Goal: Task Accomplishment & Management: Manage account settings

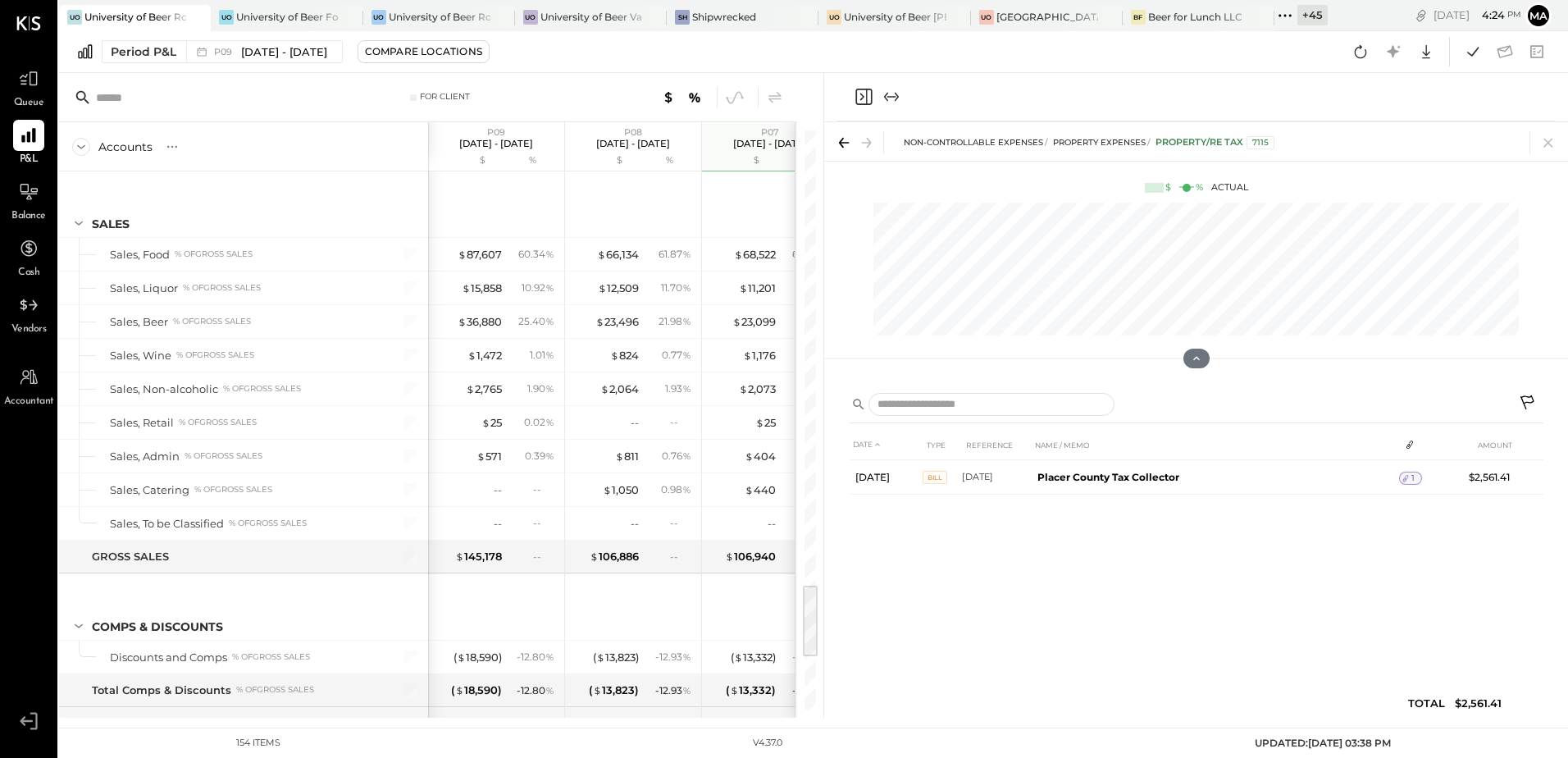
scroll to position [3518, 0]
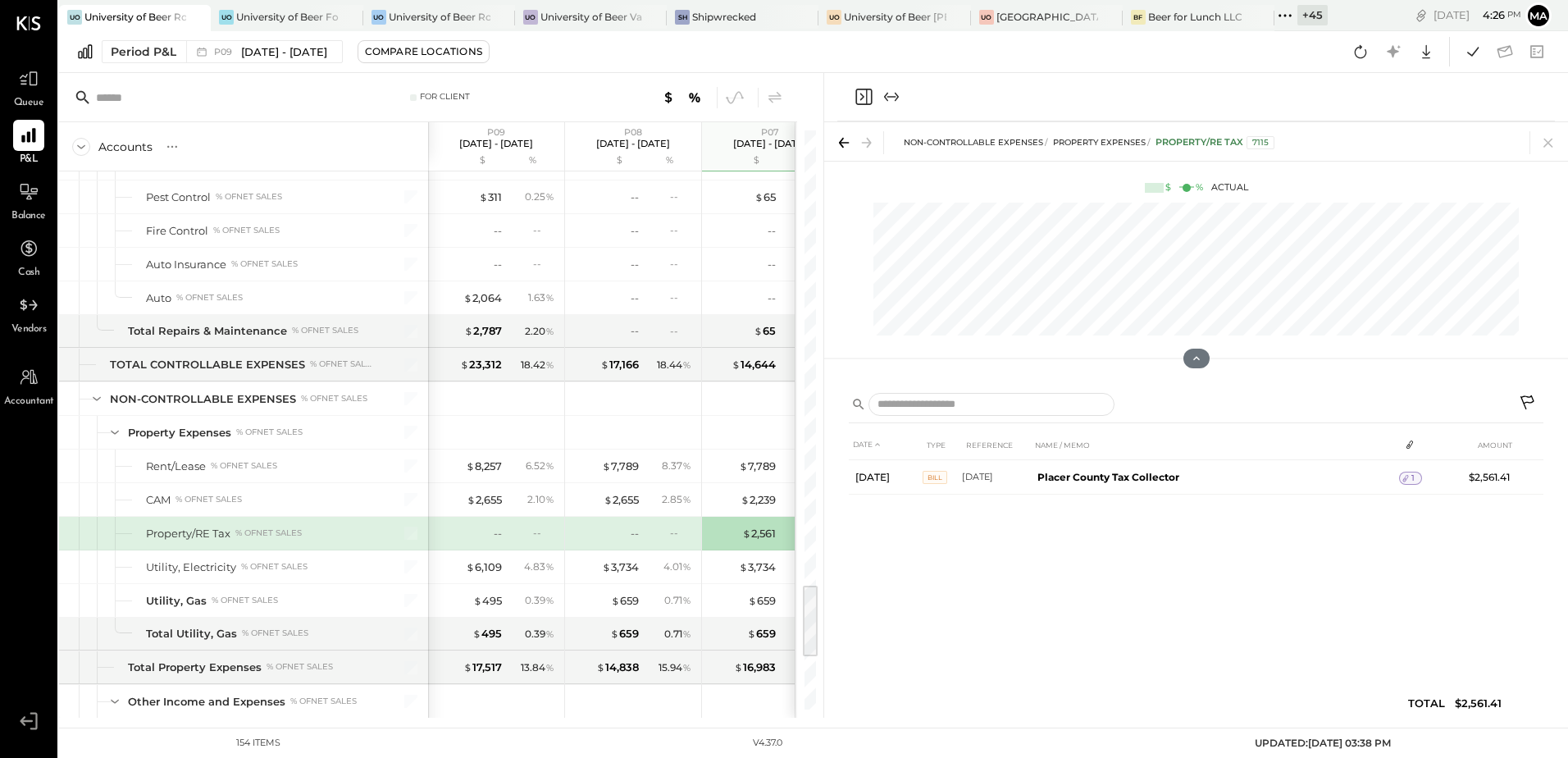
drag, startPoint x: 1553, startPoint y: 144, endPoint x: 339, endPoint y: 477, distance: 1258.8
click at [1553, 144] on icon at bounding box center [1548, 143] width 23 height 23
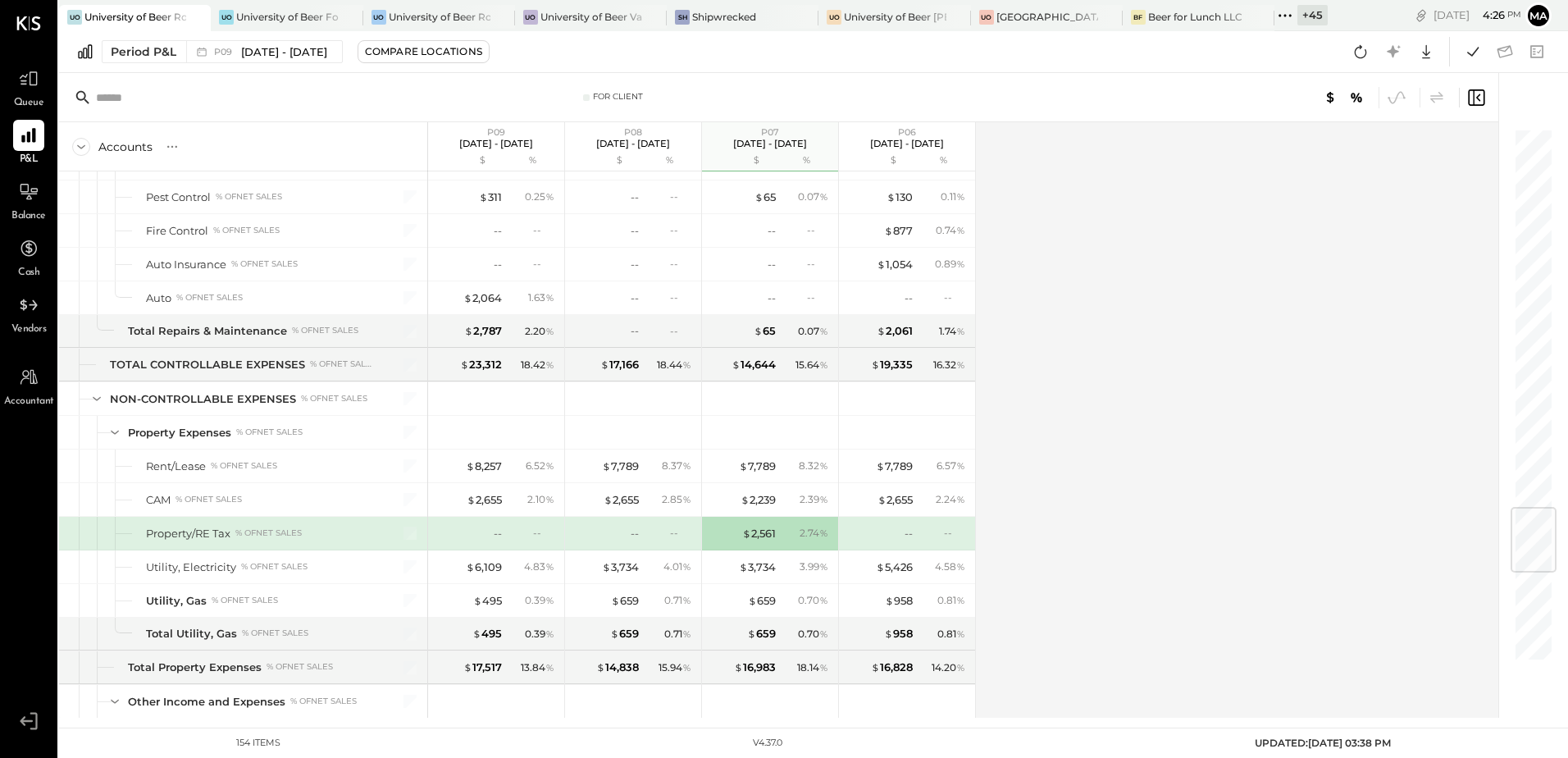
scroll to position [3190, 0]
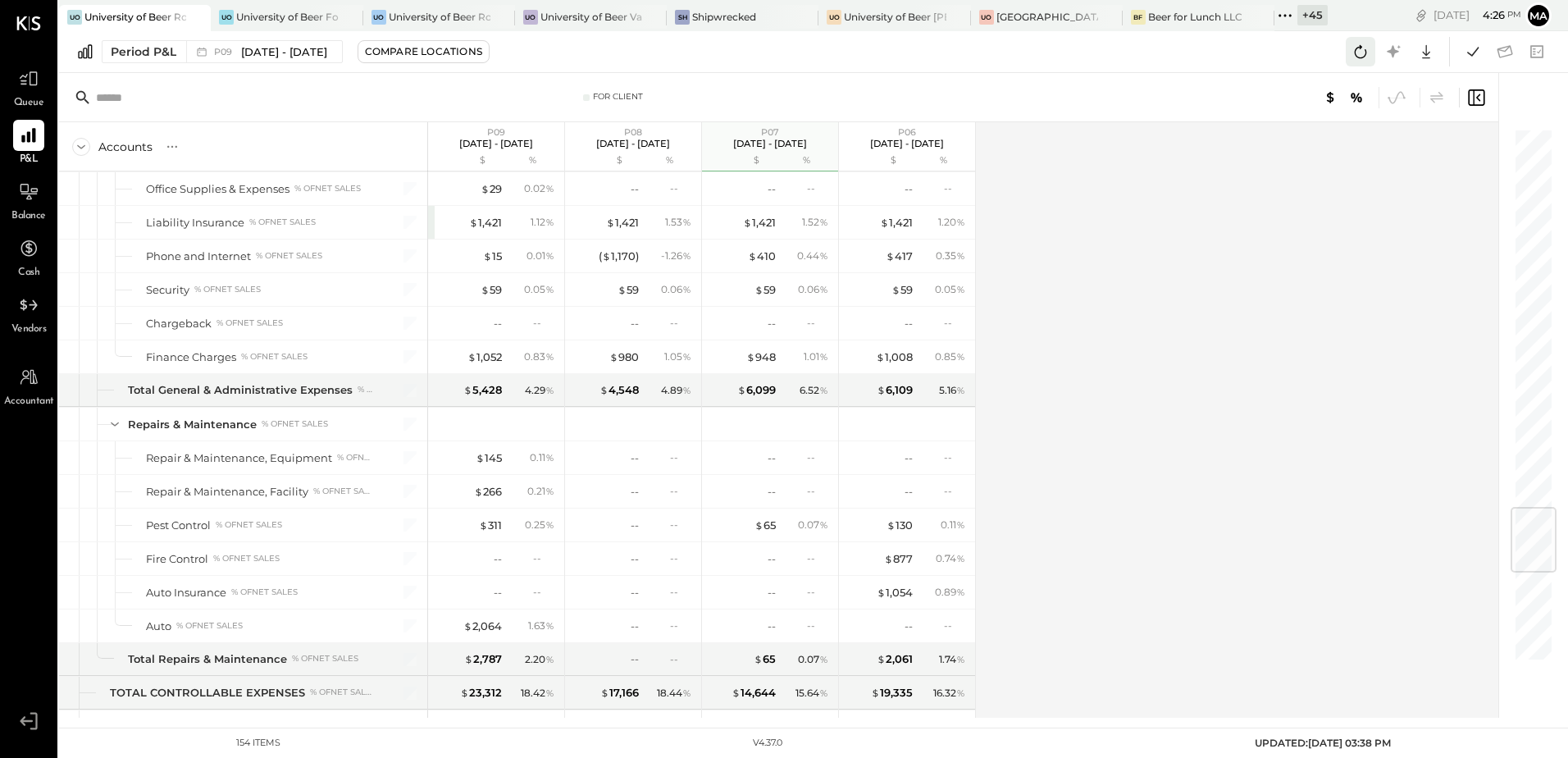
click at [1356, 50] on icon at bounding box center [1360, 52] width 22 height 22
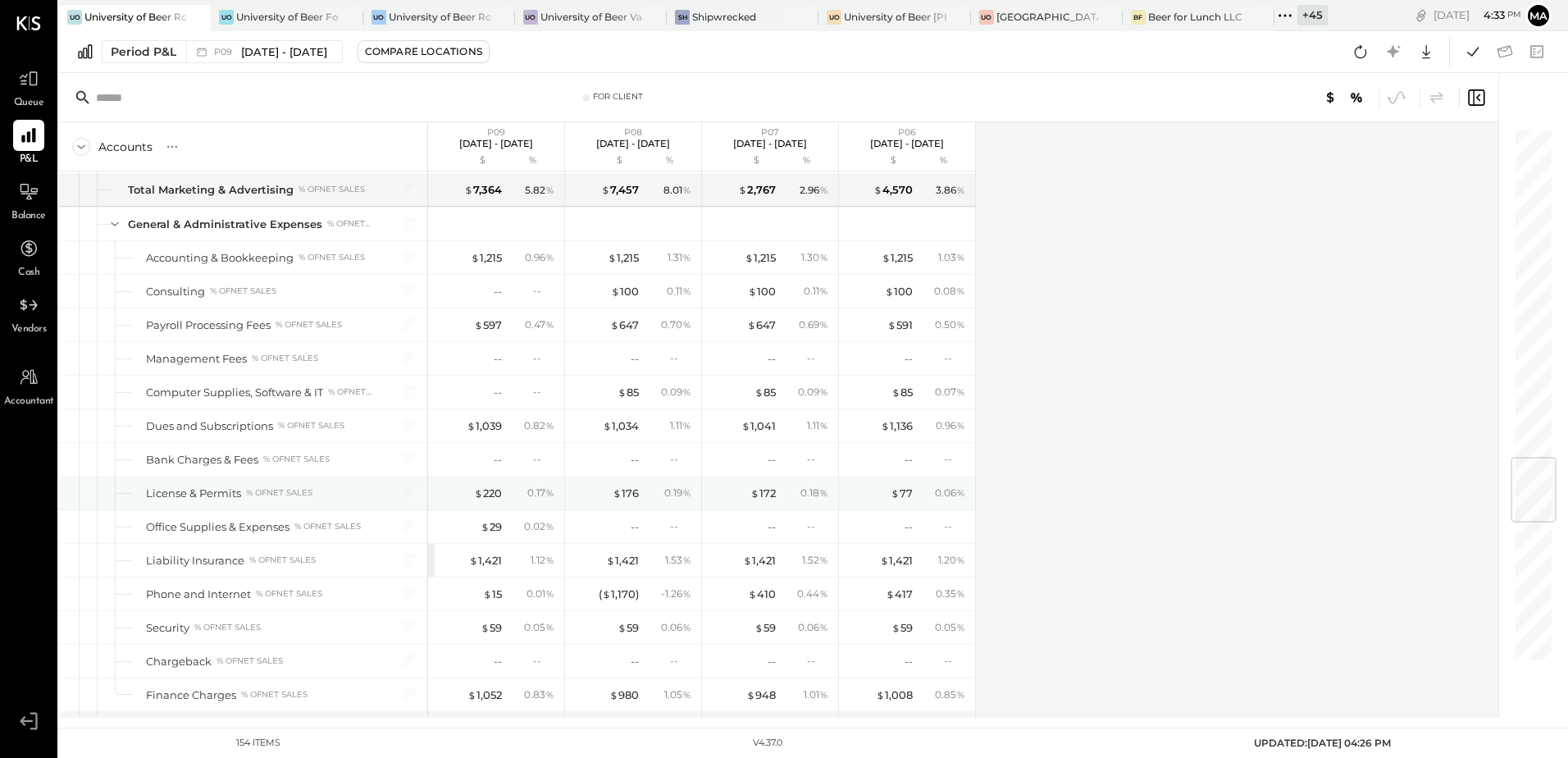
scroll to position [2771, 0]
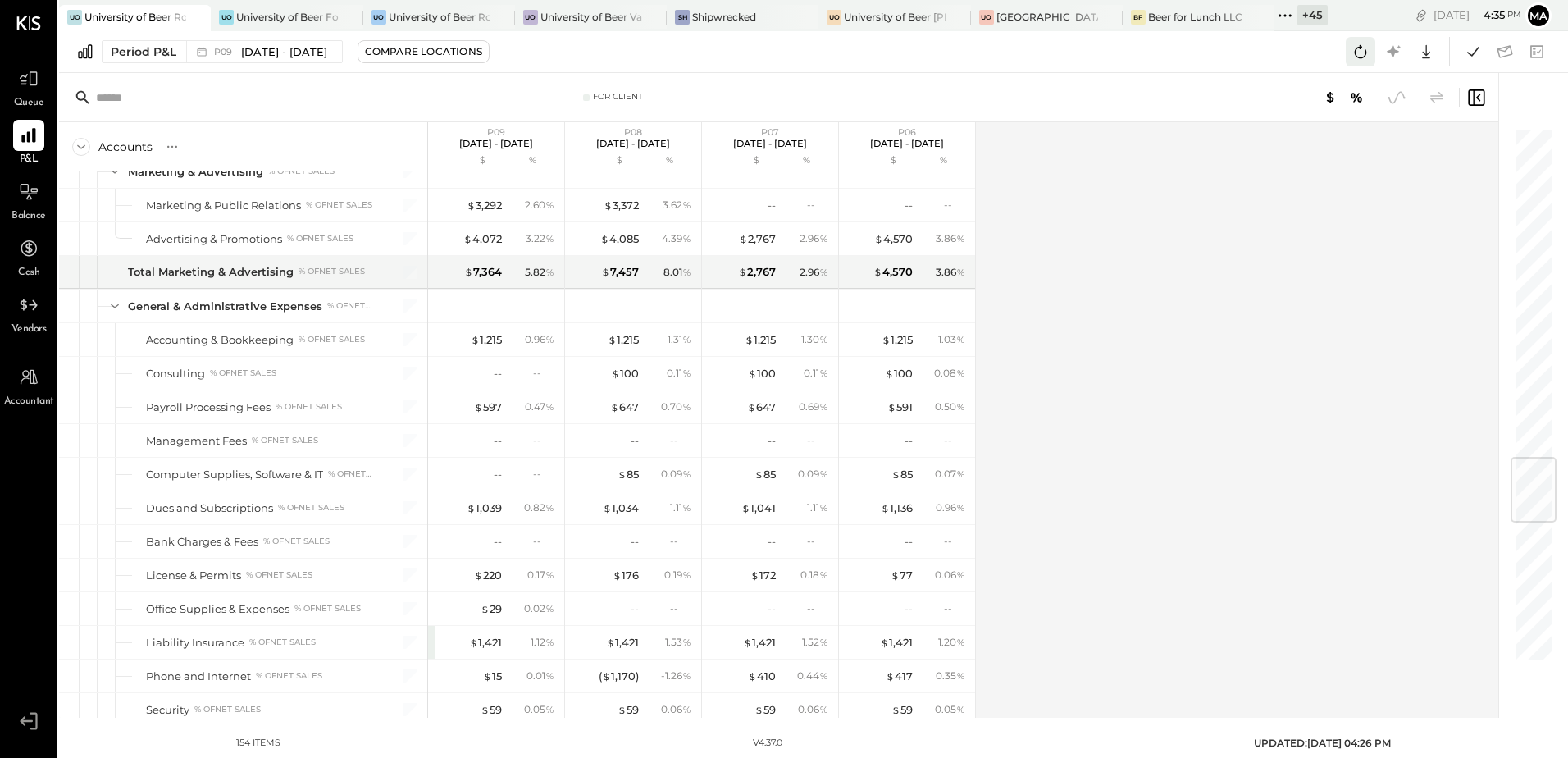
click at [1356, 57] on icon at bounding box center [1360, 52] width 22 height 22
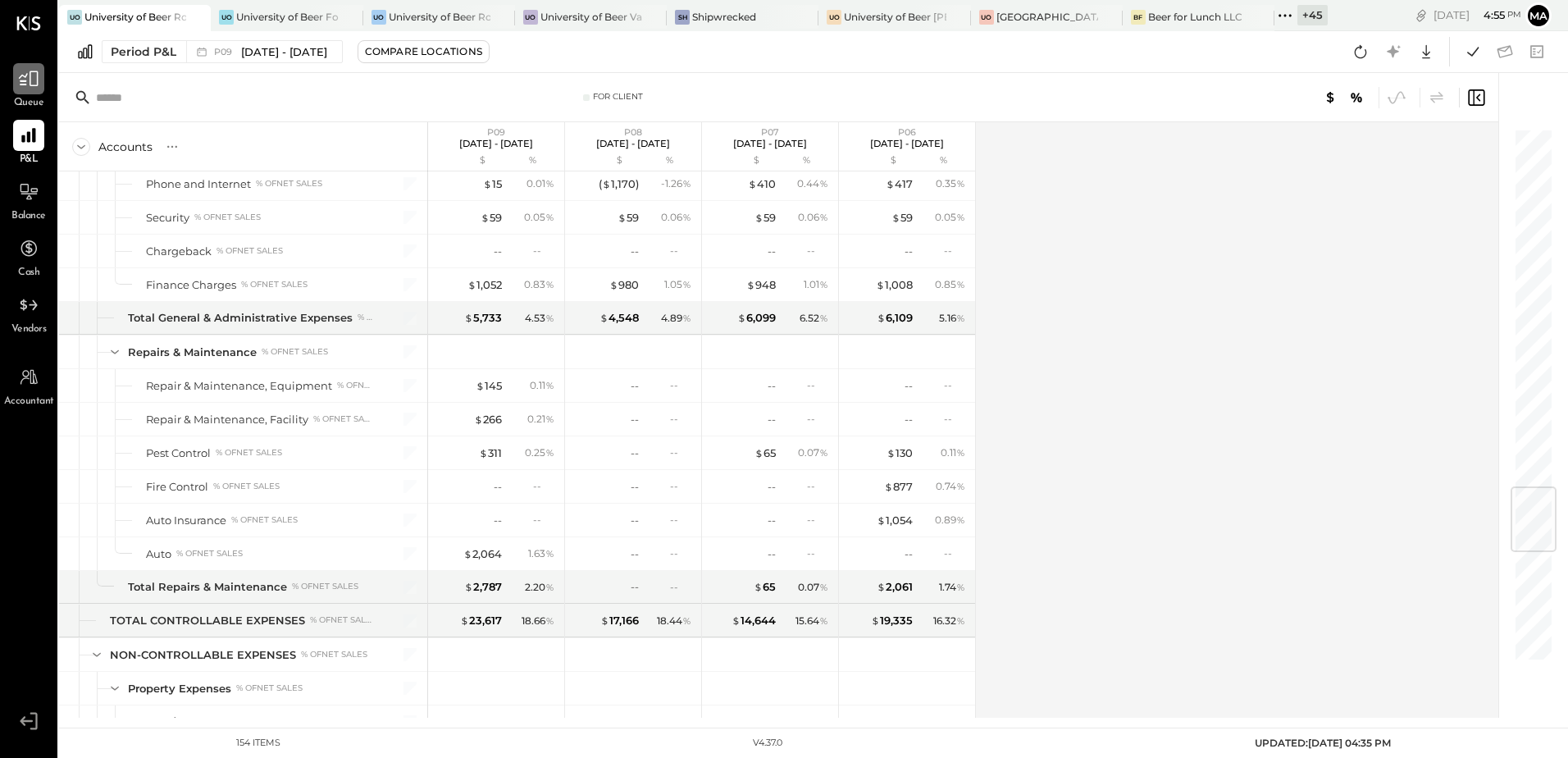
scroll to position [3017, 0]
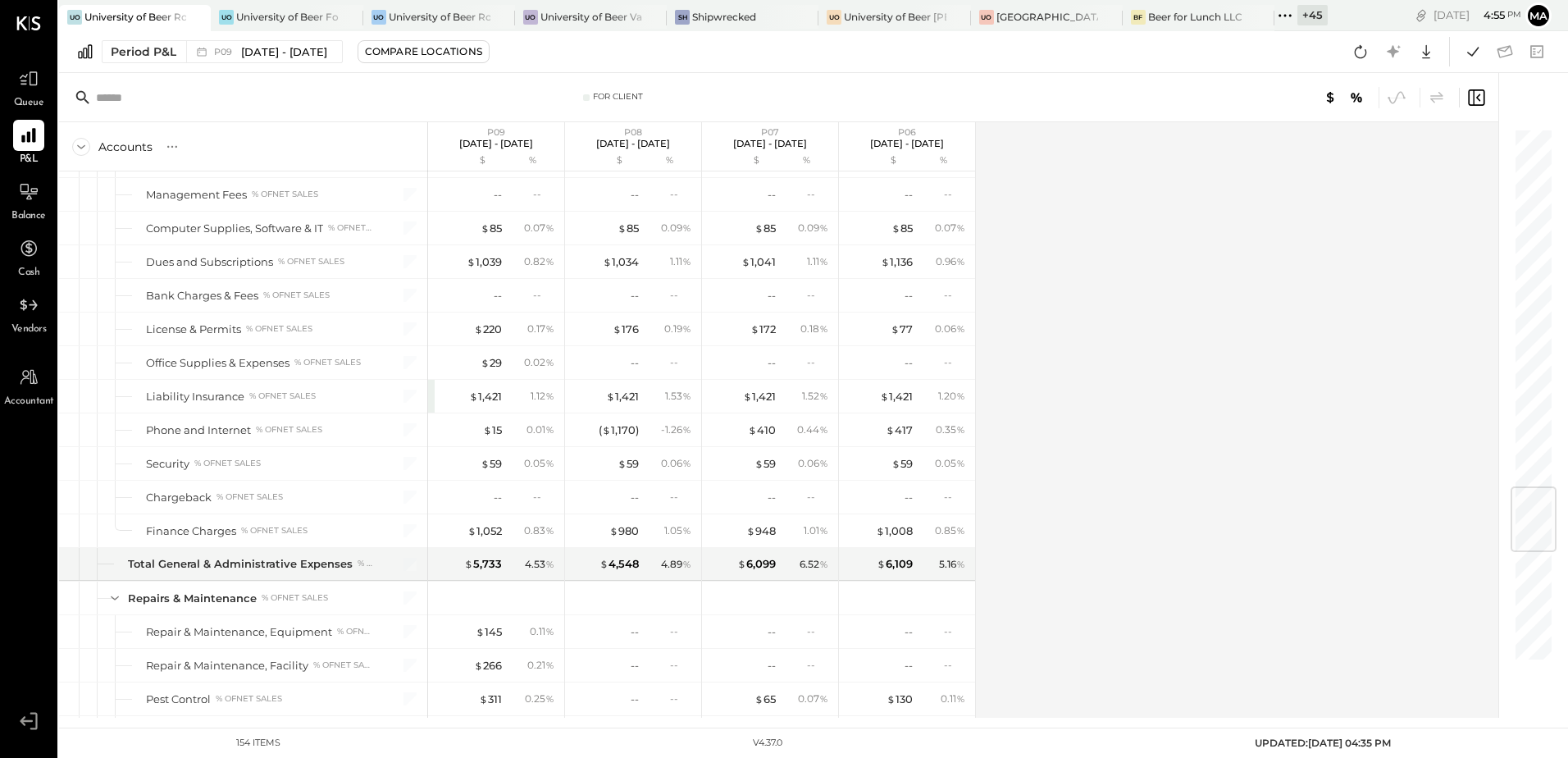
click at [1316, 19] on div "+ 45" at bounding box center [1313, 15] width 30 height 21
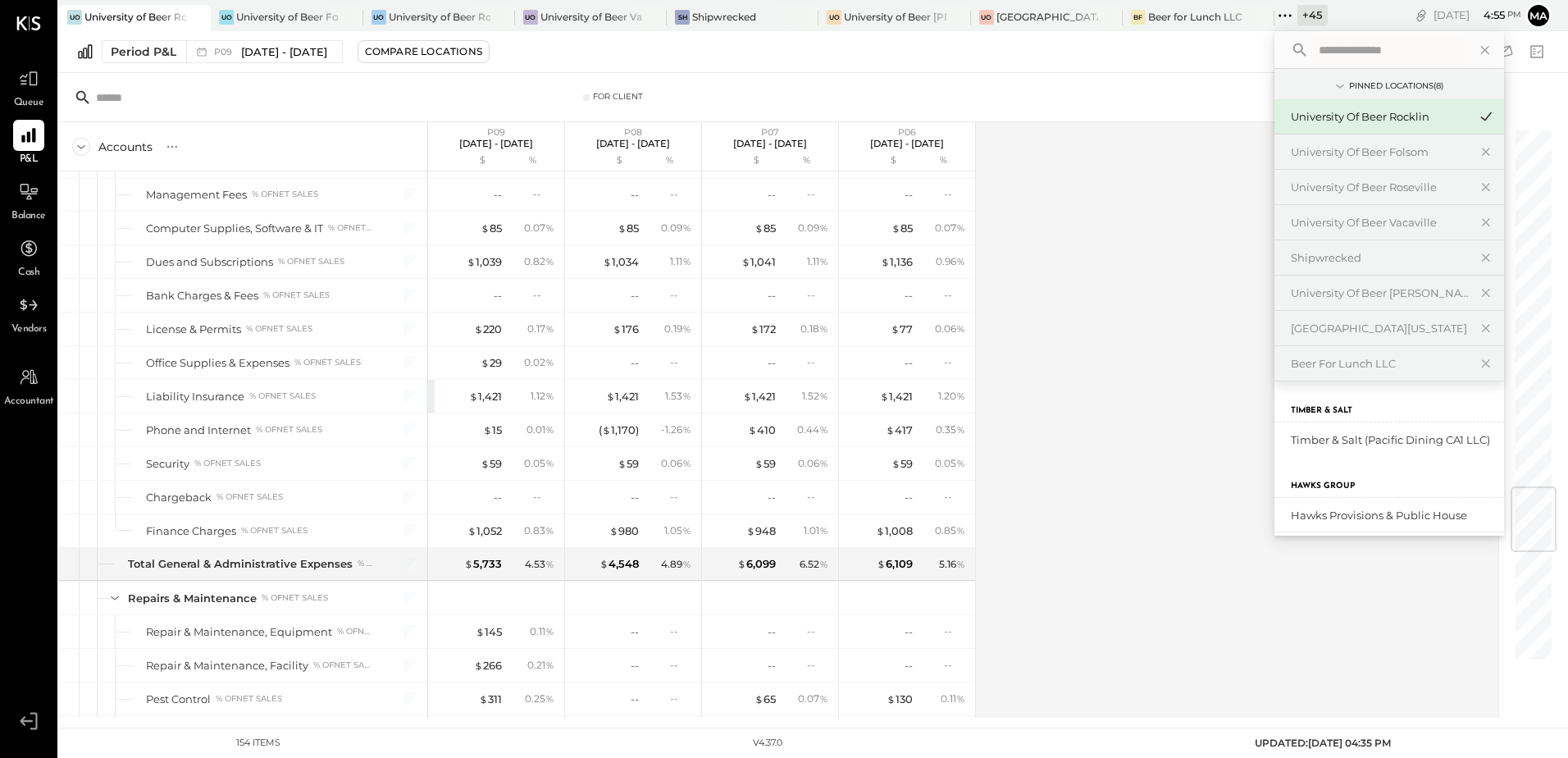
click at [1341, 55] on input "text" at bounding box center [1388, 49] width 152 height 29
type input "*****"
click at [1384, 331] on div "[GEOGRAPHIC_DATA][US_STATE]" at bounding box center [1380, 328] width 177 height 16
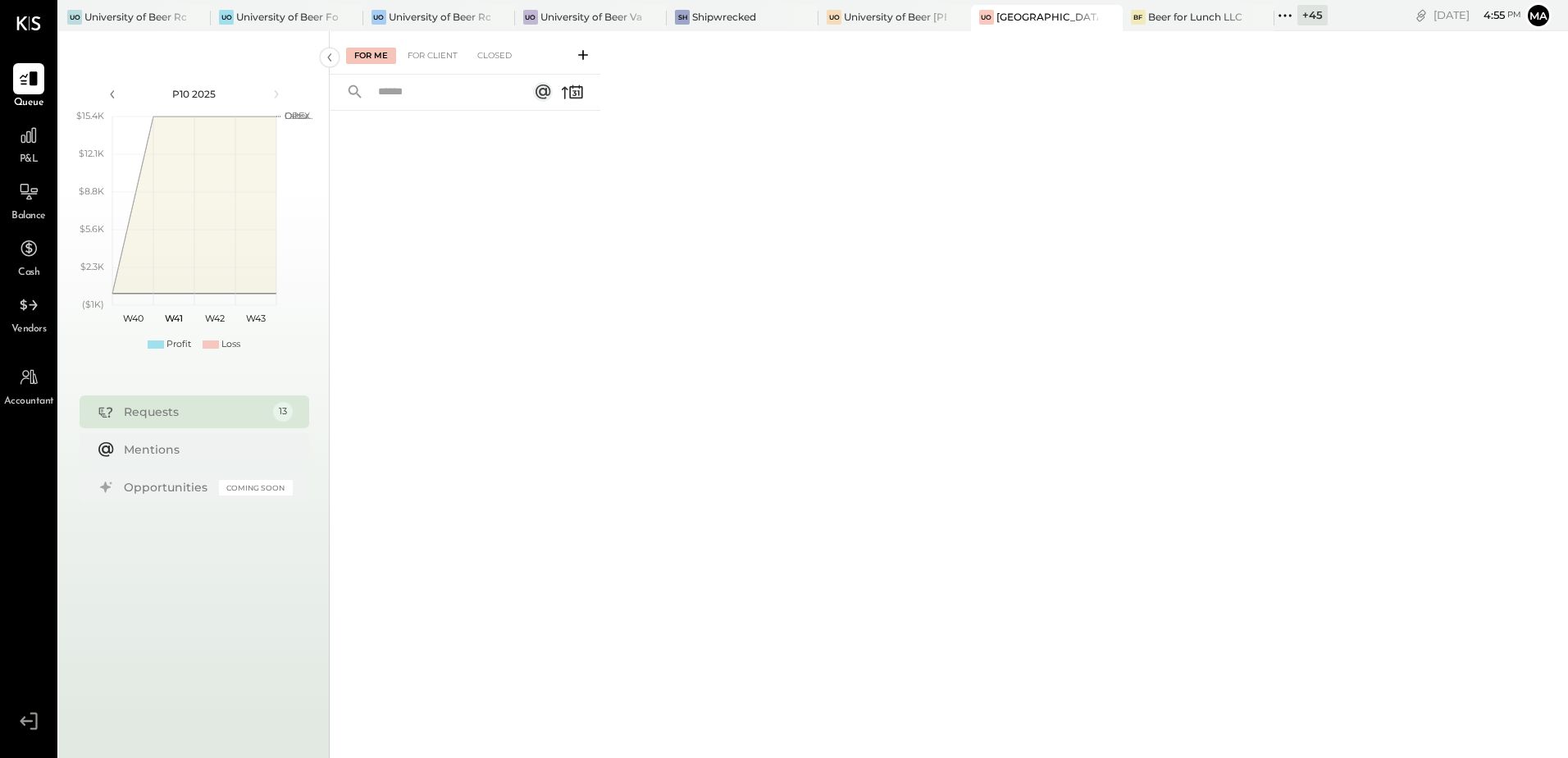
click at [1313, 15] on div "+ 45" at bounding box center [1313, 15] width 30 height 21
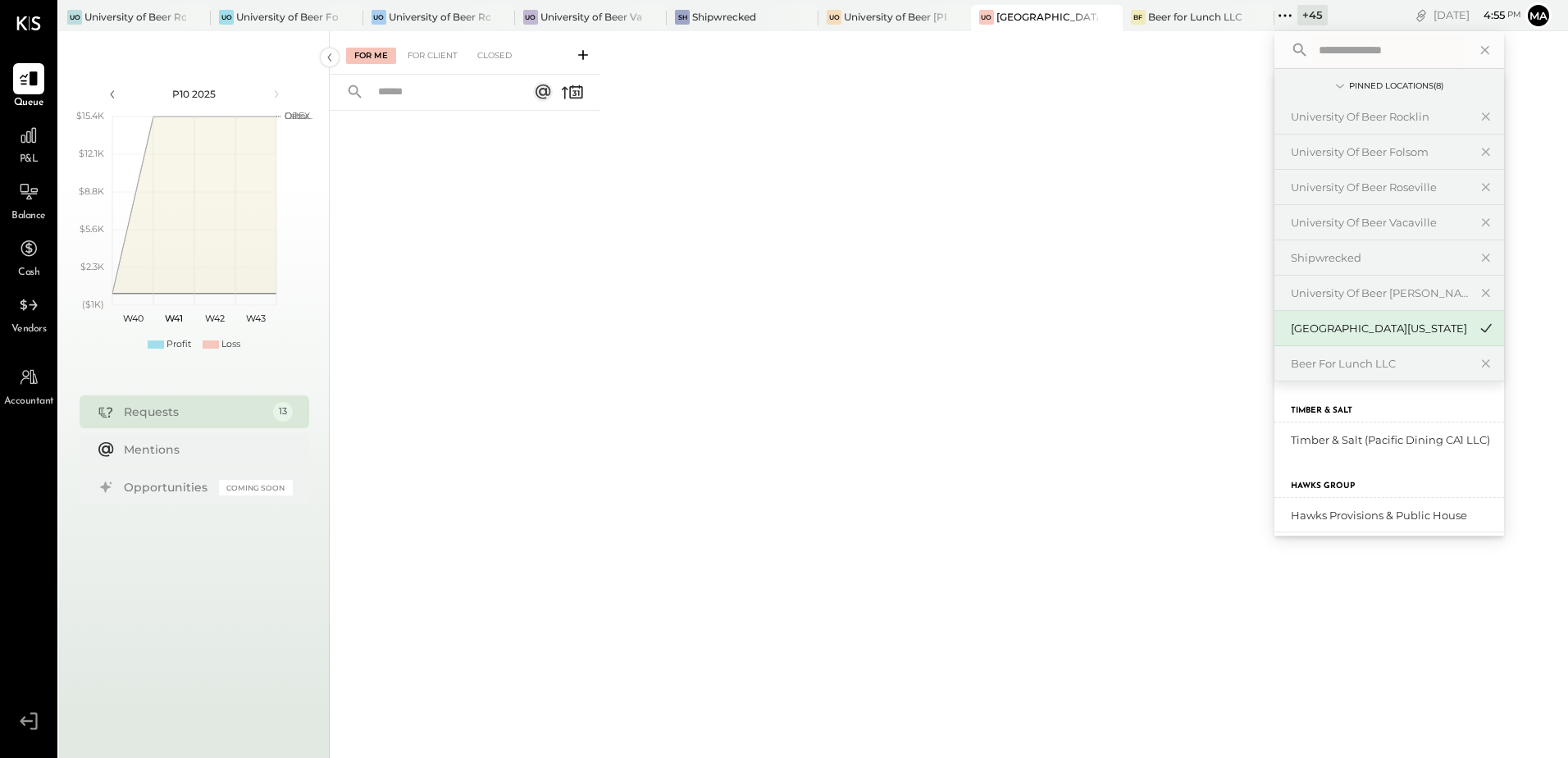
click at [1348, 49] on input "text" at bounding box center [1388, 49] width 152 height 29
type input "***"
click at [1391, 288] on div "University of Beer [PERSON_NAME]" at bounding box center [1380, 292] width 177 height 16
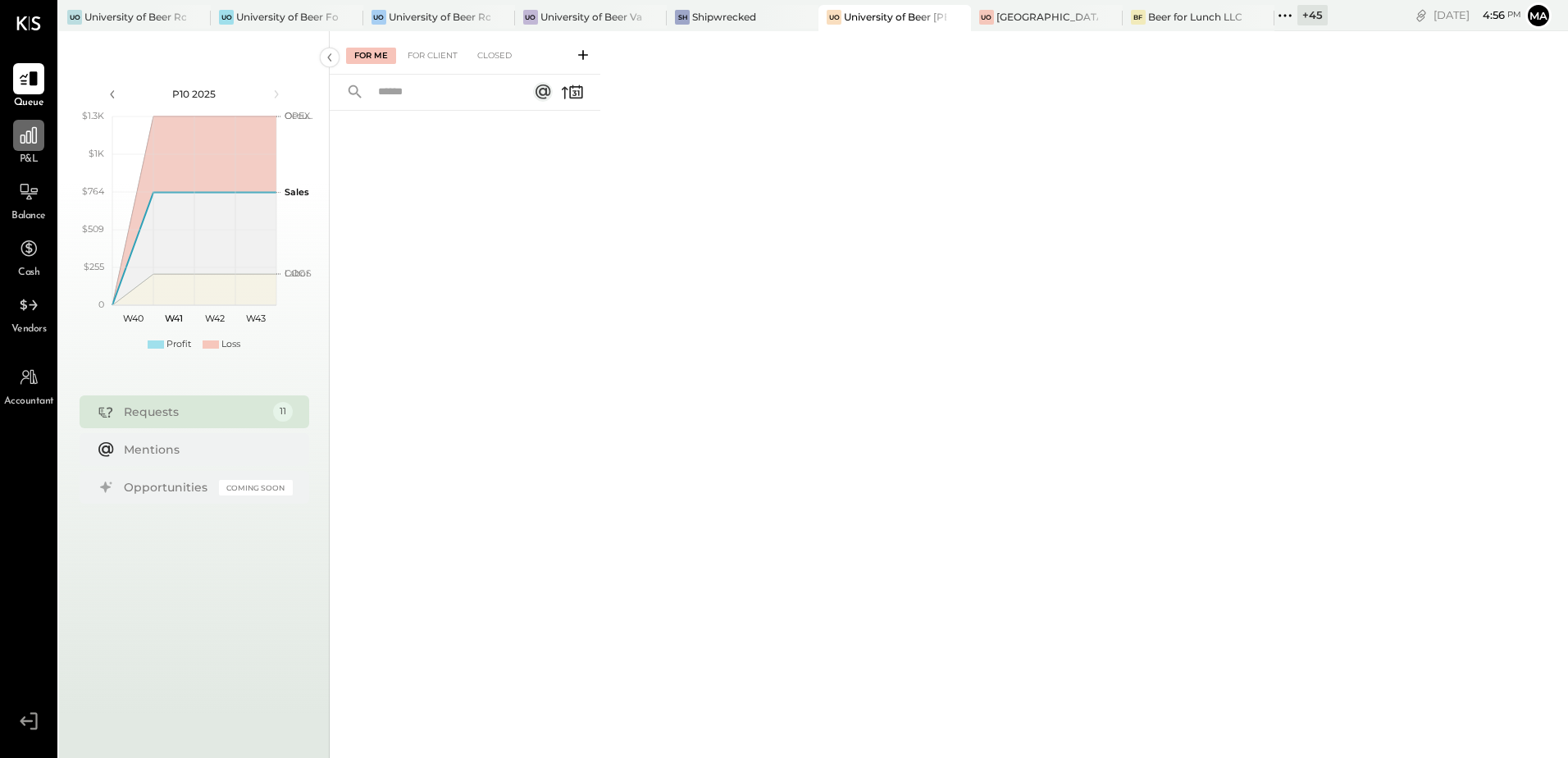
click at [29, 140] on icon at bounding box center [28, 135] width 22 height 22
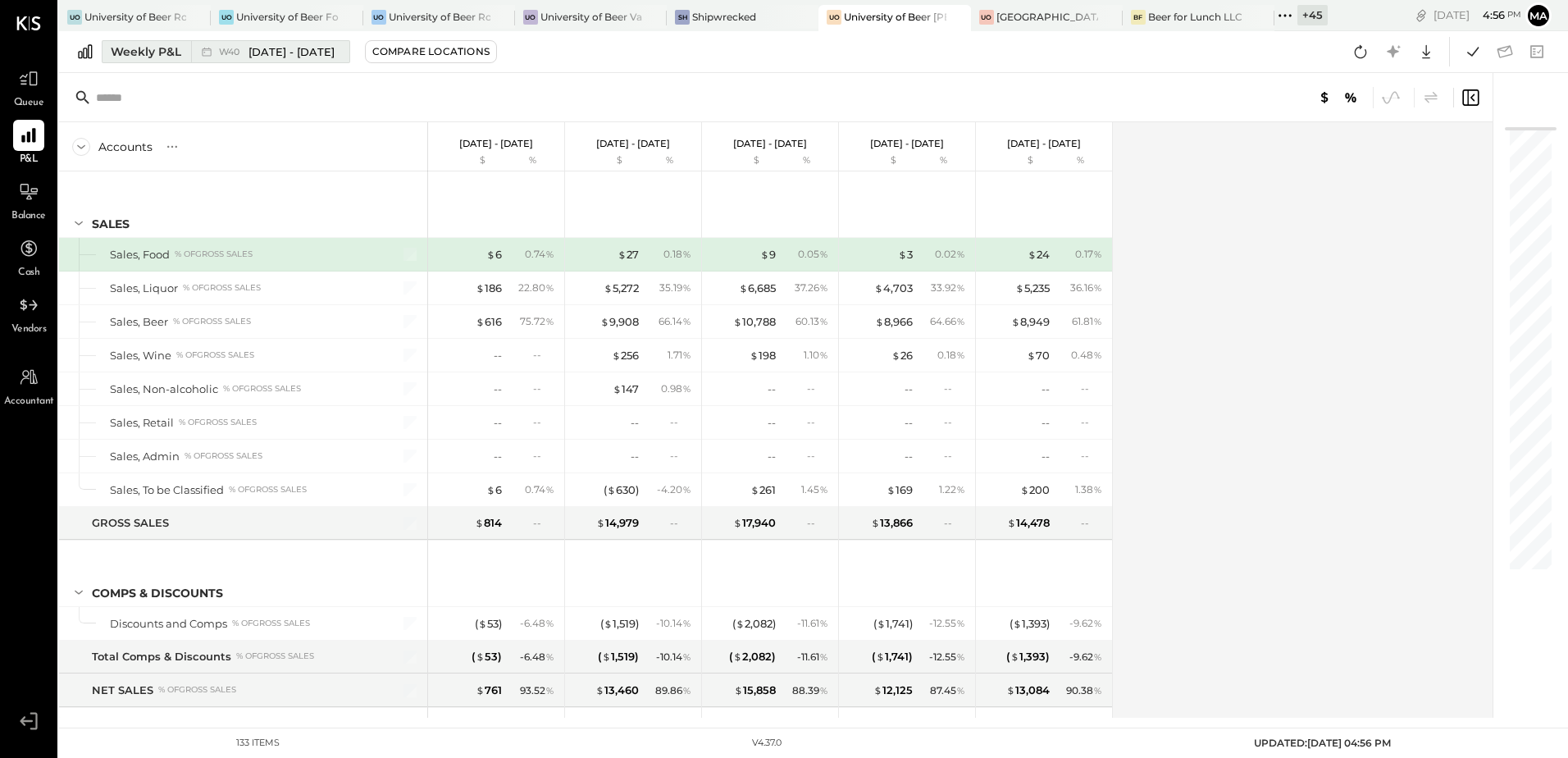
click at [144, 54] on div "Weekly P&L" at bounding box center [146, 51] width 71 height 16
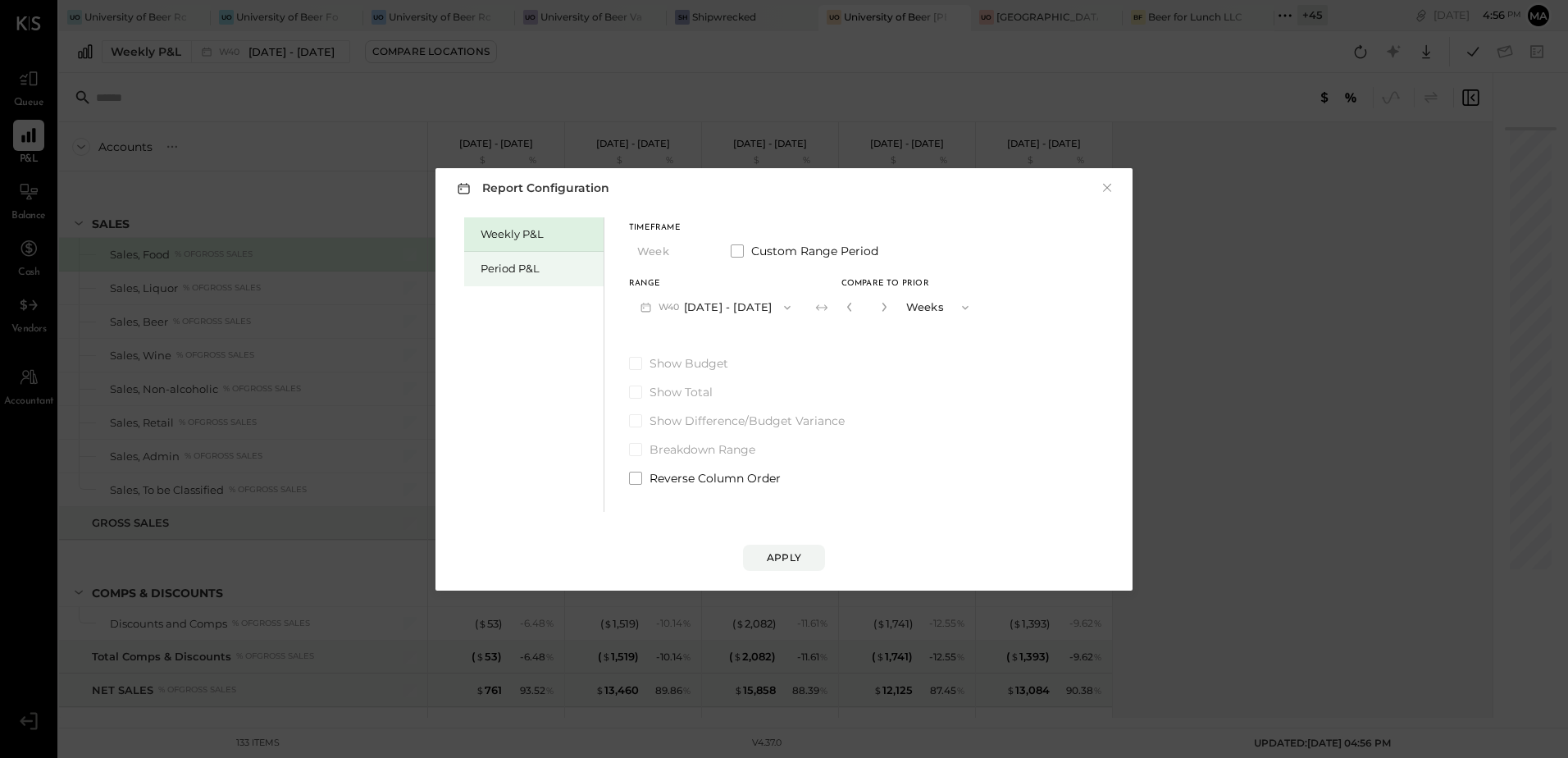
click at [487, 267] on div "Period P&L" at bounding box center [538, 268] width 115 height 16
click at [779, 308] on button "P10 [DATE] - [DATE]" at bounding box center [713, 307] width 168 height 30
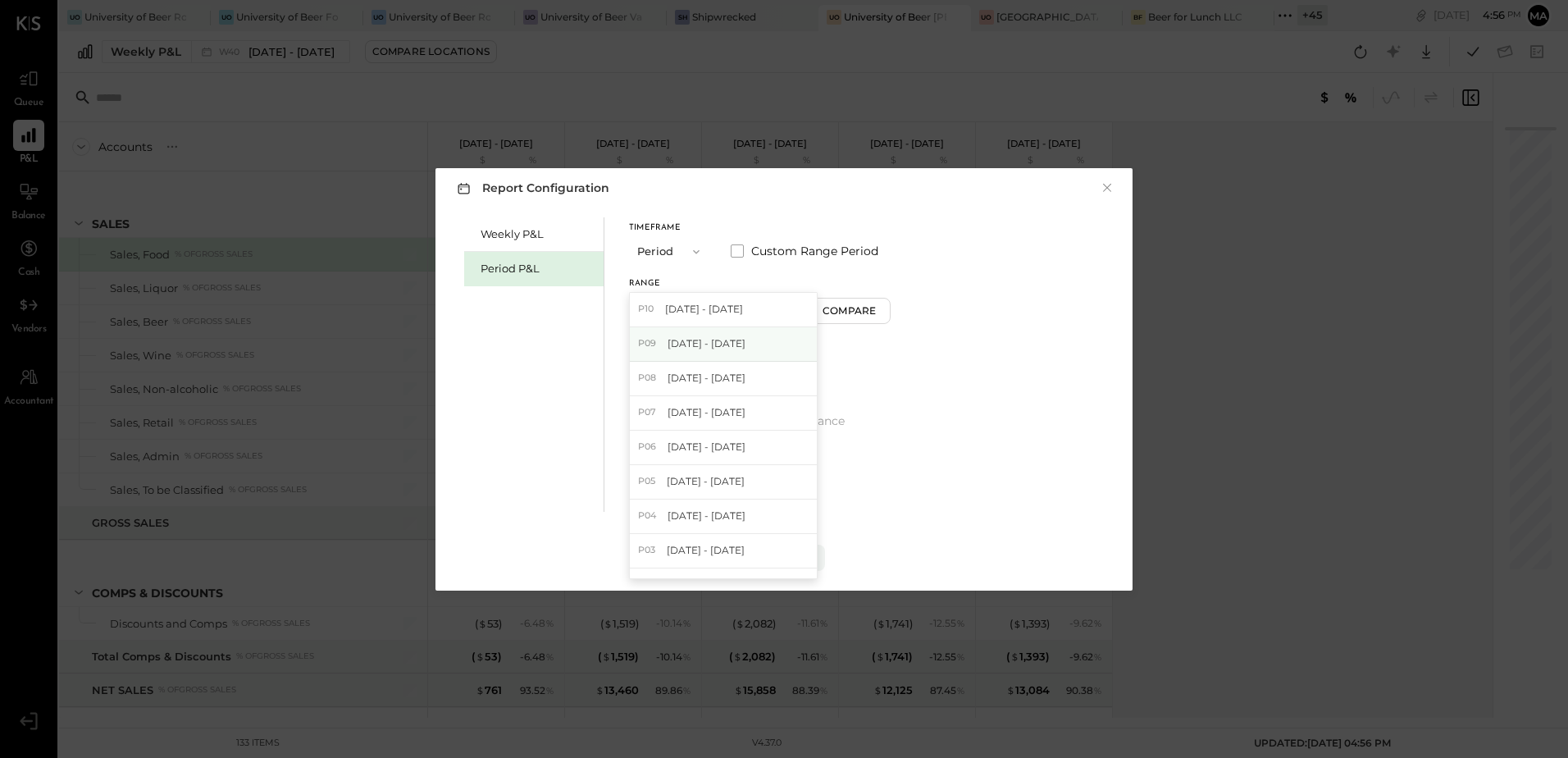
click at [746, 343] on span "[DATE] - [DATE]" at bounding box center [706, 343] width 78 height 14
click at [796, 561] on div "Apply" at bounding box center [784, 557] width 35 height 14
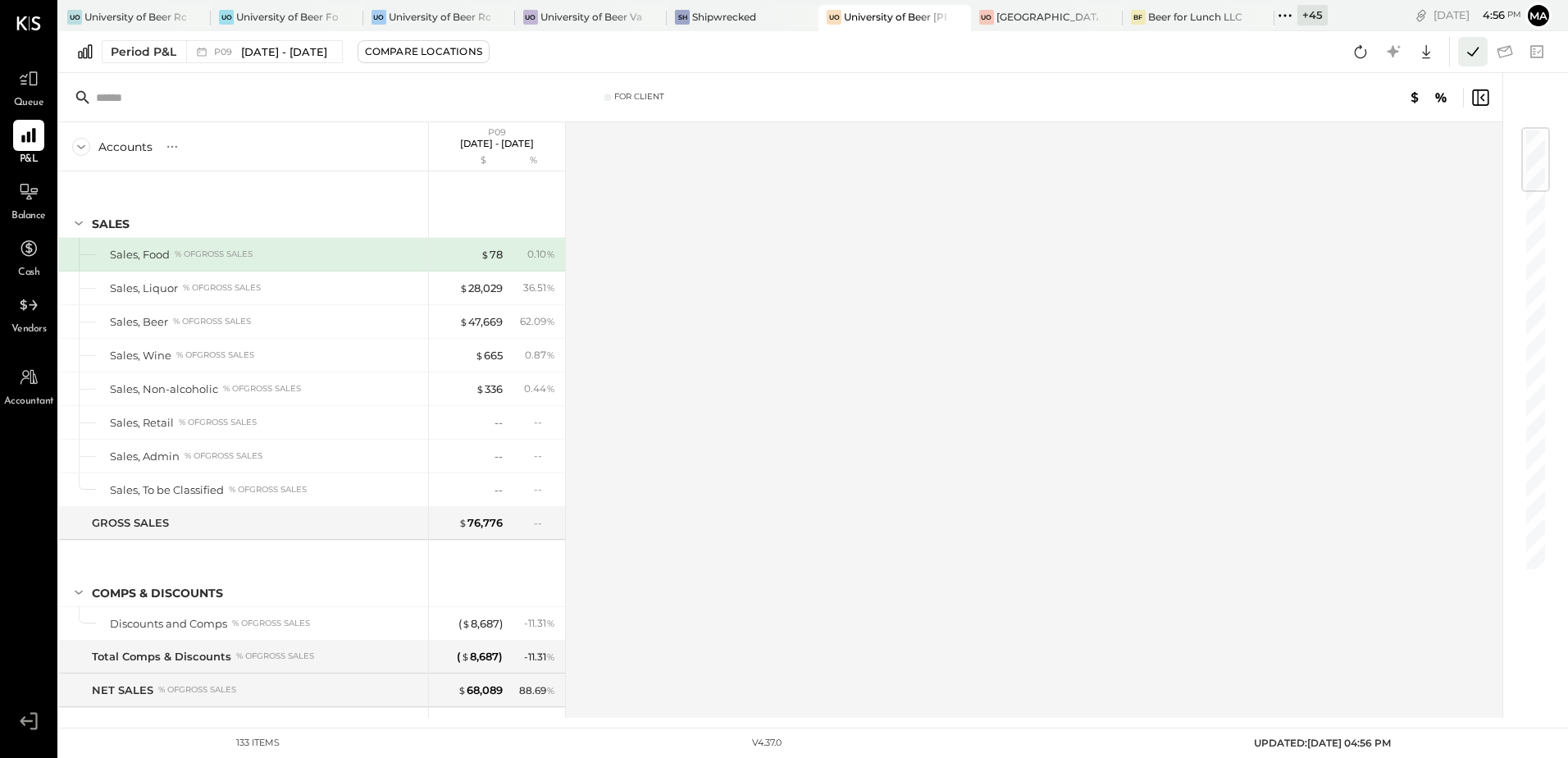
click at [1463, 53] on icon at bounding box center [1473, 52] width 22 height 22
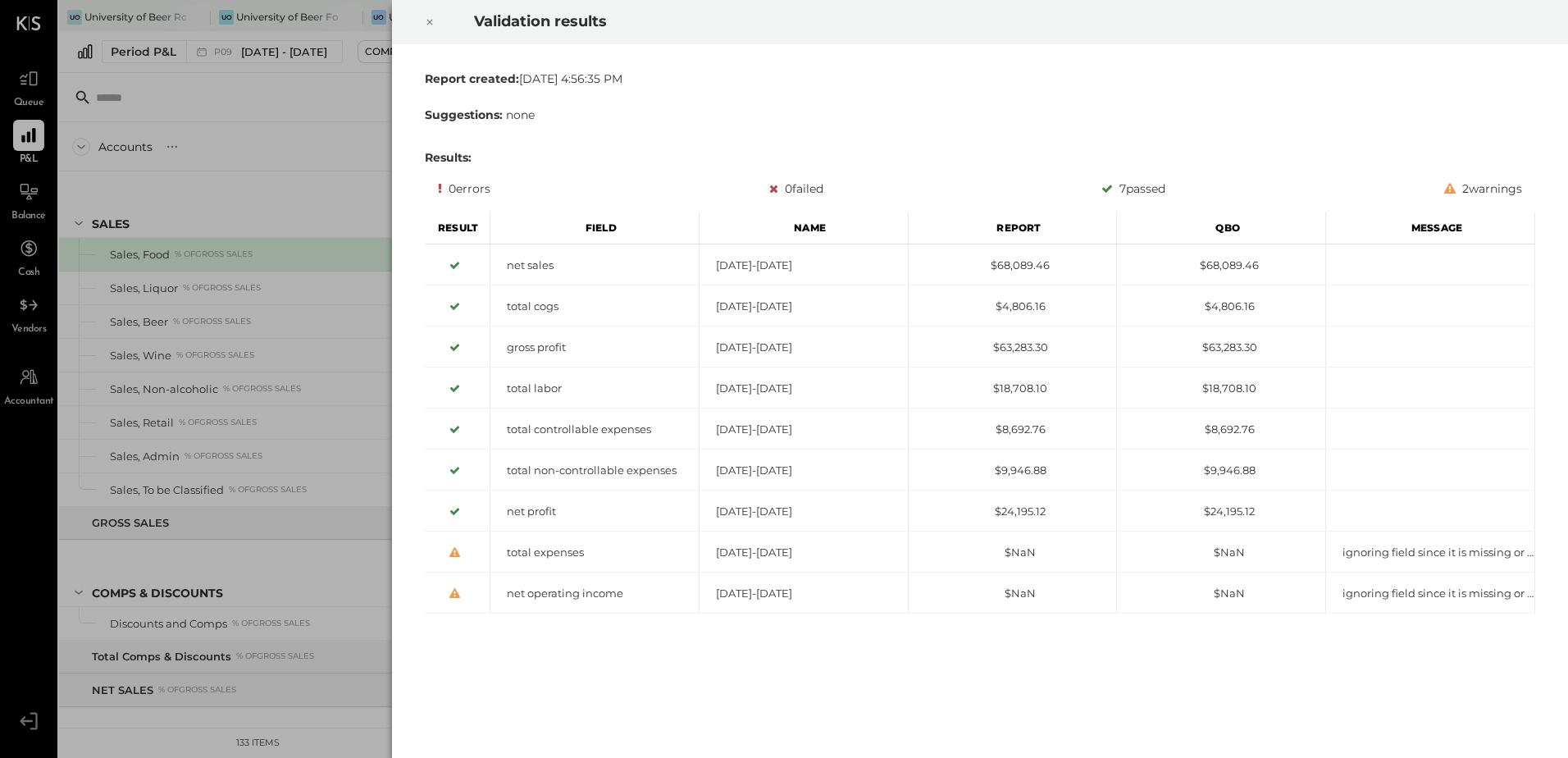
click at [428, 22] on icon at bounding box center [430, 22] width 9 height 20
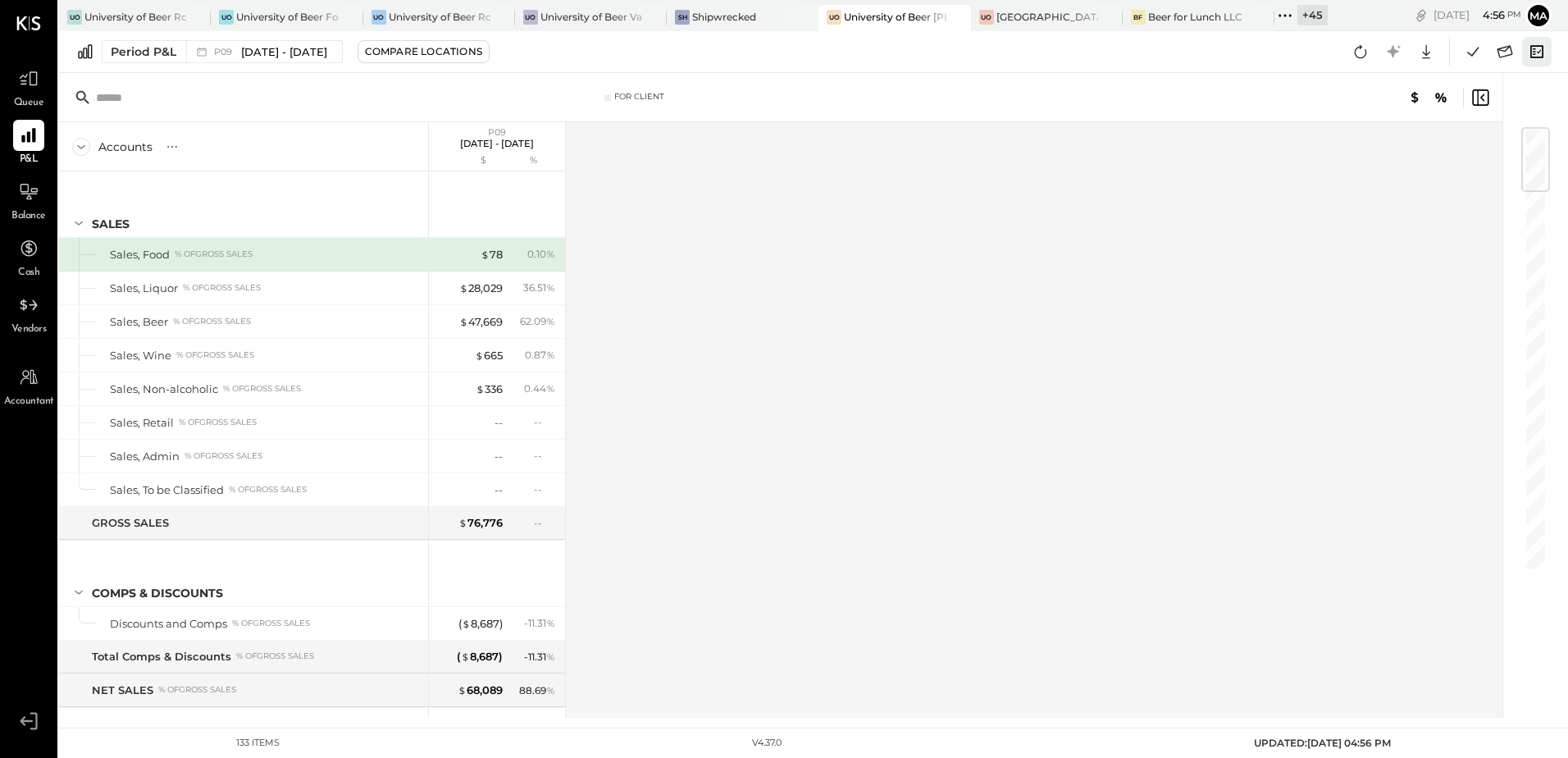
click at [1538, 54] on icon at bounding box center [1537, 52] width 22 height 22
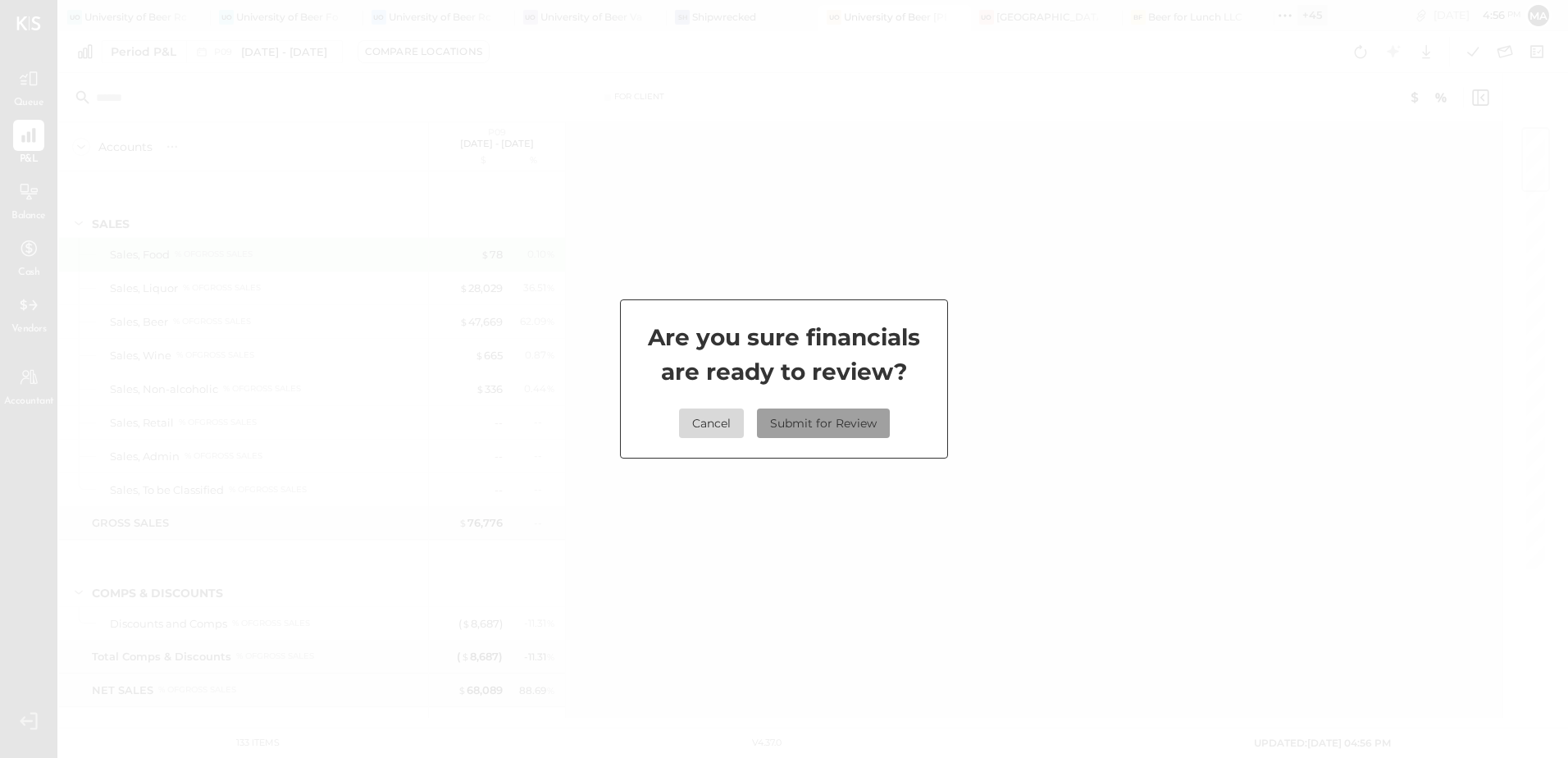
click at [868, 421] on button "Submit for Review" at bounding box center [823, 422] width 133 height 29
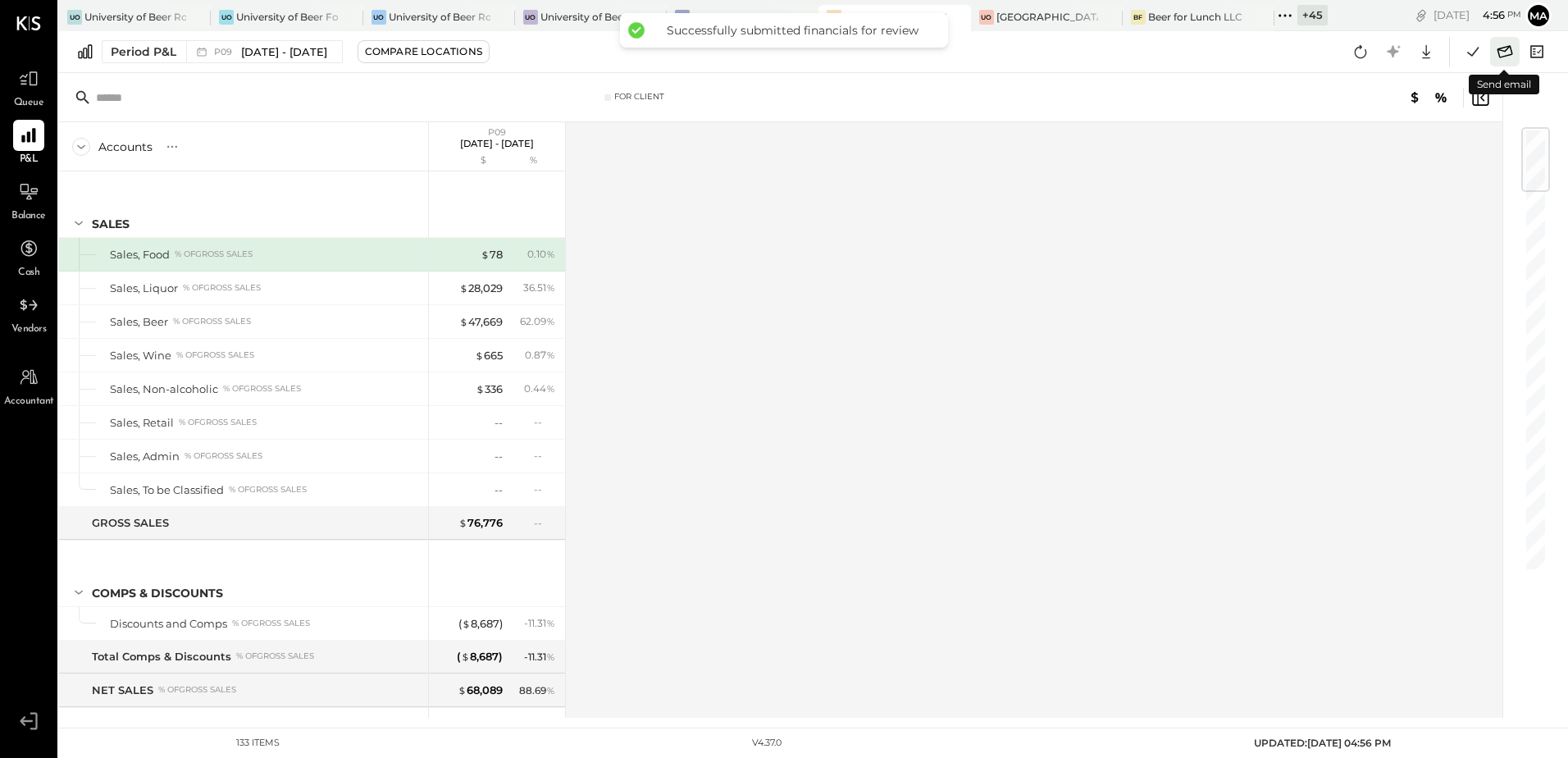
click at [1498, 51] on icon at bounding box center [1505, 51] width 16 height 12
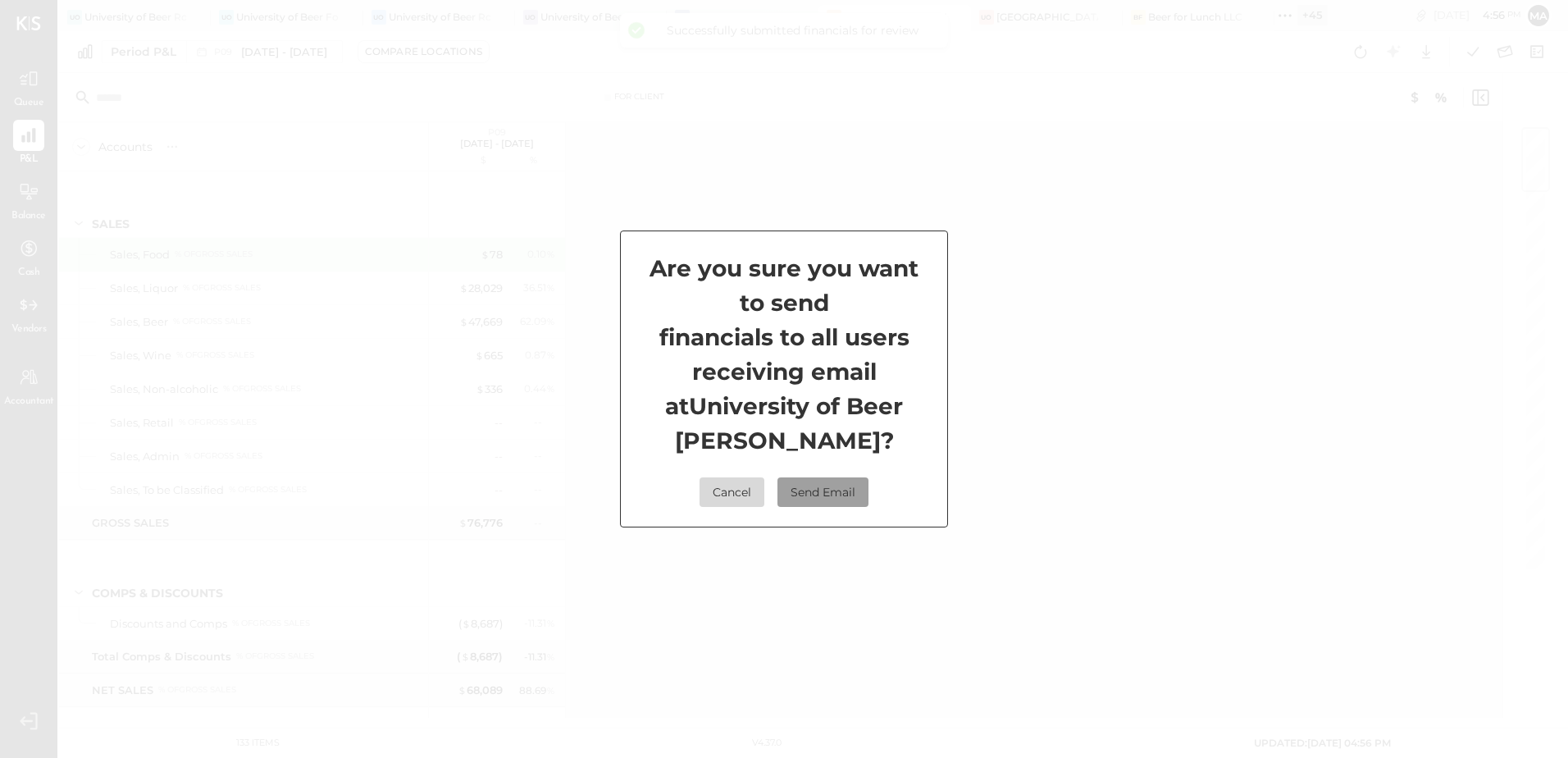
click at [822, 491] on button "Send Email" at bounding box center [823, 492] width 91 height 29
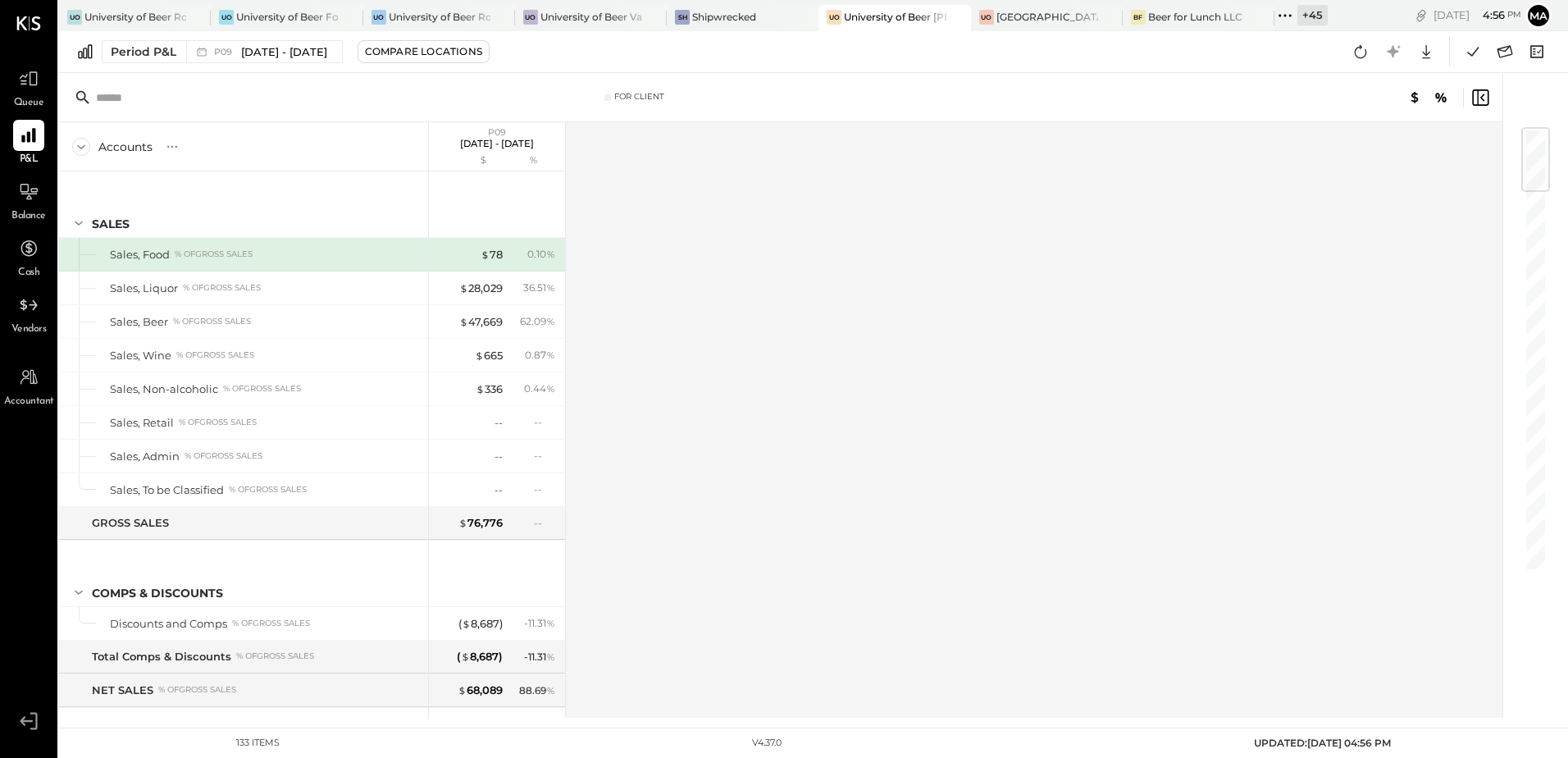
click at [1326, 15] on div "+ 45" at bounding box center [1313, 15] width 30 height 21
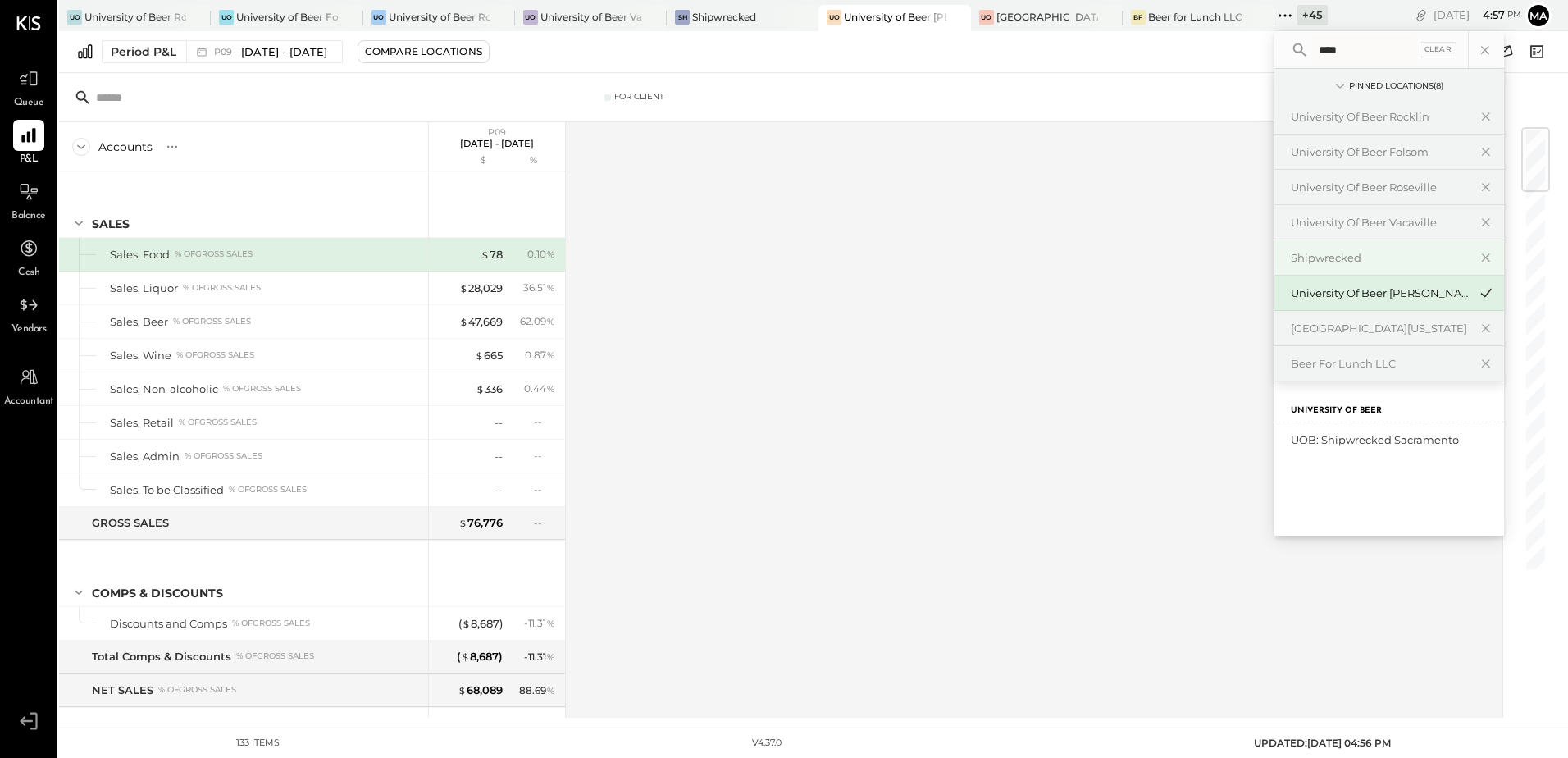
type input "****"
click at [1342, 255] on div "Shipwrecked" at bounding box center [1380, 258] width 177 height 16
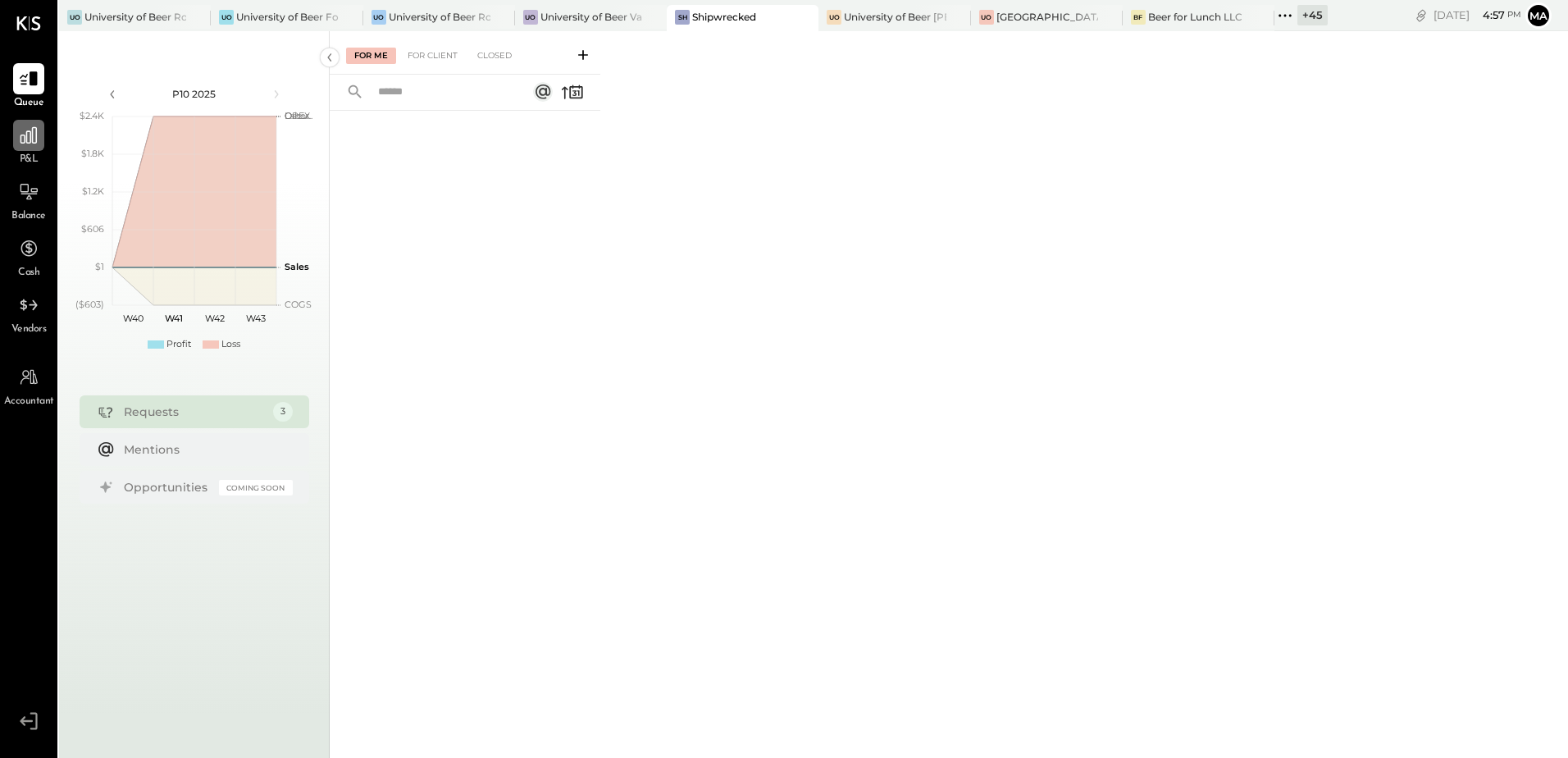
click at [24, 140] on icon at bounding box center [28, 135] width 22 height 22
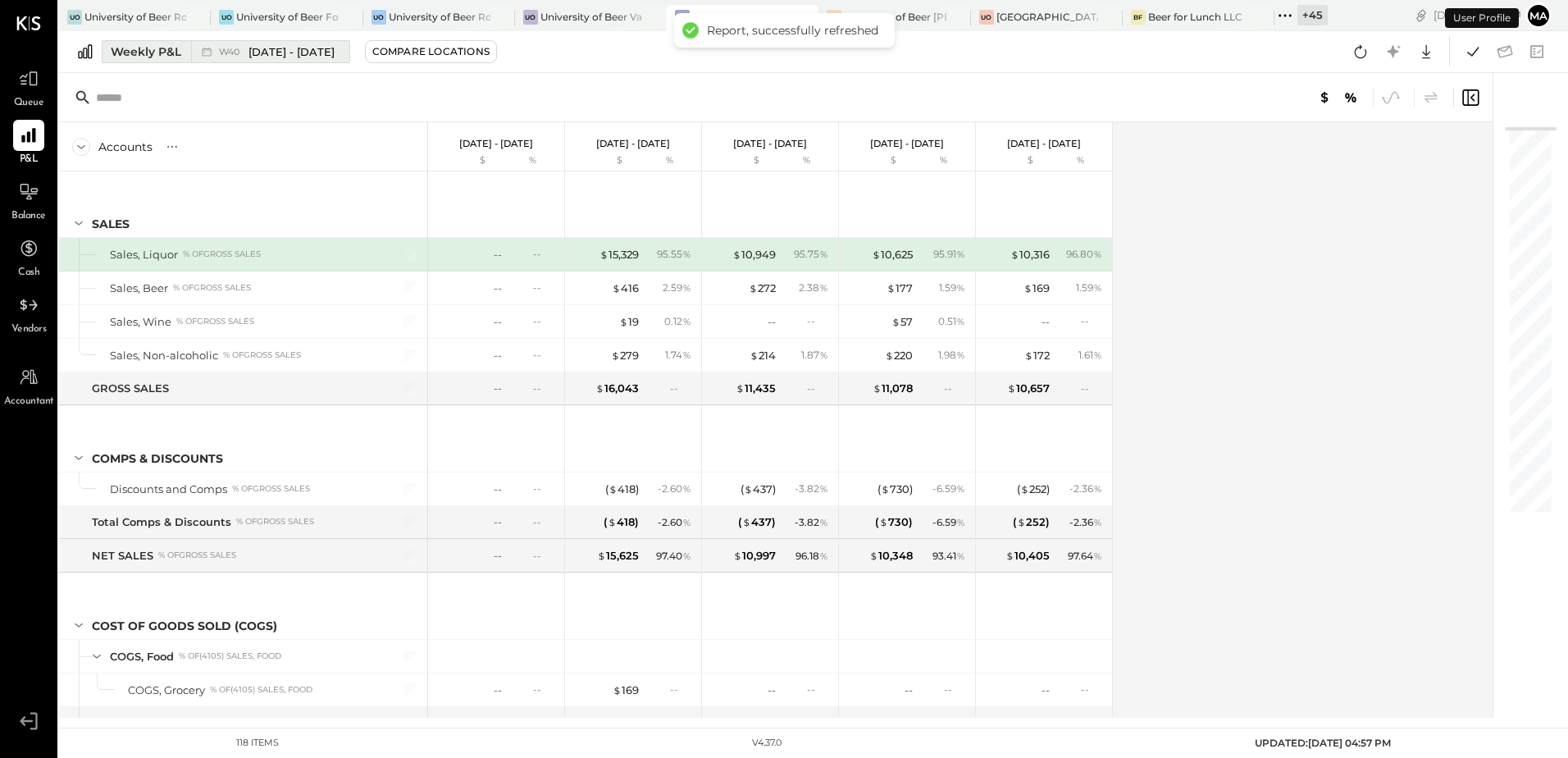
click at [146, 55] on div "Weekly P&L" at bounding box center [146, 51] width 71 height 16
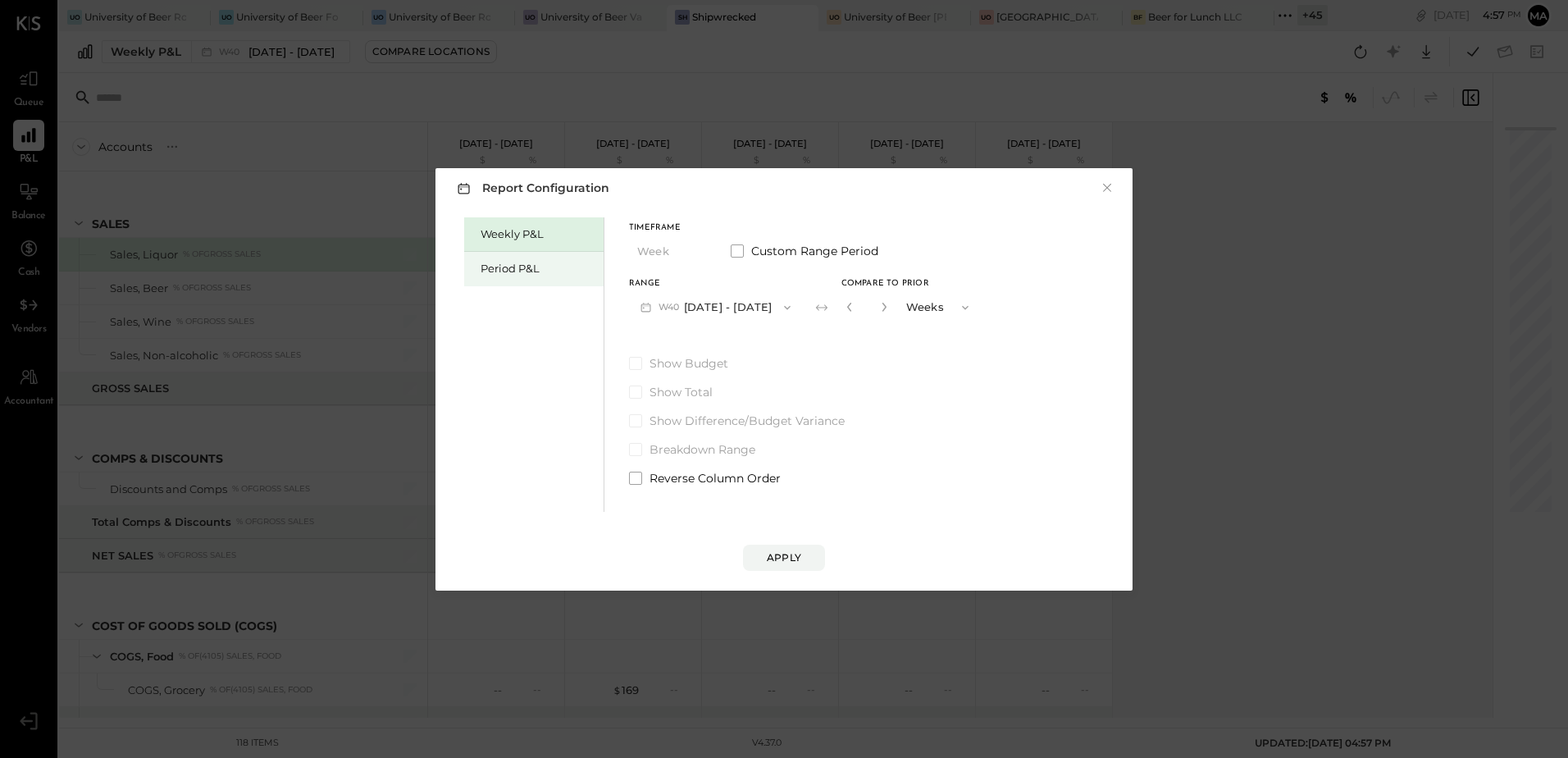
click at [489, 268] on div "Period P&L" at bounding box center [538, 268] width 115 height 16
click at [866, 316] on div "Compare" at bounding box center [849, 310] width 54 height 14
click at [785, 558] on div "Apply" at bounding box center [784, 557] width 35 height 14
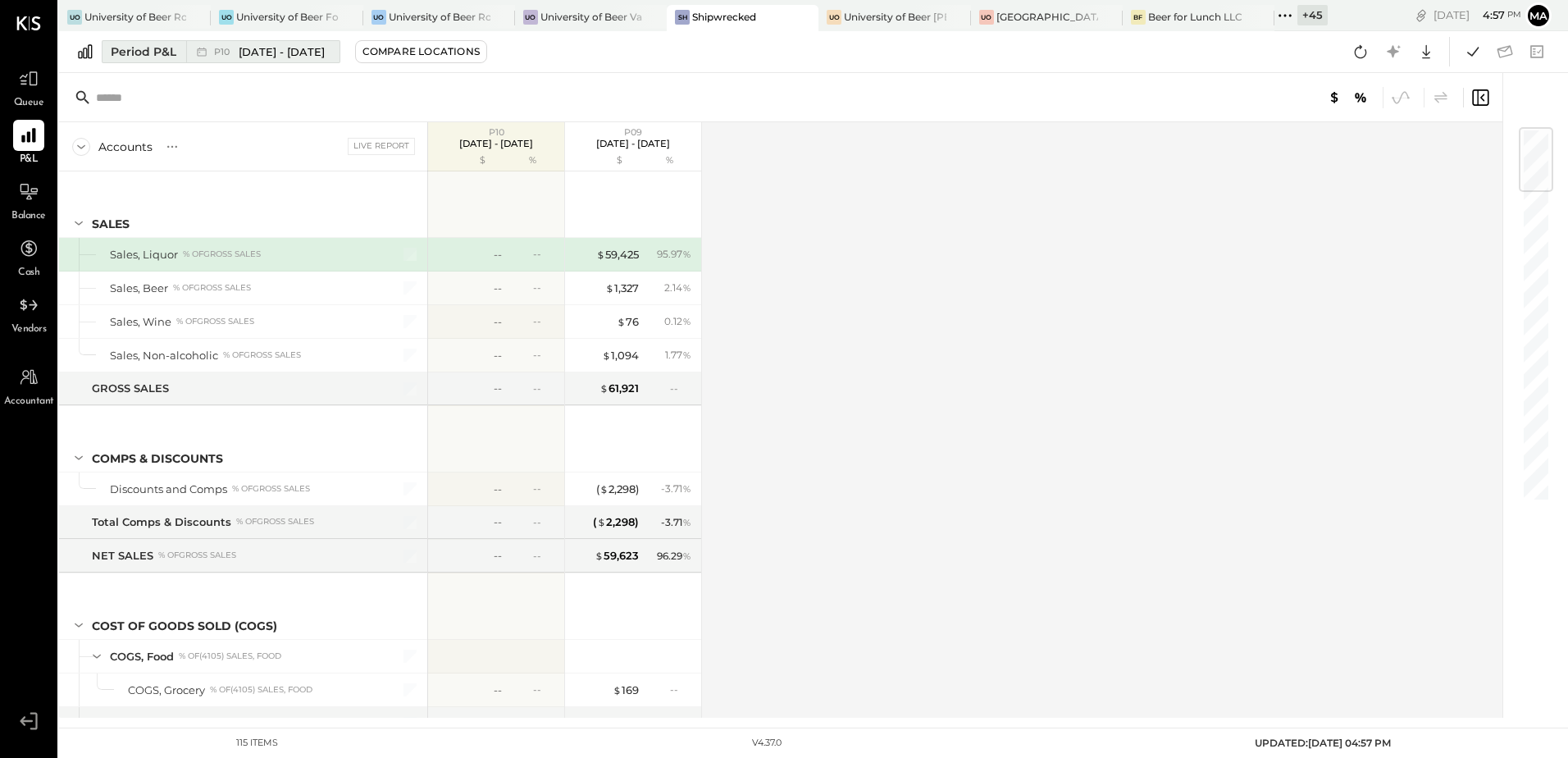
click at [291, 55] on span "[DATE] - [DATE]" at bounding box center [282, 52] width 87 height 16
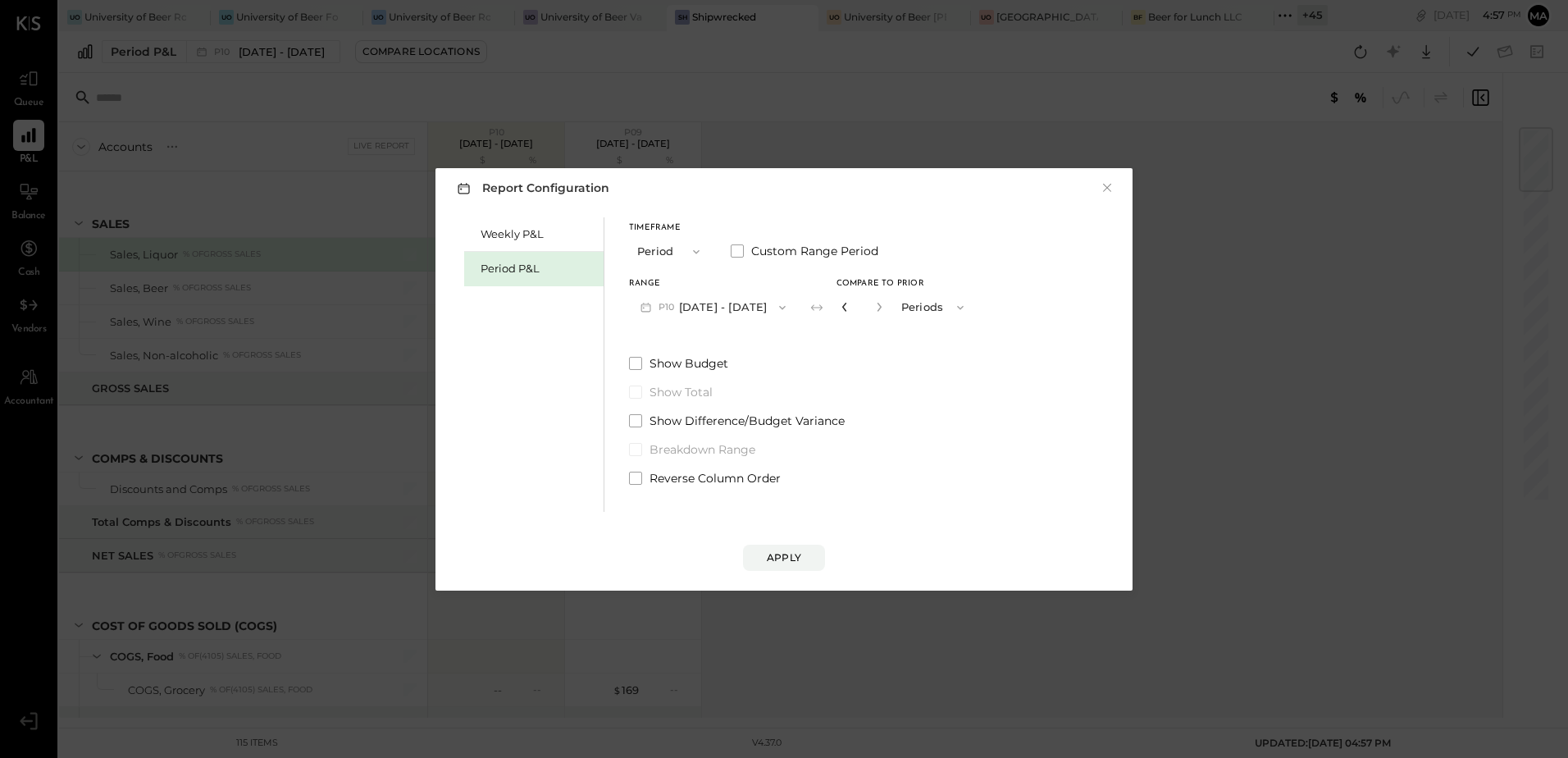
click at [849, 306] on icon "button" at bounding box center [845, 307] width 9 height 9
click at [768, 308] on button "P10 [DATE] - [DATE]" at bounding box center [713, 307] width 168 height 30
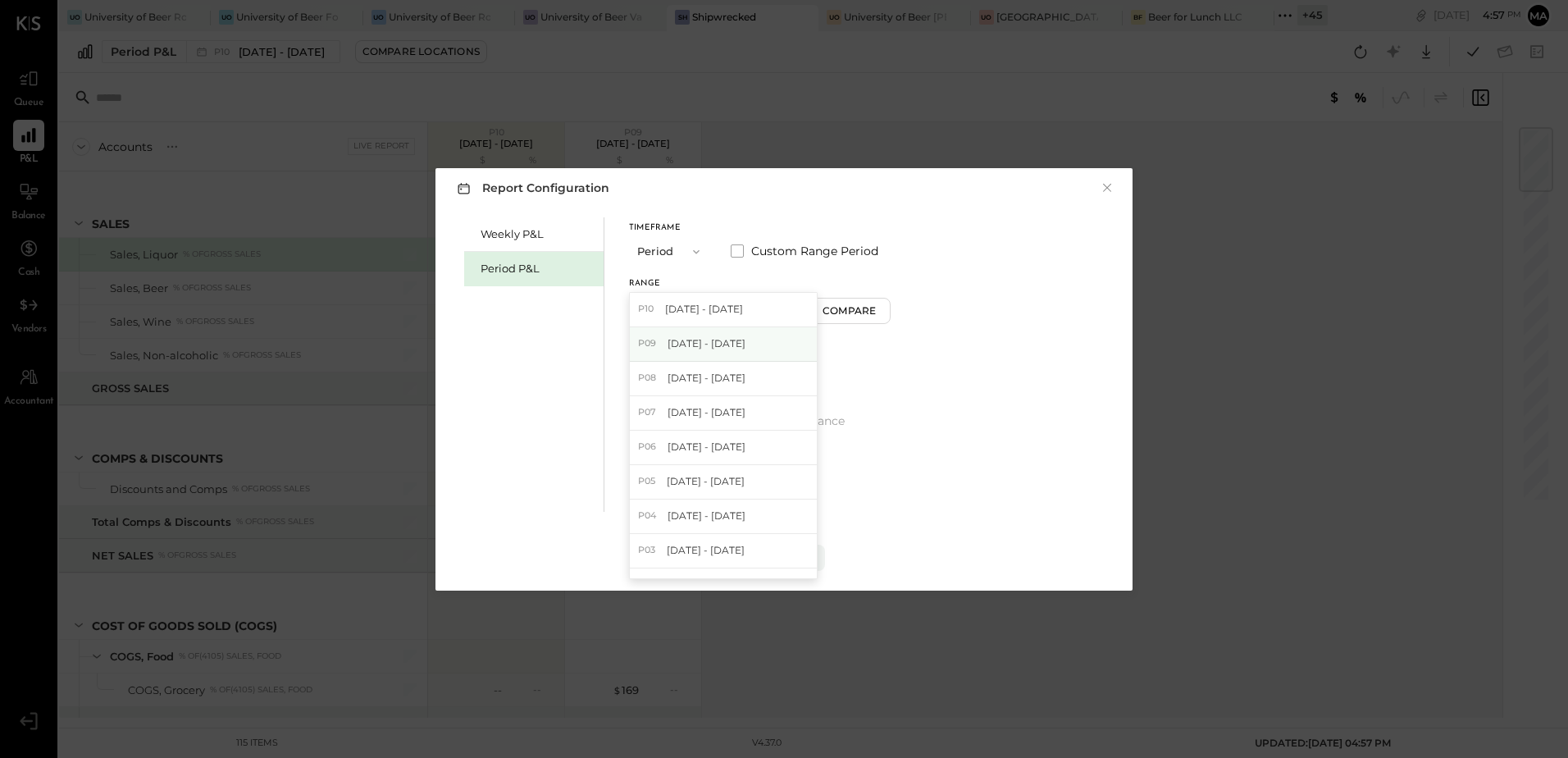
click at [746, 347] on span "[DATE] - [DATE]" at bounding box center [706, 343] width 78 height 14
click at [790, 555] on div "Apply" at bounding box center [784, 557] width 35 height 14
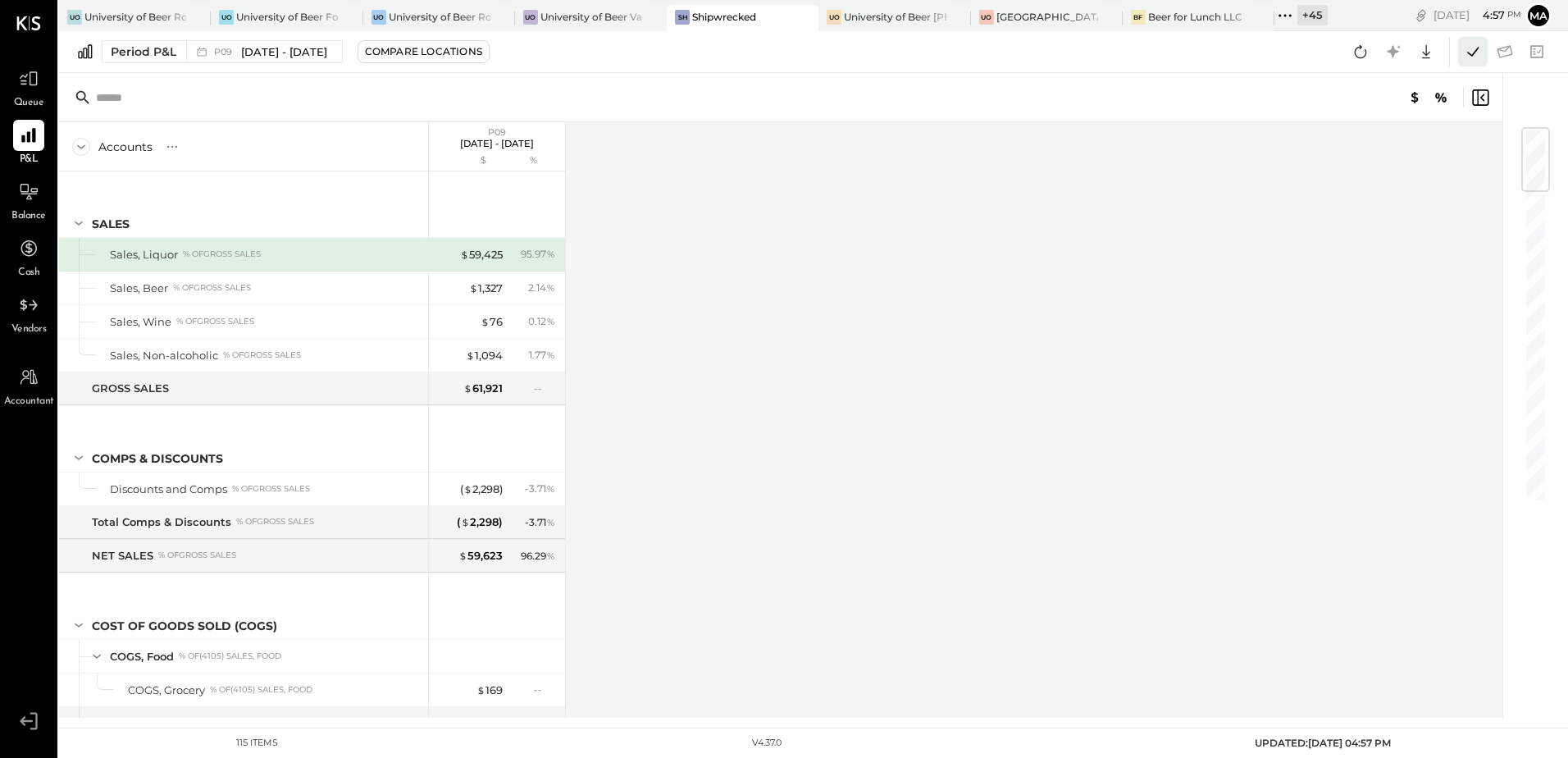
click at [1475, 48] on icon at bounding box center [1473, 52] width 22 height 22
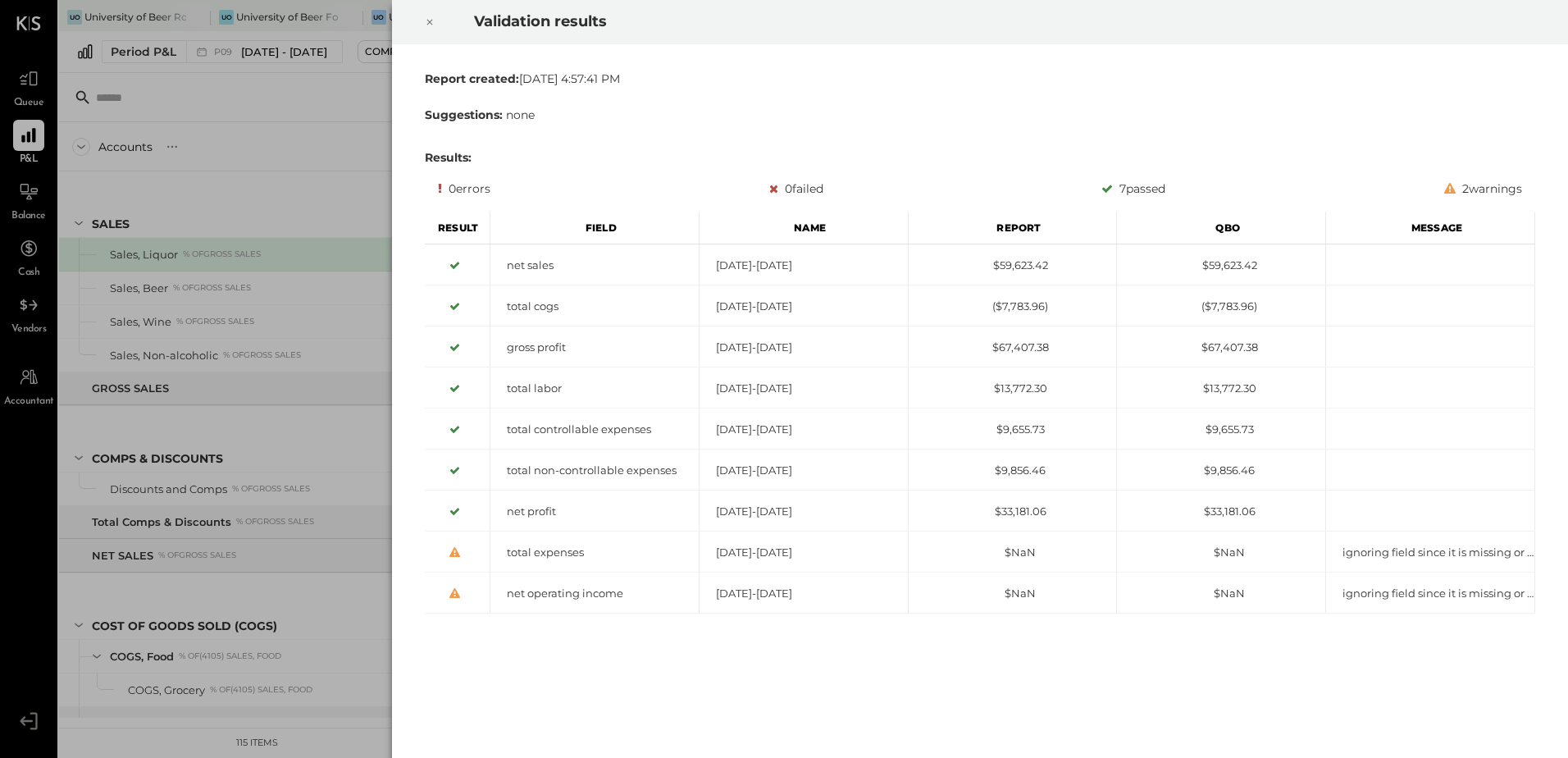
click at [426, 20] on icon at bounding box center [430, 22] width 9 height 20
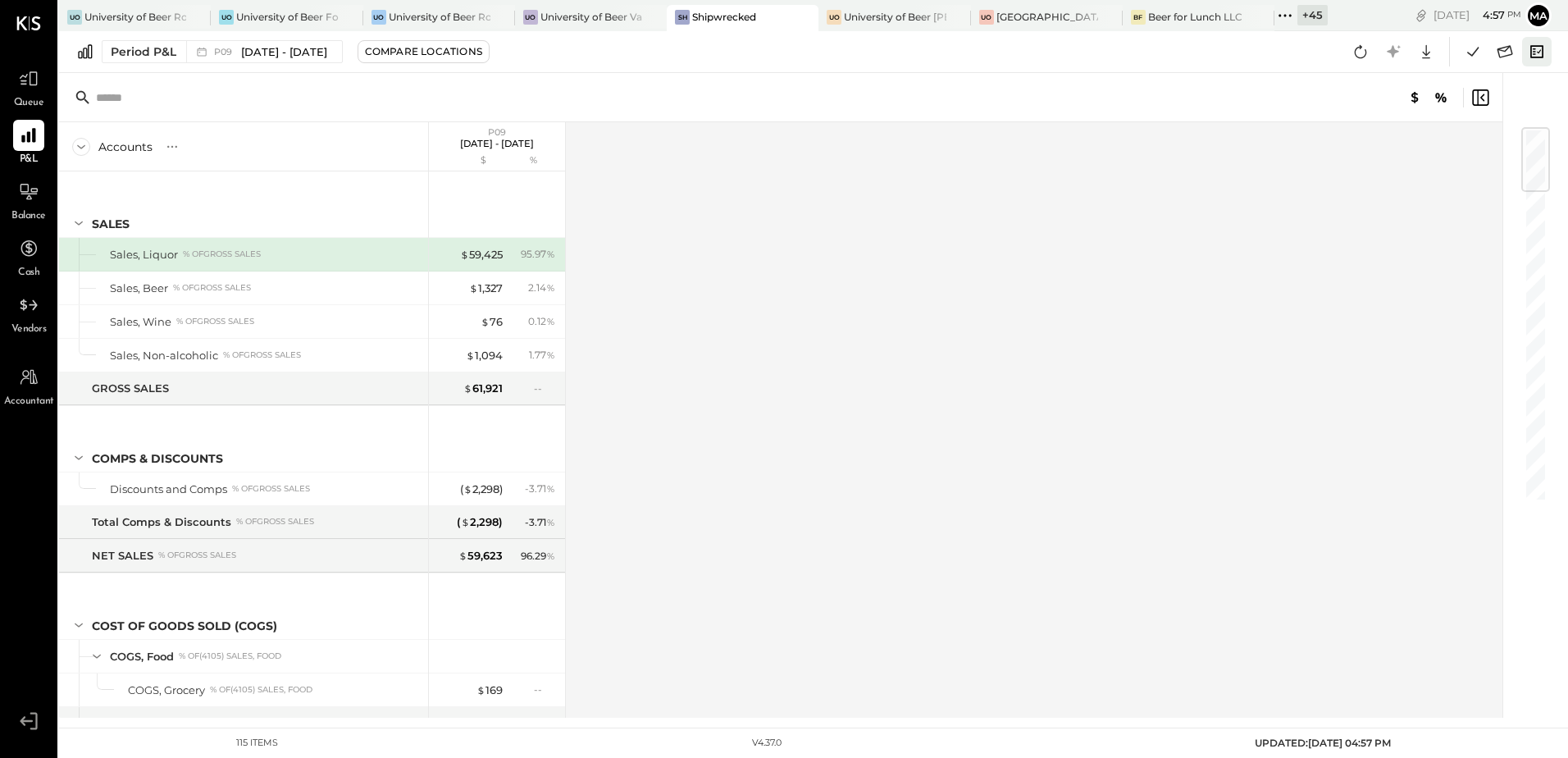
click at [1536, 49] on icon at bounding box center [1537, 52] width 22 height 22
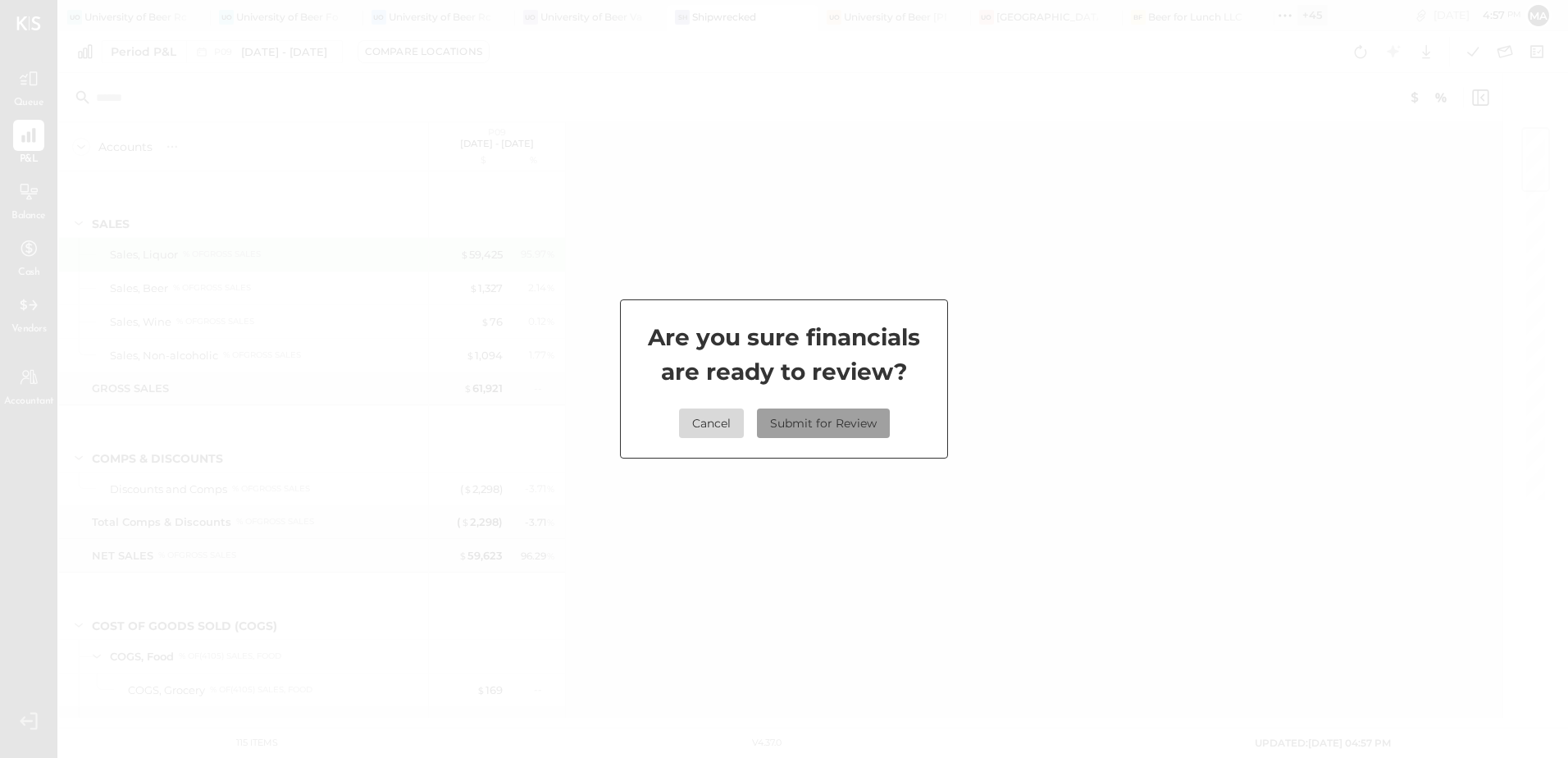
click at [829, 422] on button "Submit for Review" at bounding box center [823, 422] width 133 height 29
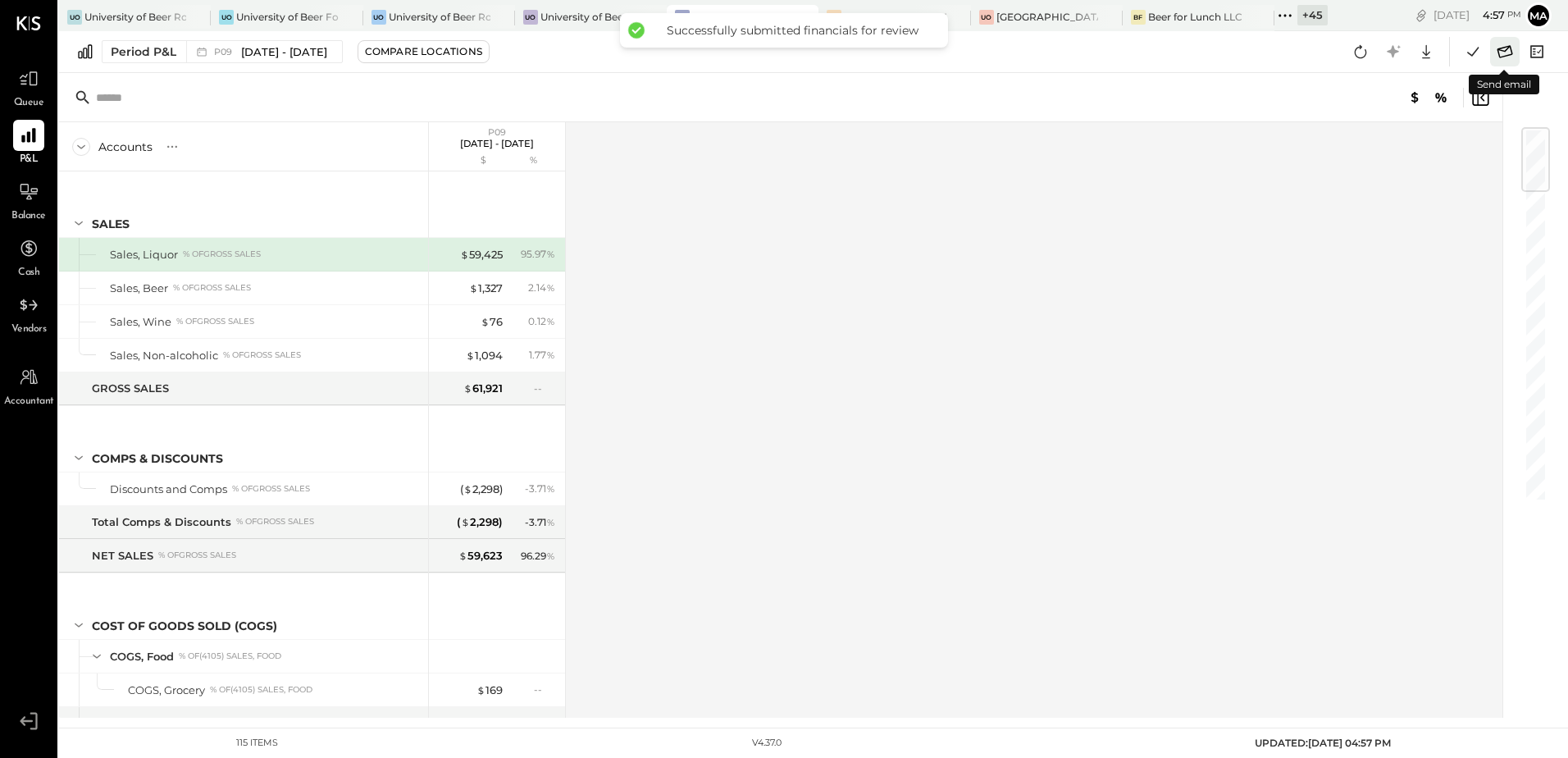
click at [1506, 56] on icon at bounding box center [1505, 52] width 22 height 22
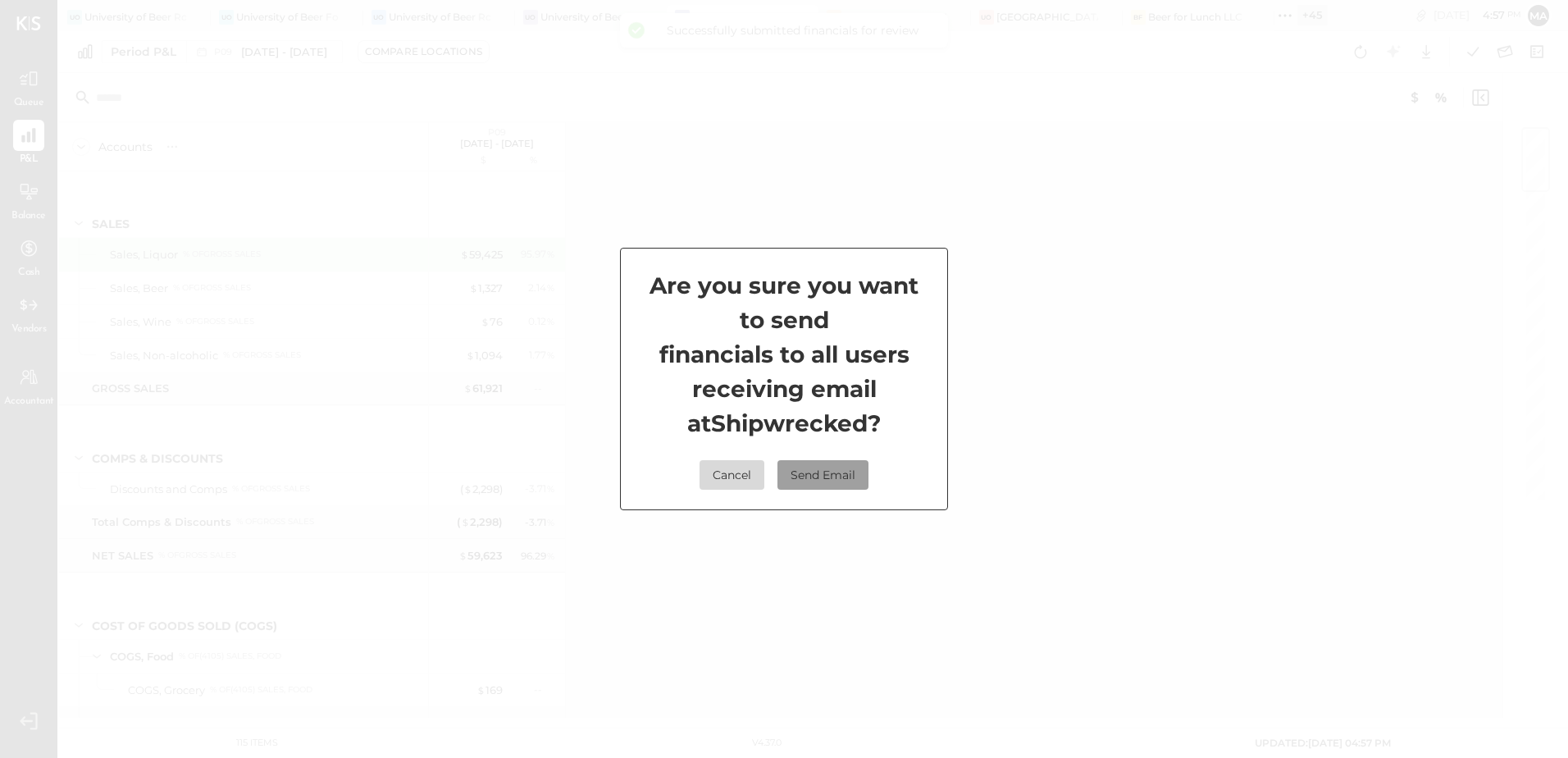
click at [827, 472] on button "Send Email" at bounding box center [823, 474] width 91 height 29
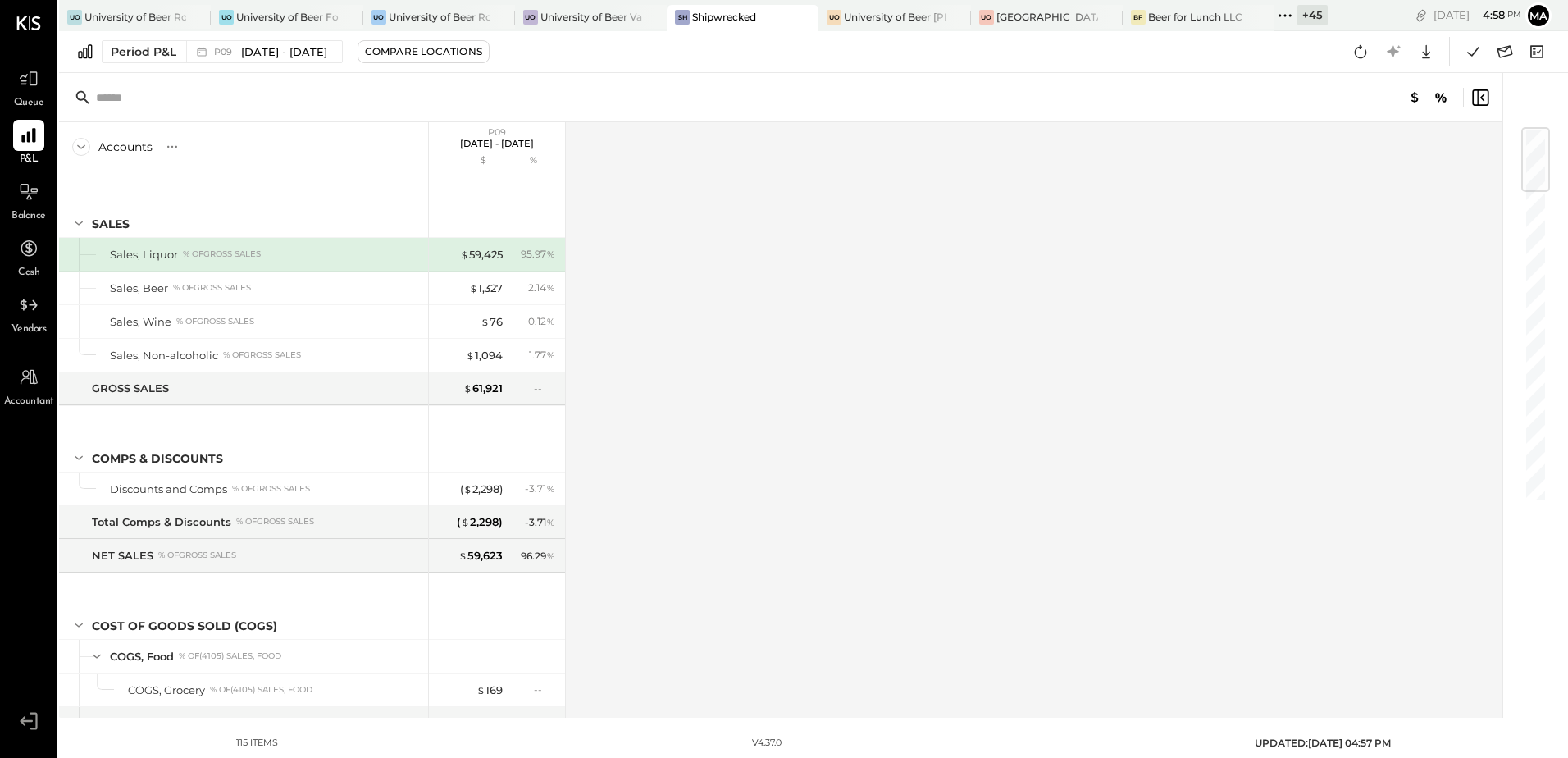
drag, startPoint x: 1318, startPoint y: 16, endPoint x: 1316, endPoint y: 26, distance: 10.2
click at [1318, 16] on div "+ 45" at bounding box center [1313, 15] width 30 height 21
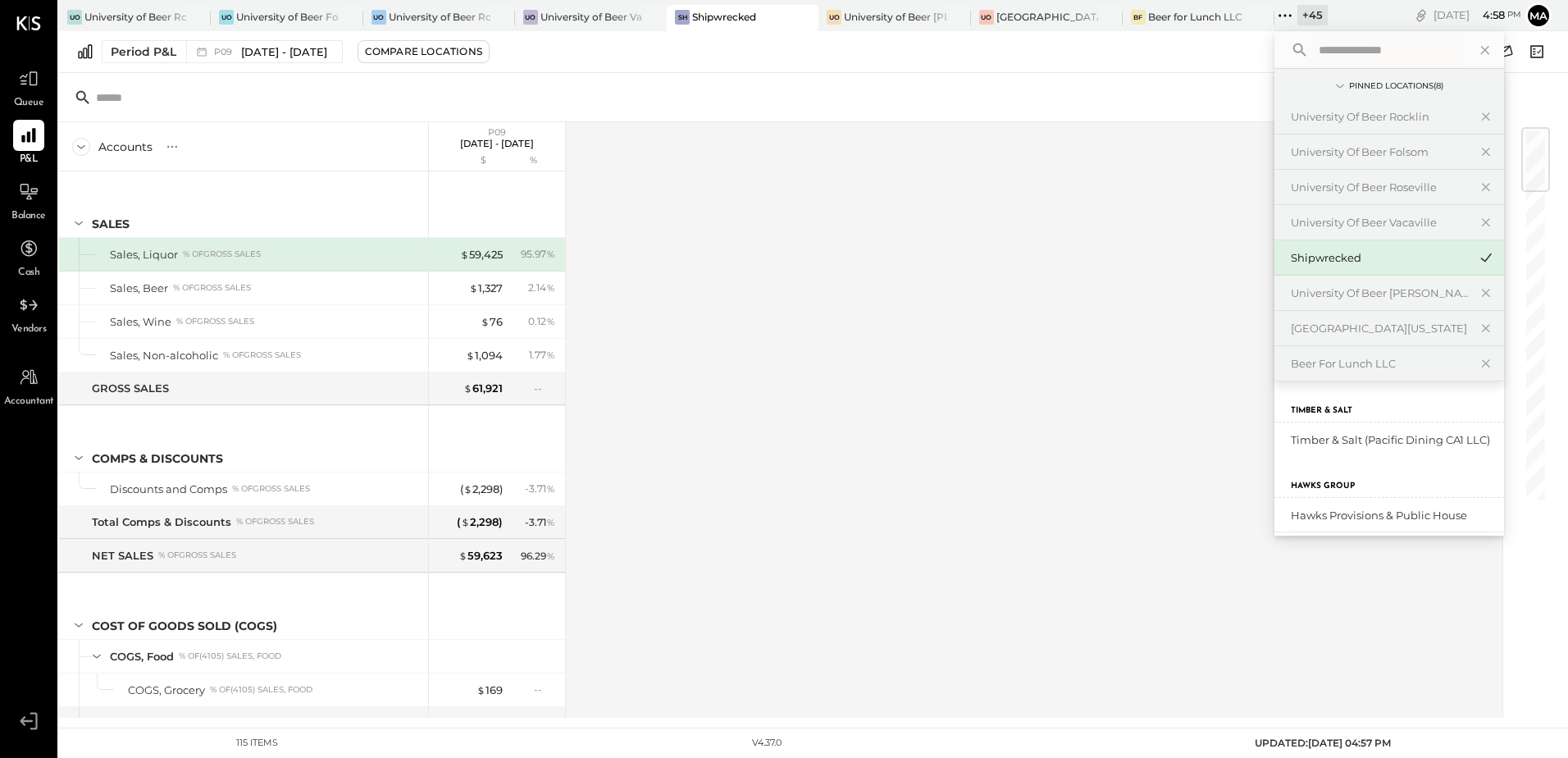
click at [1338, 54] on input "text" at bounding box center [1388, 49] width 152 height 29
type input "****"
click at [1394, 115] on div "University of Beer Rocklin" at bounding box center [1380, 117] width 177 height 16
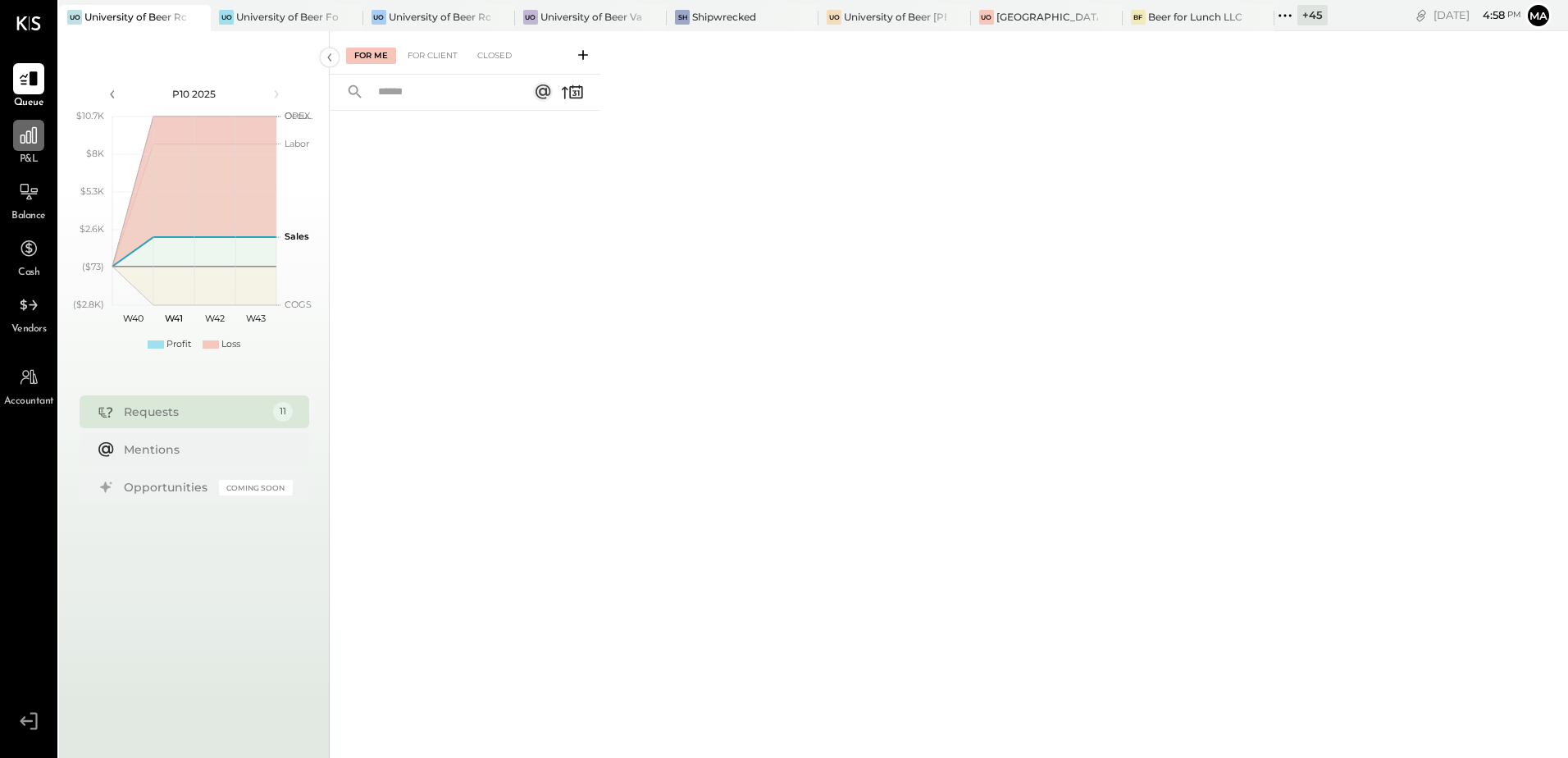
click at [28, 144] on icon at bounding box center [28, 135] width 22 height 22
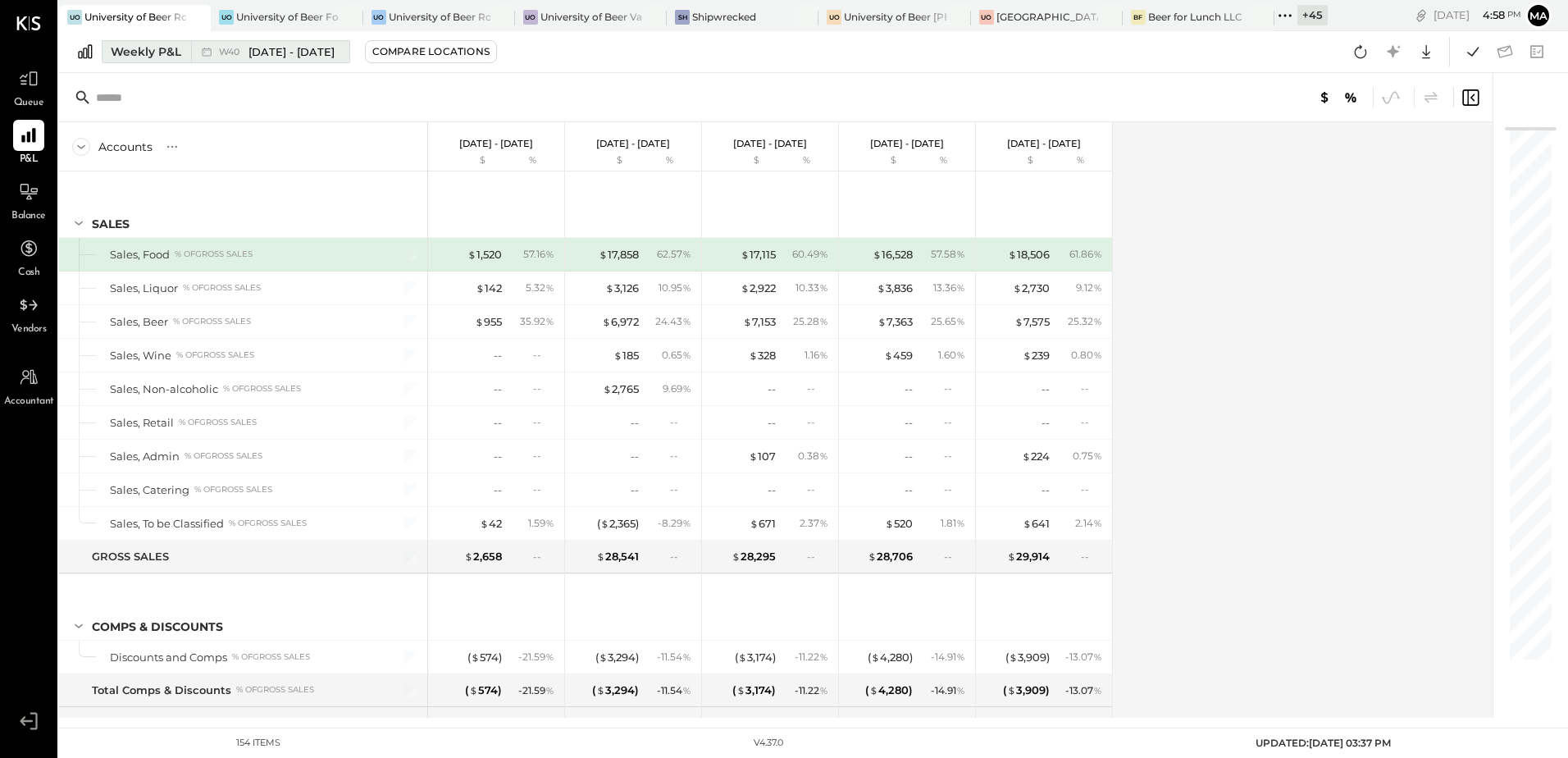
click at [160, 52] on div "Weekly P&L" at bounding box center [146, 51] width 71 height 16
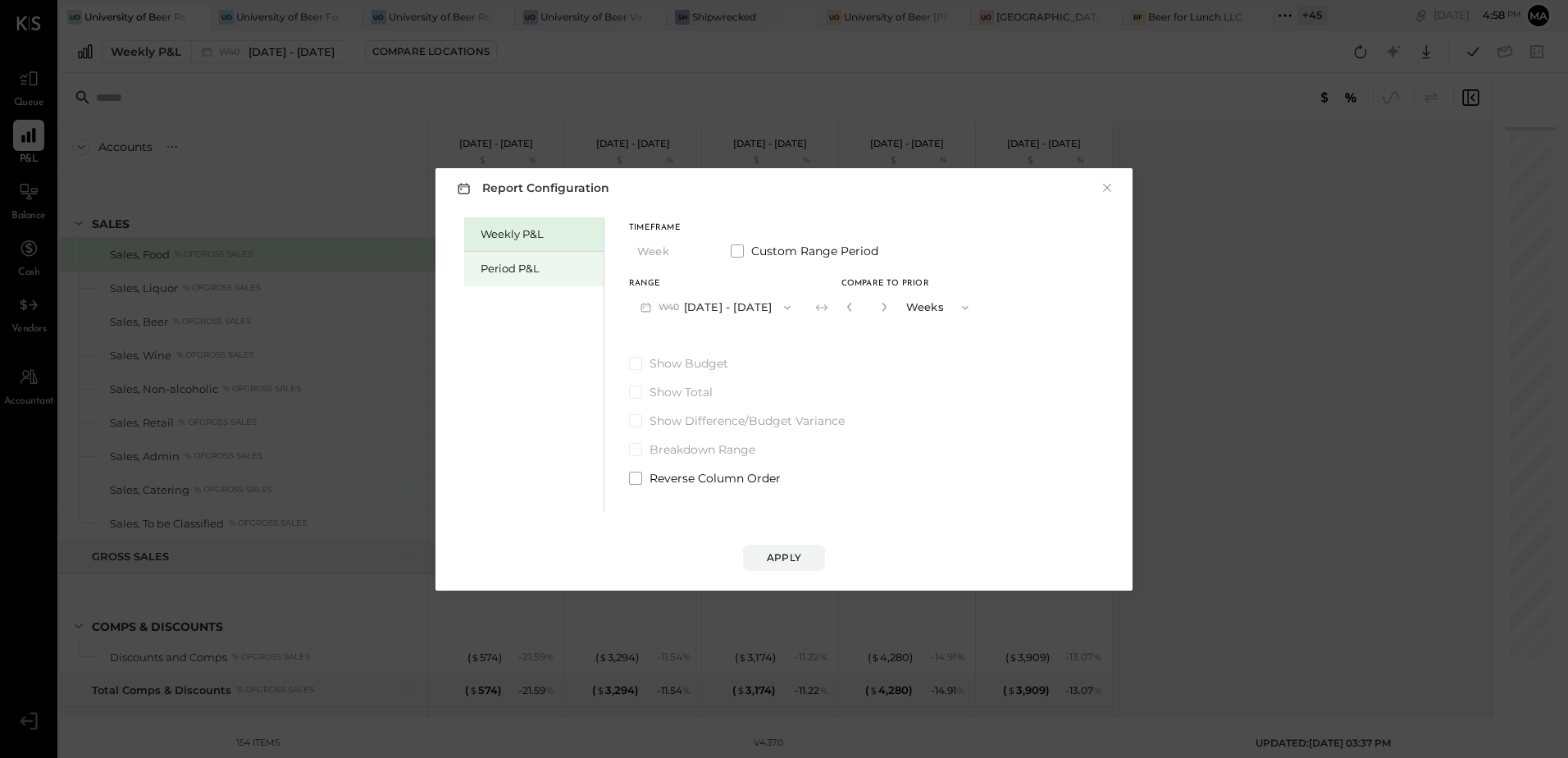
click at [498, 268] on div "Period P&L" at bounding box center [538, 268] width 115 height 16
click at [746, 315] on button "P10 [DATE] - [DATE]" at bounding box center [713, 307] width 168 height 30
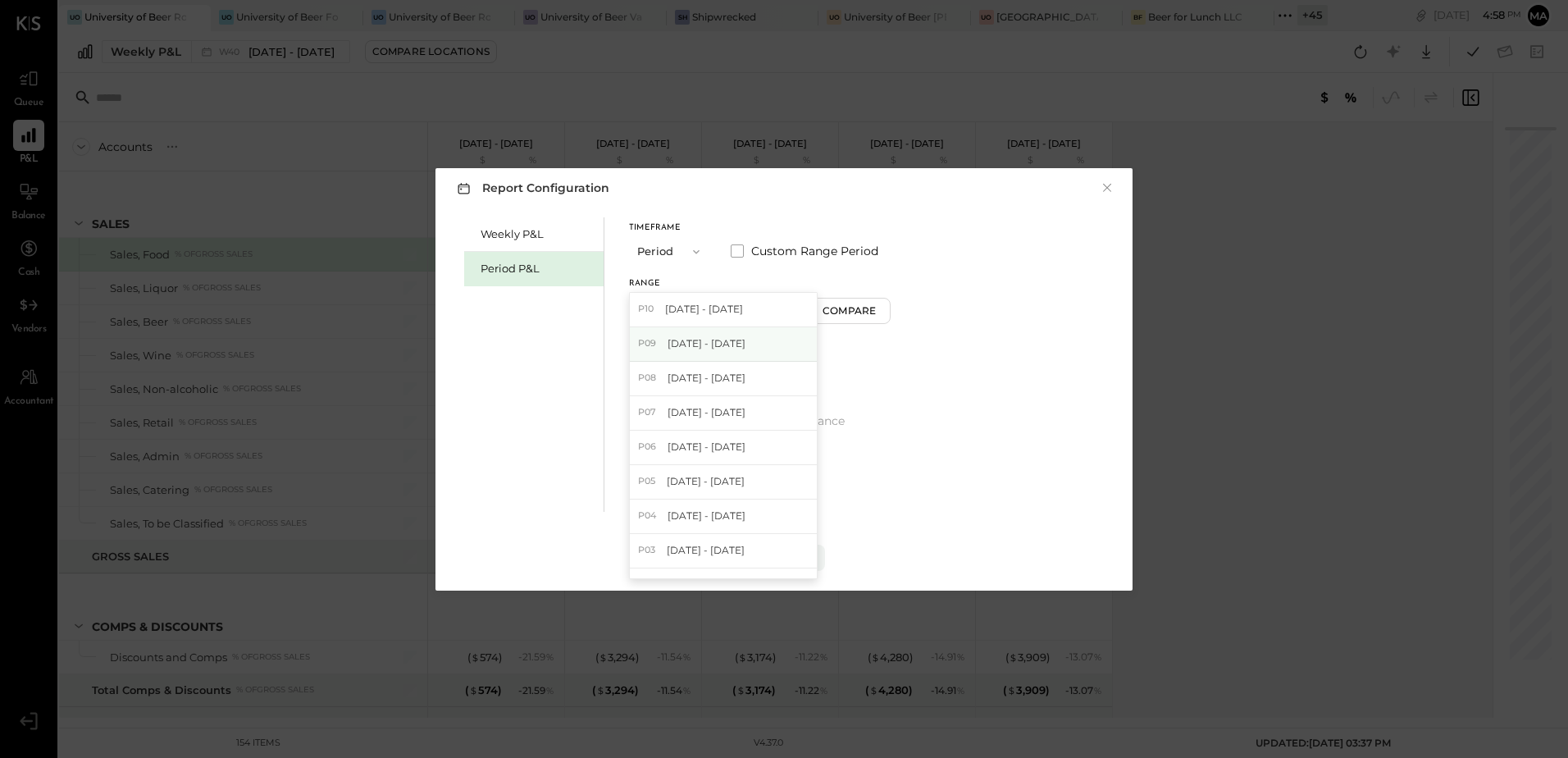
click at [746, 350] on span "[DATE] - [DATE]" at bounding box center [706, 343] width 78 height 14
click at [792, 558] on div "Apply" at bounding box center [784, 557] width 35 height 14
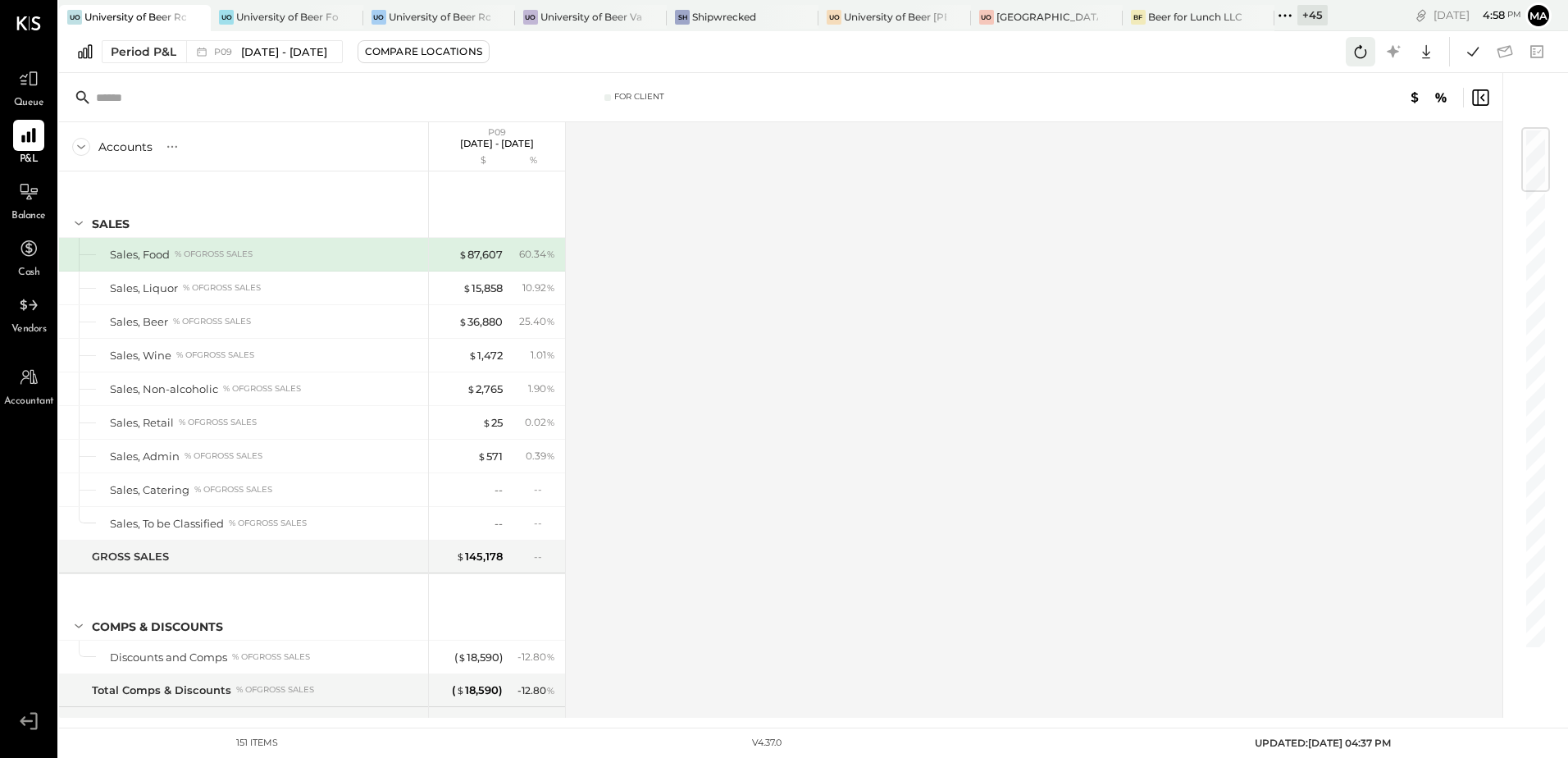
click at [1350, 54] on icon at bounding box center [1360, 52] width 22 height 22
click at [1465, 52] on icon at bounding box center [1473, 52] width 22 height 22
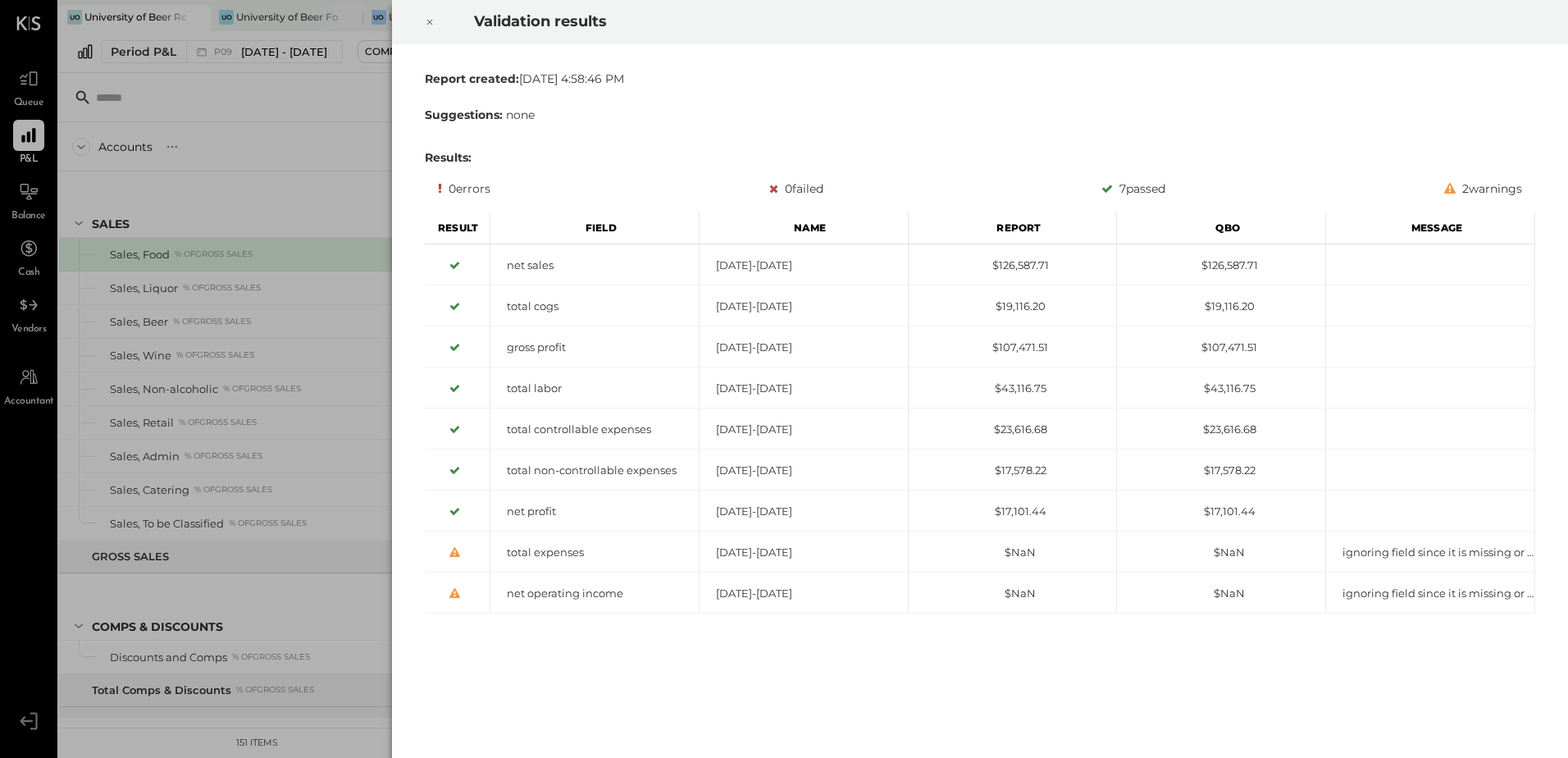
click at [433, 19] on icon at bounding box center [430, 22] width 9 height 20
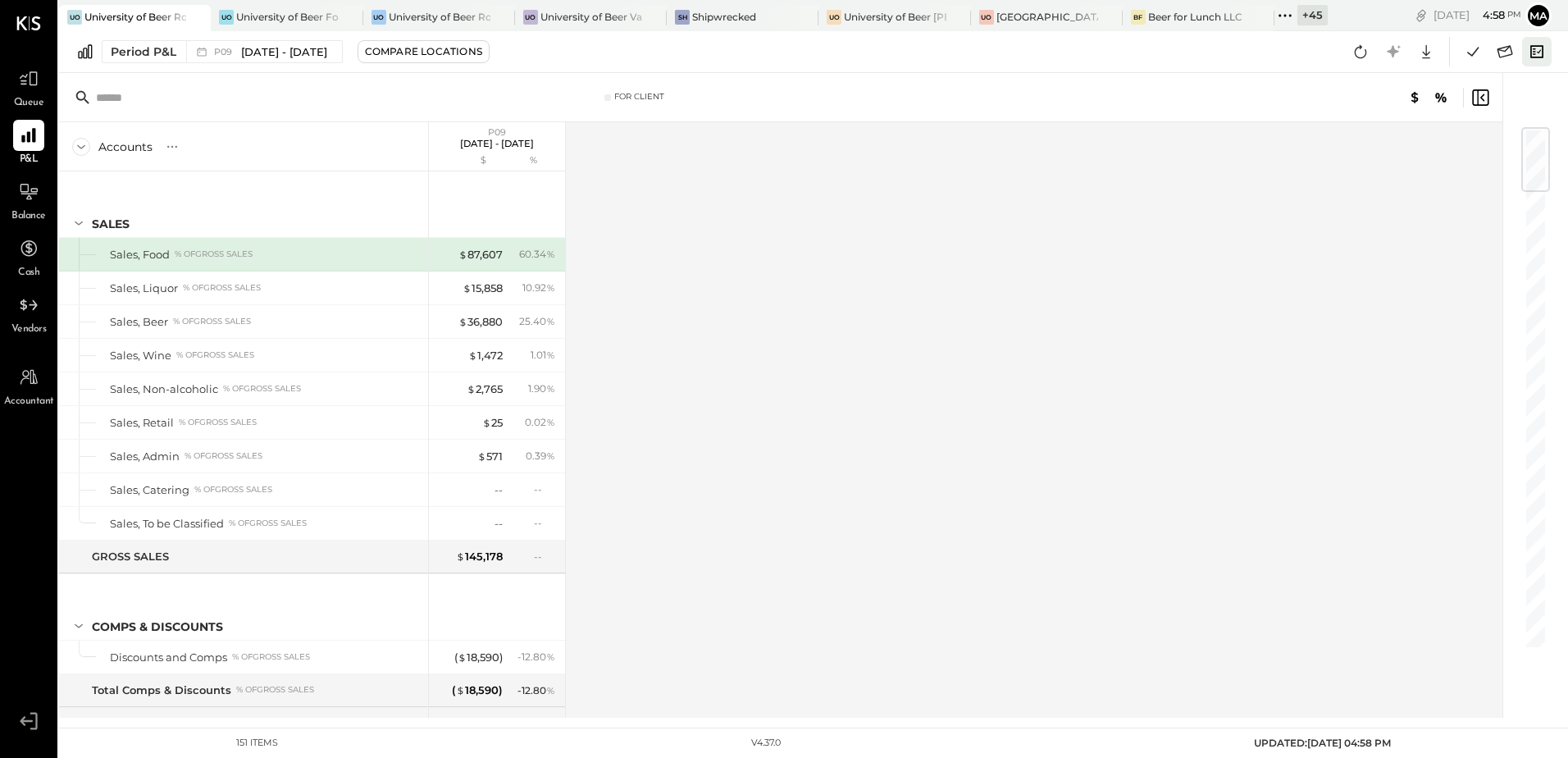
click at [1535, 55] on icon at bounding box center [1537, 51] width 13 height 12
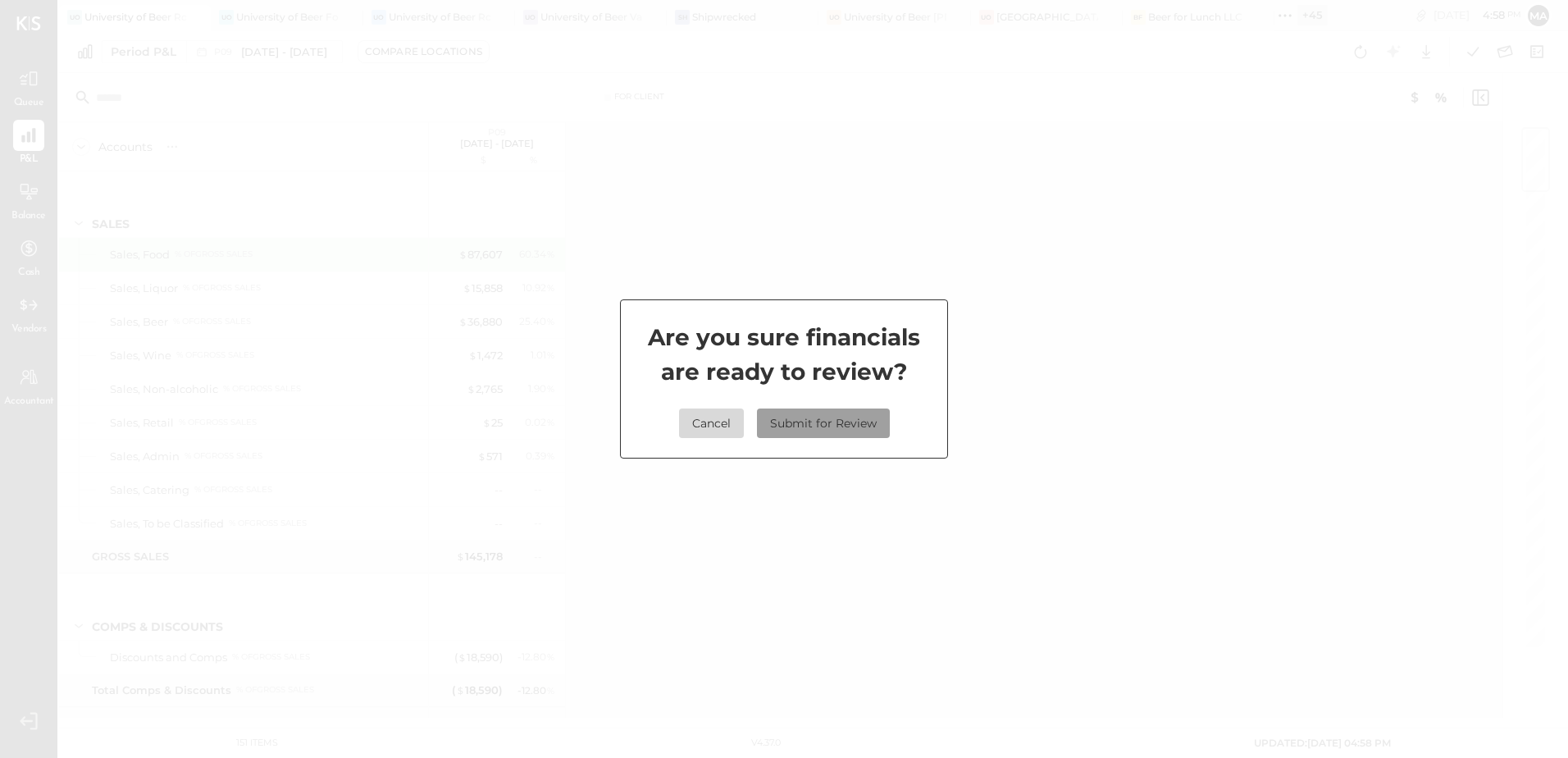
click at [816, 427] on button "Submit for Review" at bounding box center [823, 422] width 133 height 29
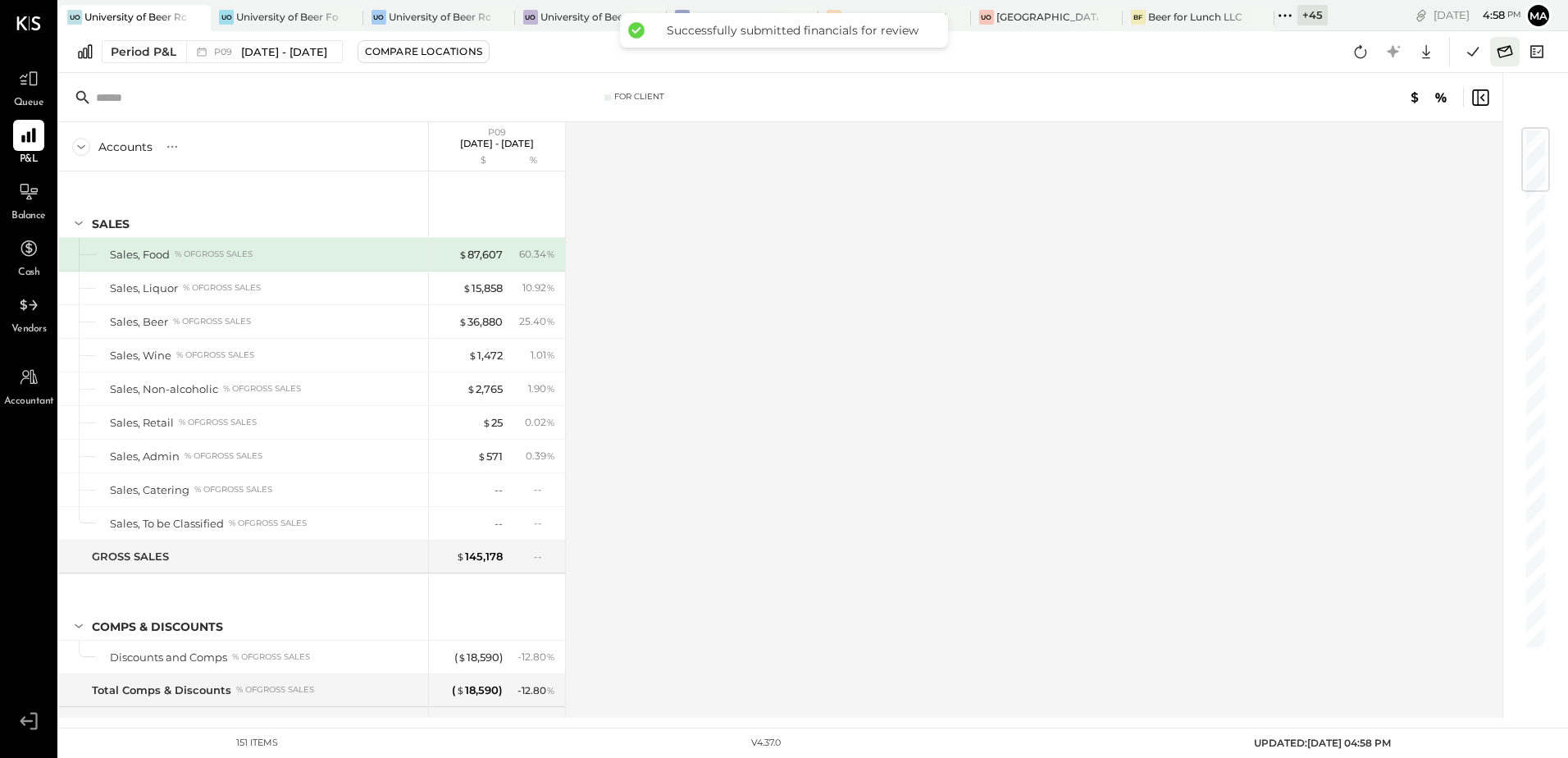
click at [1508, 52] on icon at bounding box center [1505, 52] width 22 height 22
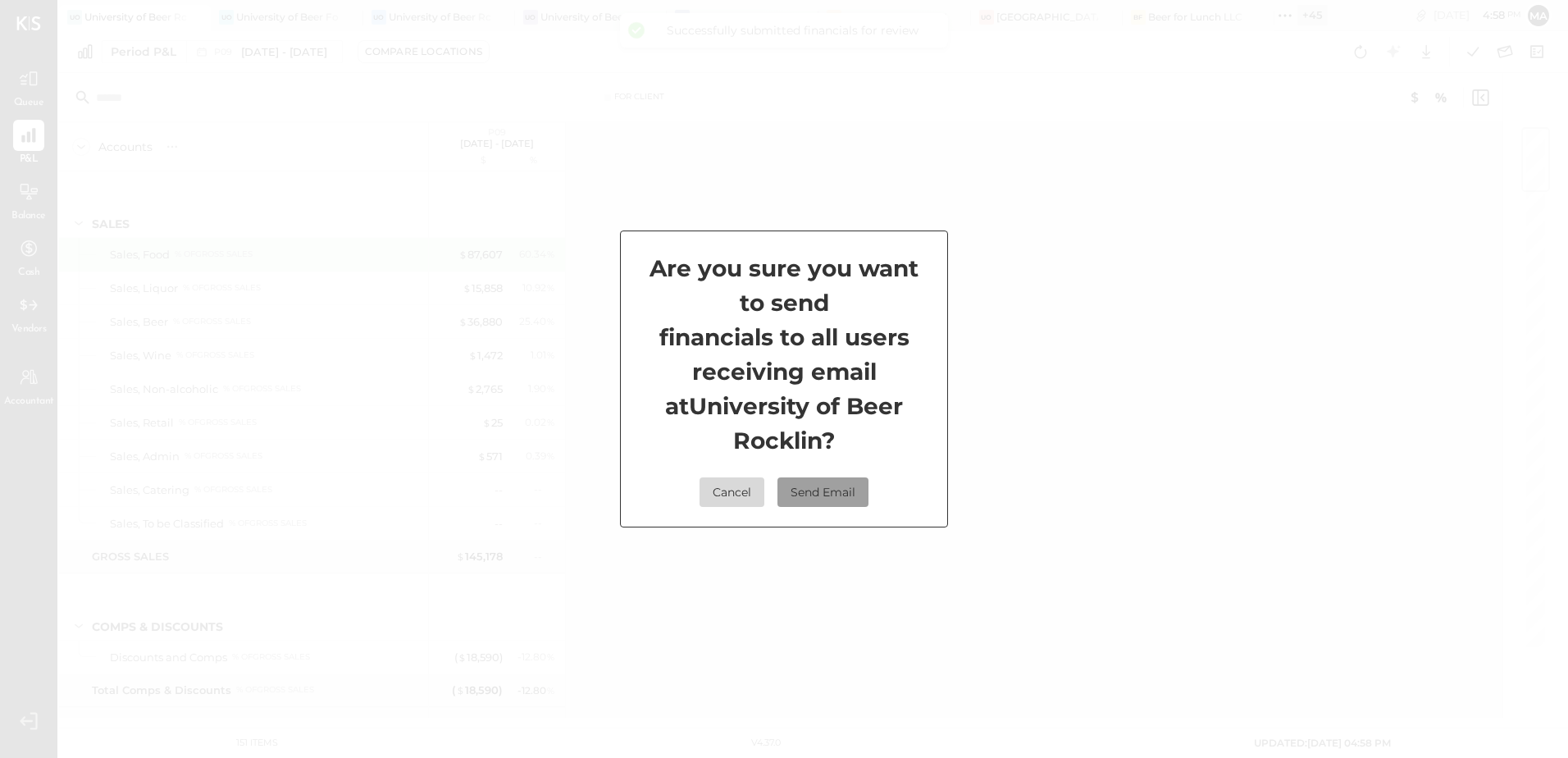
click at [831, 499] on button "Send Email" at bounding box center [823, 492] width 91 height 29
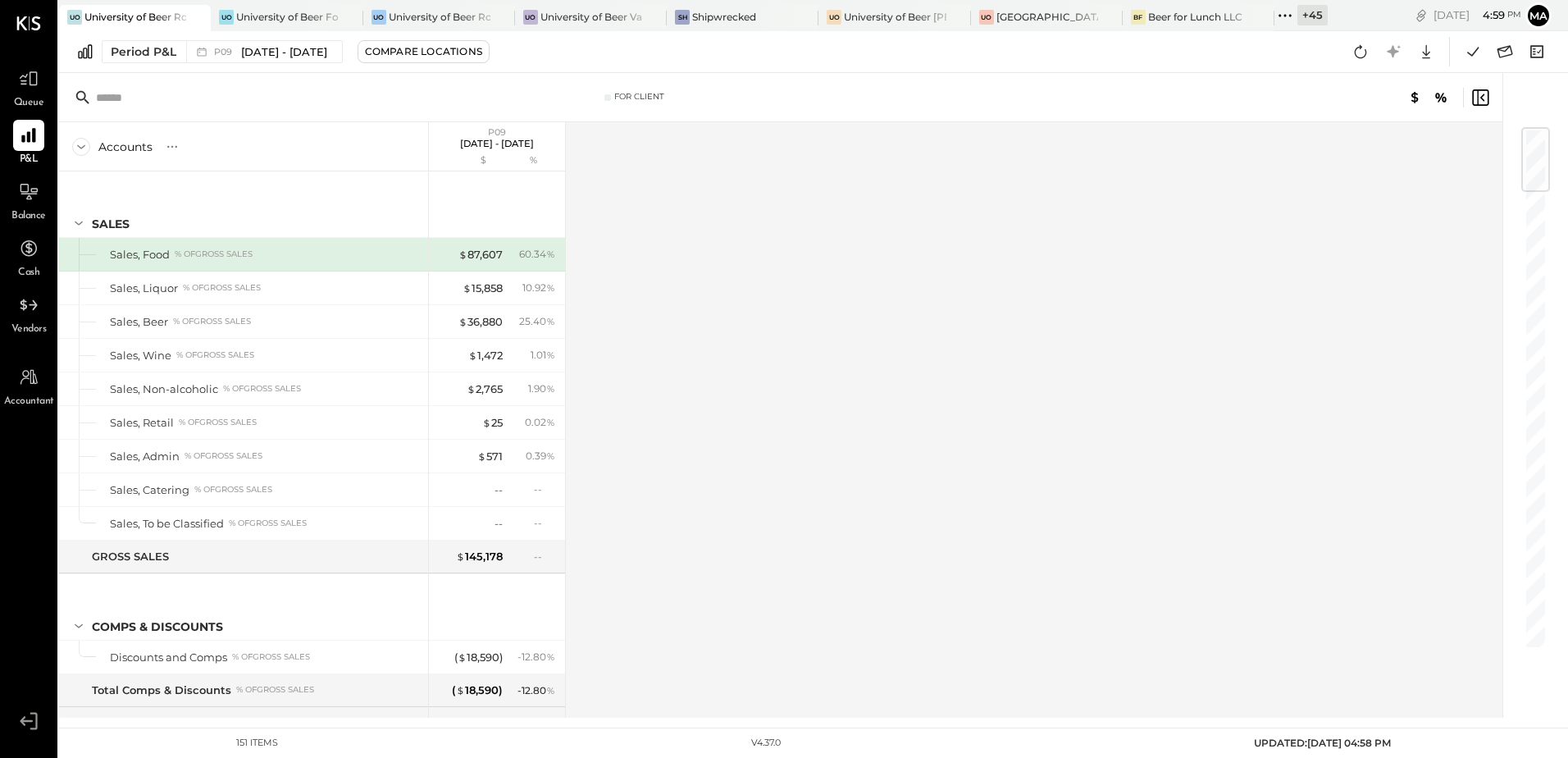
click at [1323, 14] on div "+ 45" at bounding box center [1313, 15] width 30 height 21
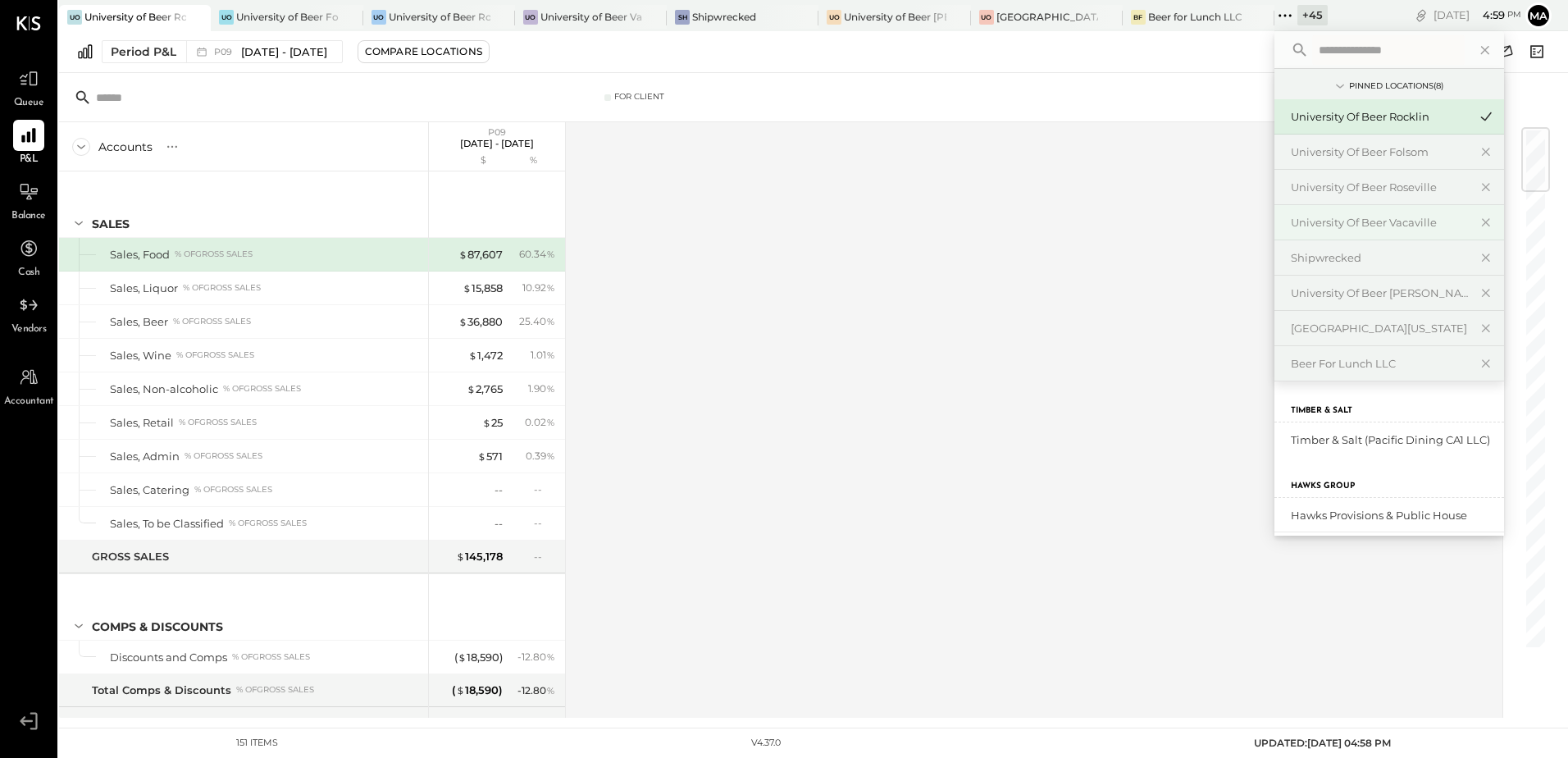
click at [1415, 222] on div "University of Beer Vacaville" at bounding box center [1380, 222] width 177 height 16
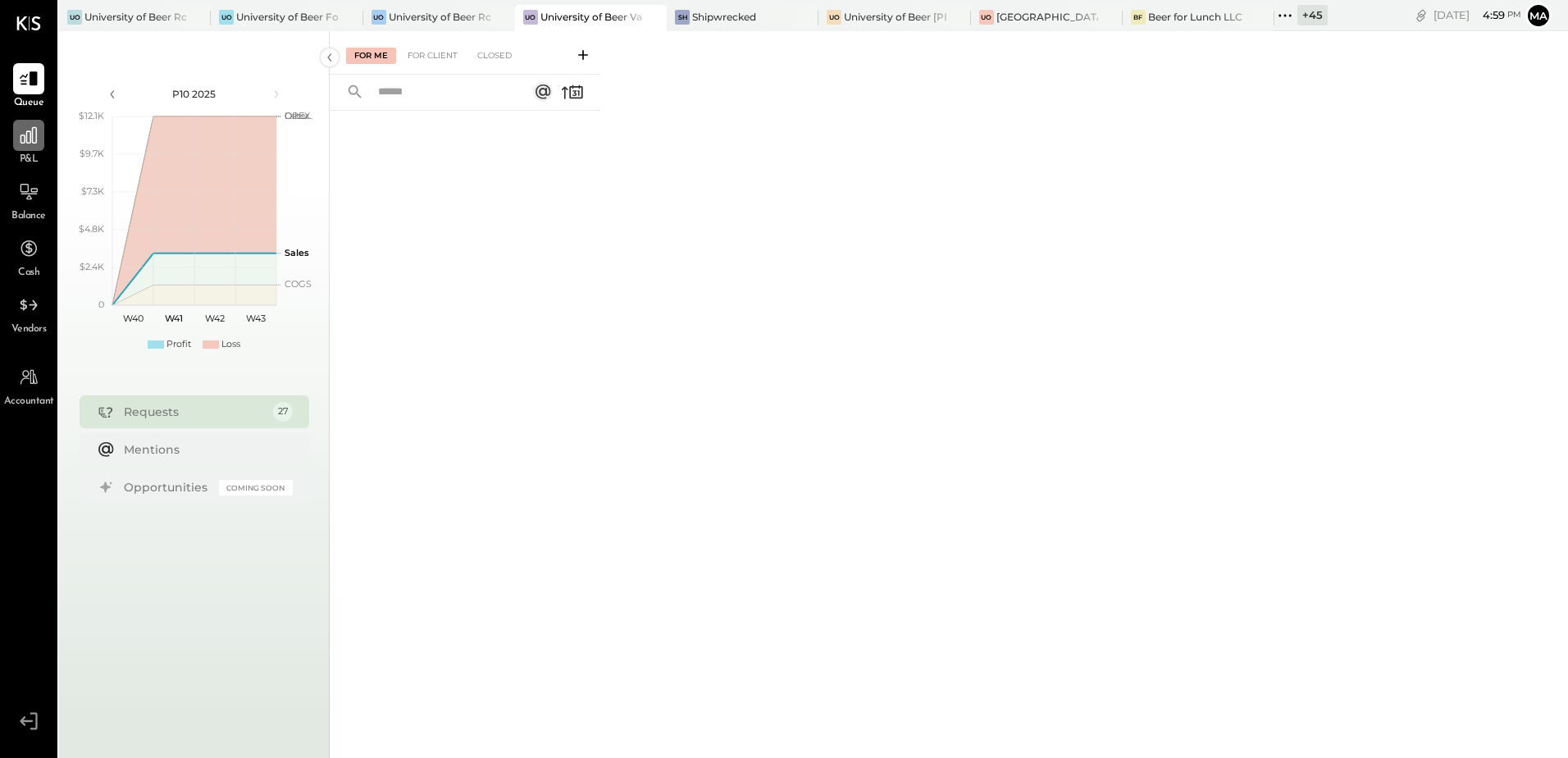
click at [29, 138] on icon at bounding box center [28, 135] width 22 height 22
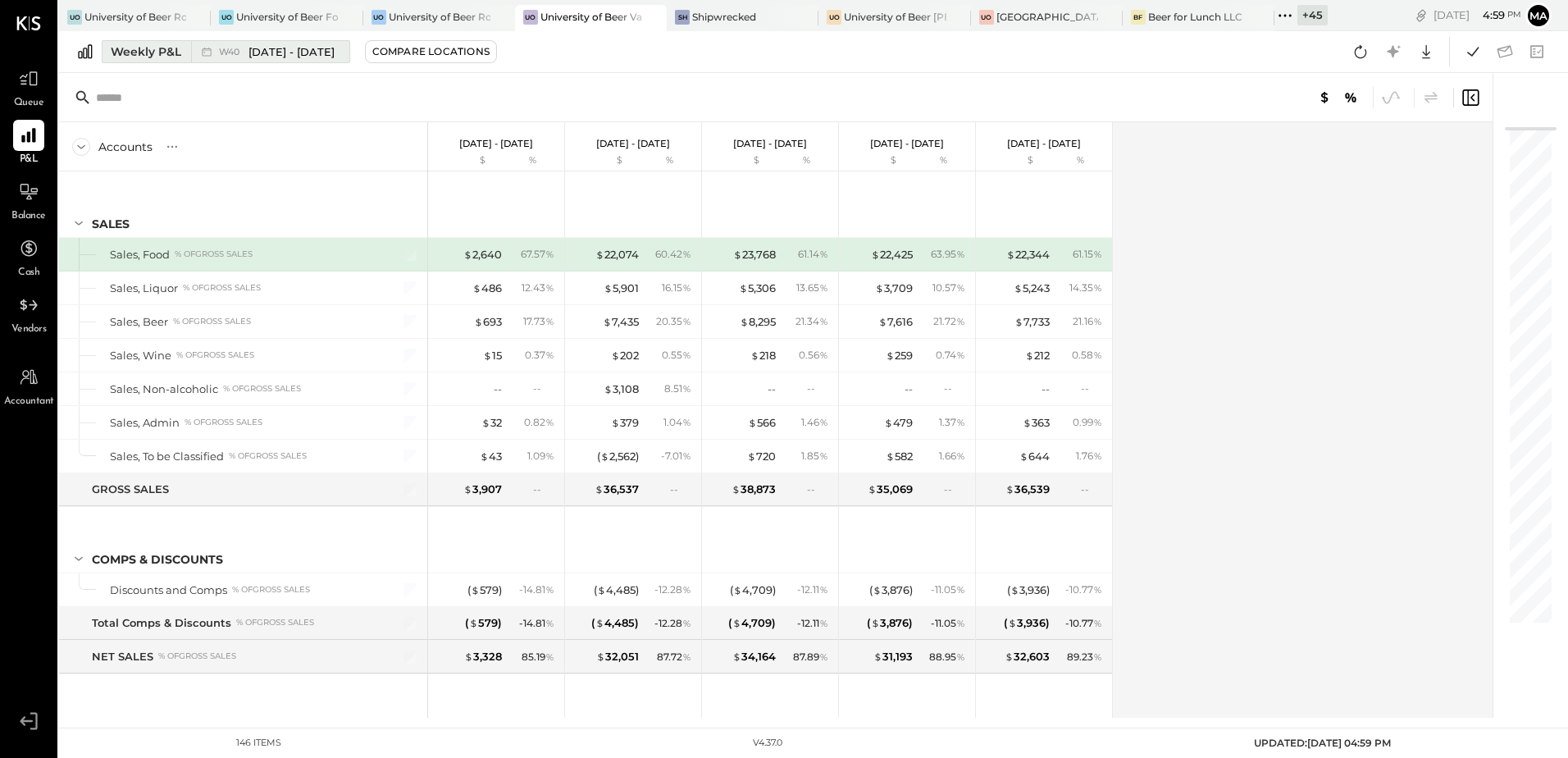
click at [150, 45] on div "Weekly P&L" at bounding box center [146, 51] width 71 height 16
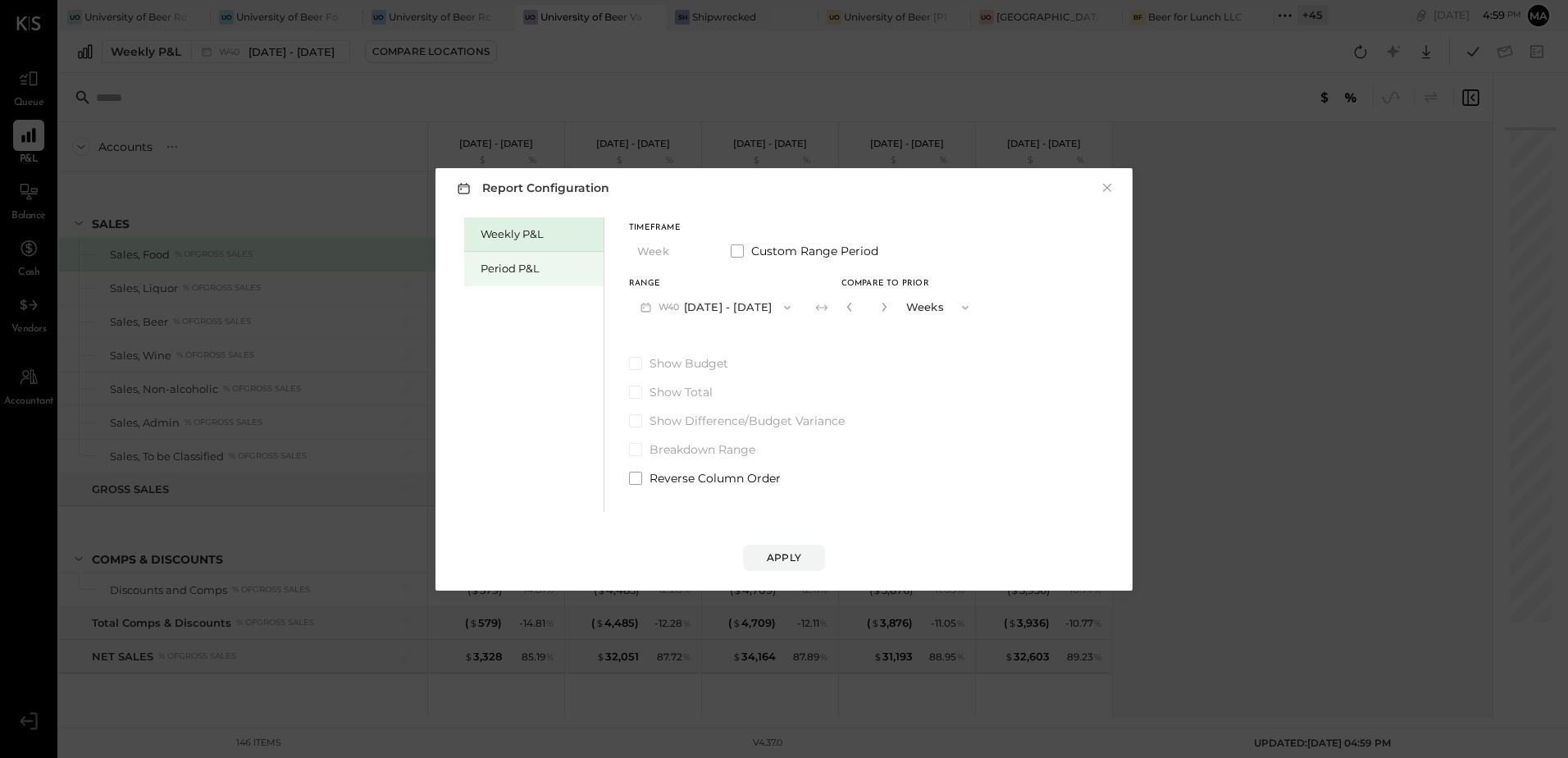
click at [543, 268] on div "Period P&L" at bounding box center [538, 268] width 115 height 16
click at [761, 308] on button "P10 [DATE] - [DATE]" at bounding box center [713, 307] width 168 height 30
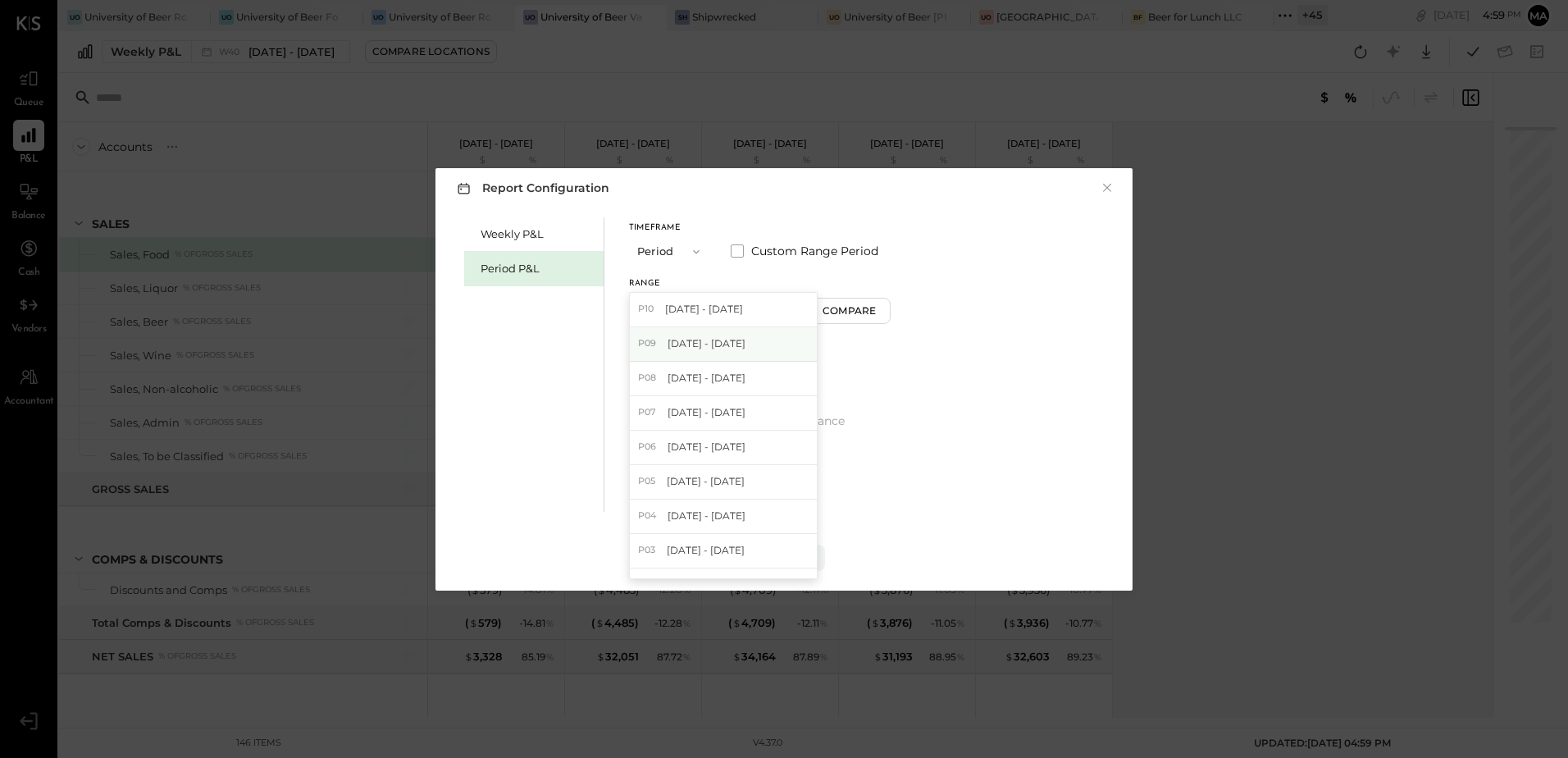
click at [746, 349] on span "[DATE] - [DATE]" at bounding box center [706, 343] width 78 height 14
click at [790, 561] on div "Apply" at bounding box center [784, 557] width 35 height 14
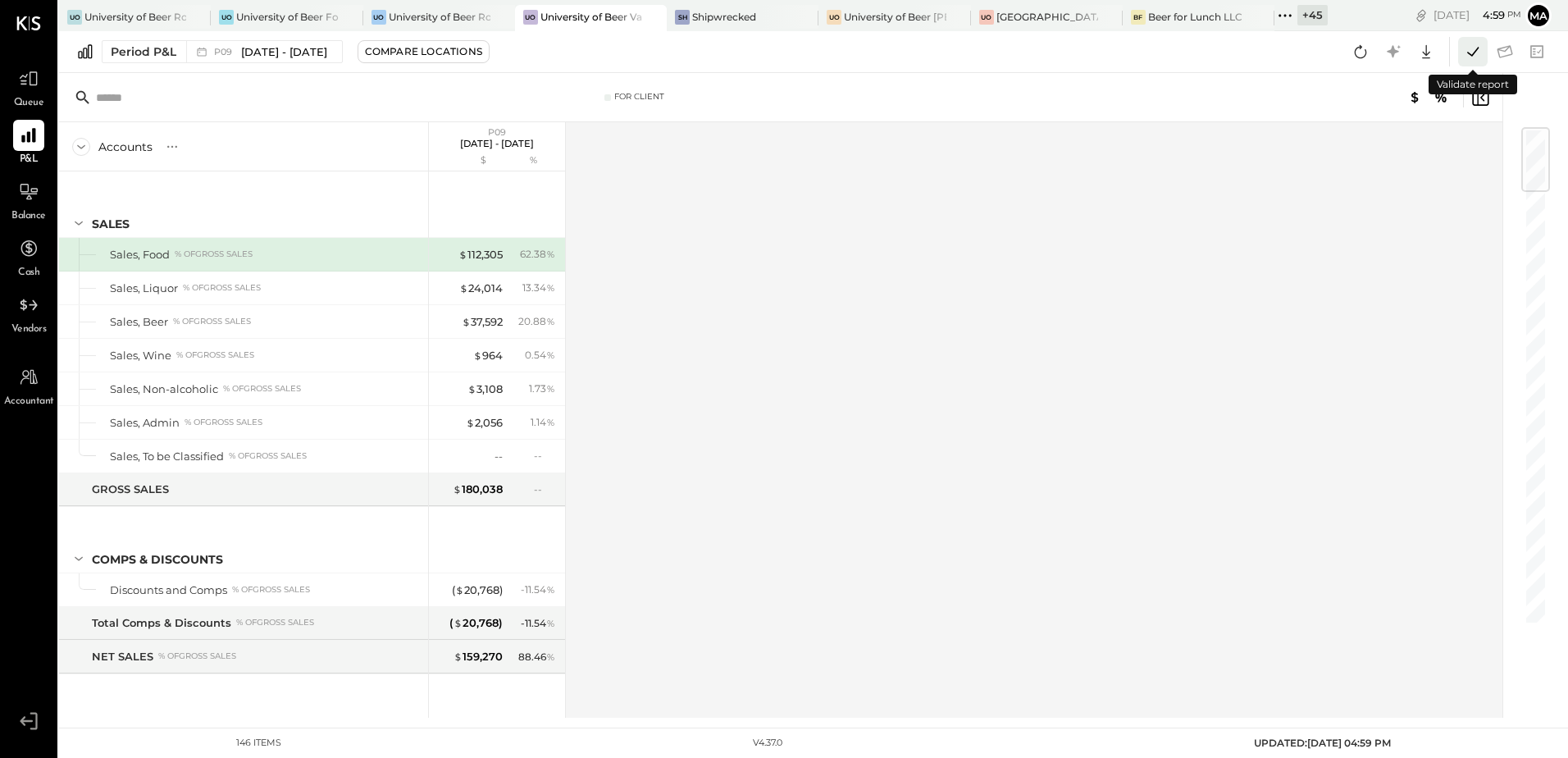
click at [1469, 55] on icon at bounding box center [1473, 52] width 22 height 22
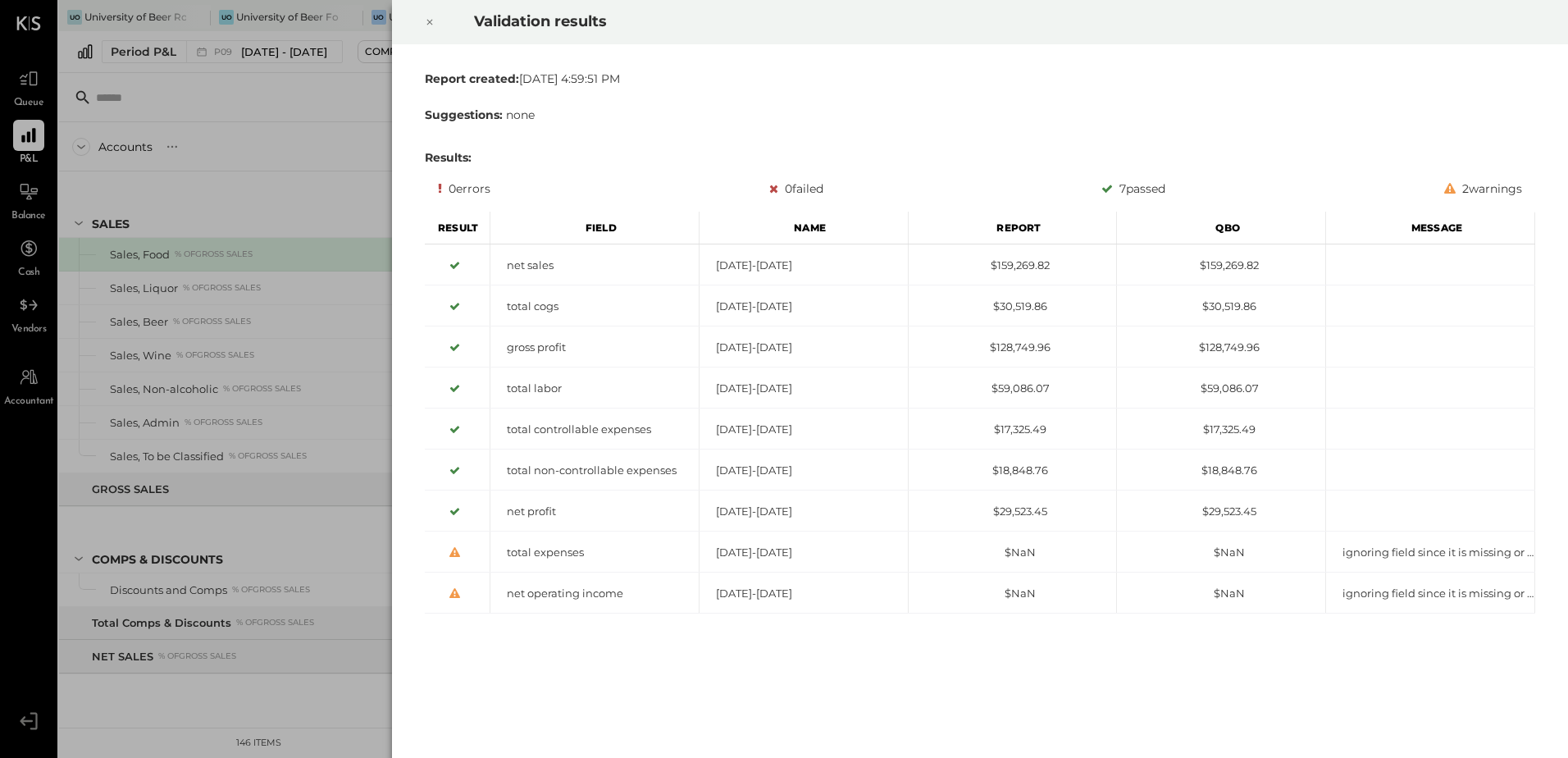
click at [433, 25] on icon at bounding box center [430, 22] width 9 height 20
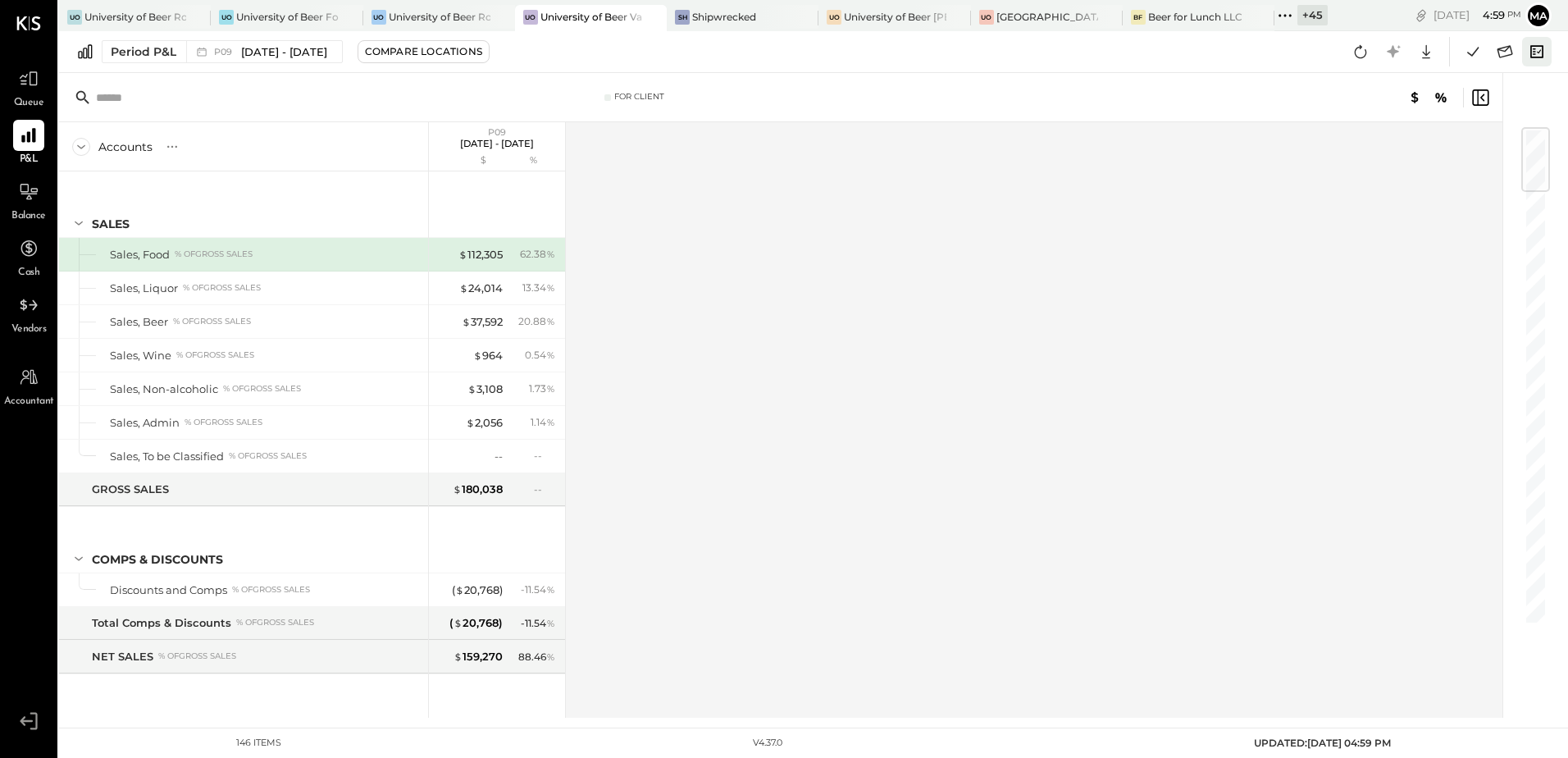
click at [1539, 55] on icon at bounding box center [1537, 52] width 22 height 22
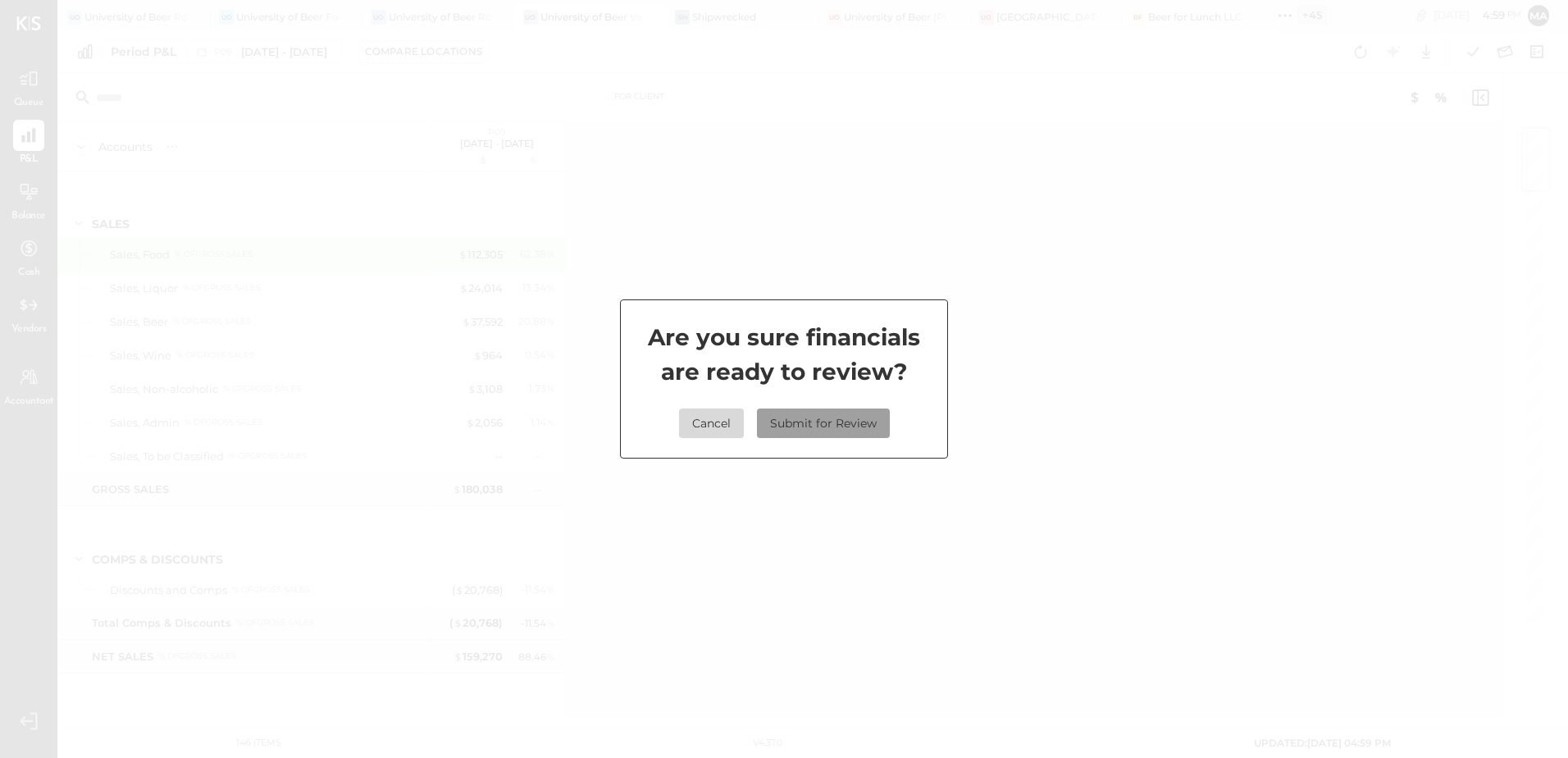
click at [799, 423] on button "Submit for Review" at bounding box center [823, 422] width 133 height 29
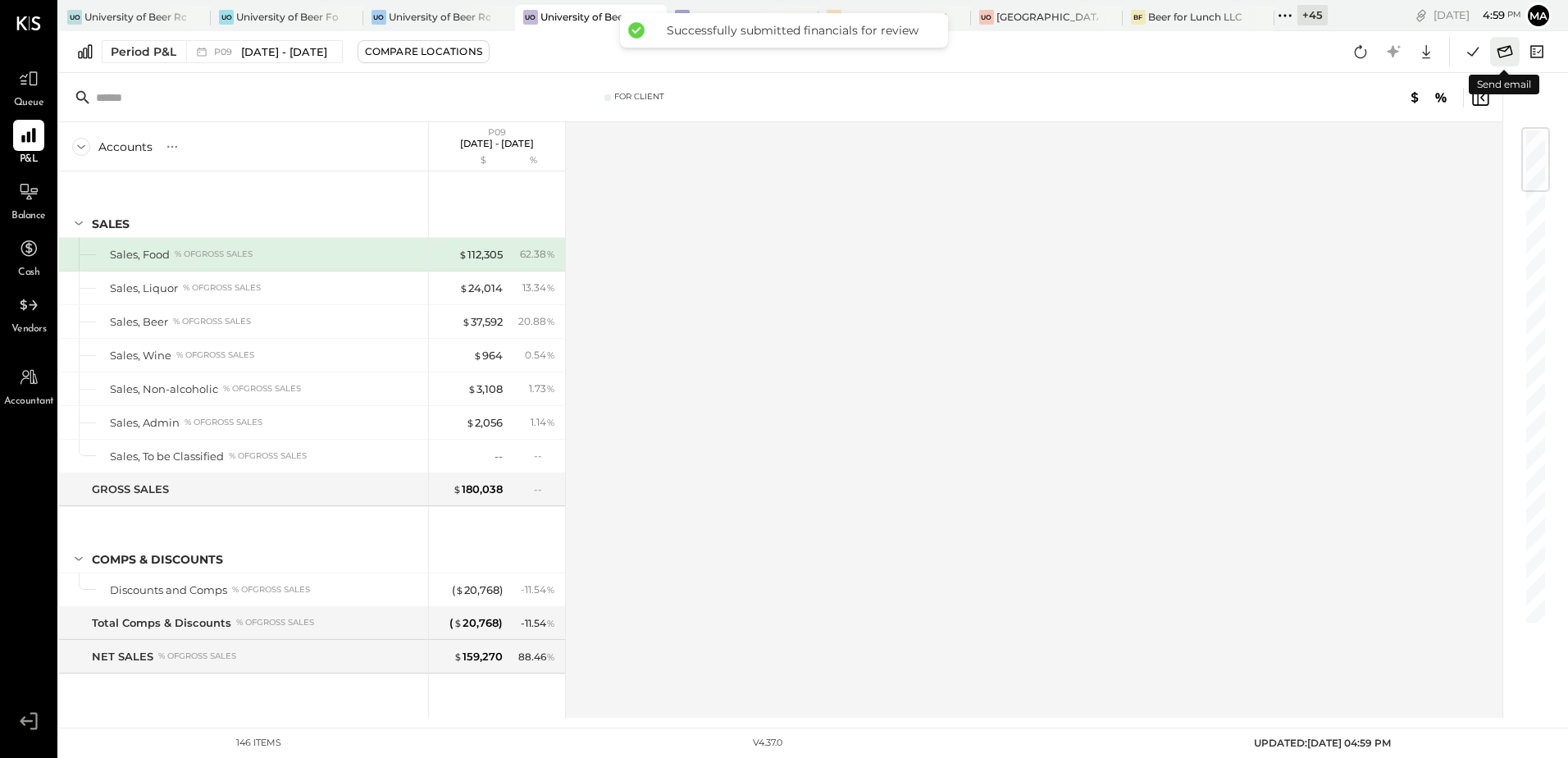
click at [1505, 55] on icon at bounding box center [1505, 52] width 22 height 22
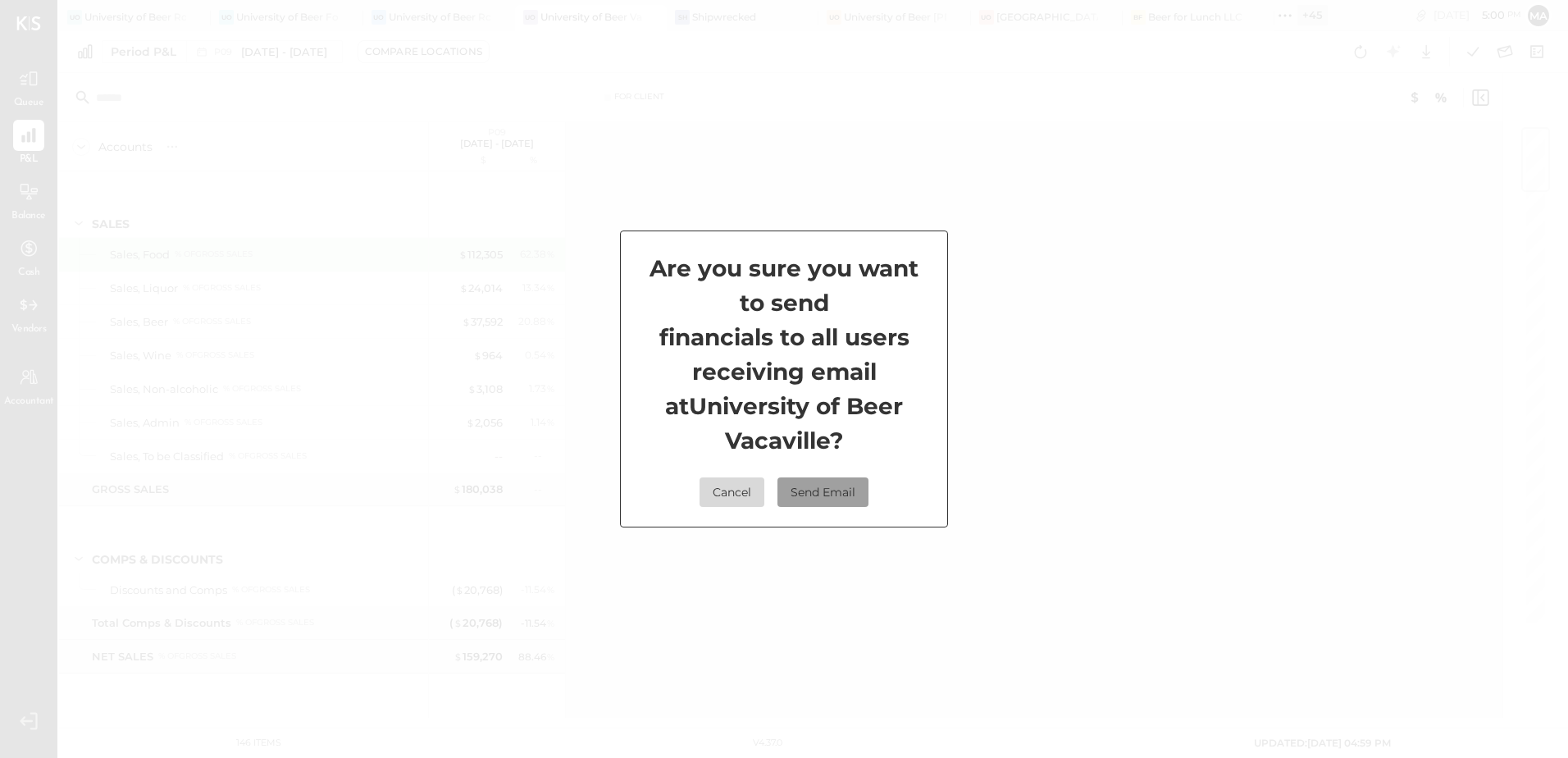
click at [811, 484] on button "Send Email" at bounding box center [823, 492] width 91 height 29
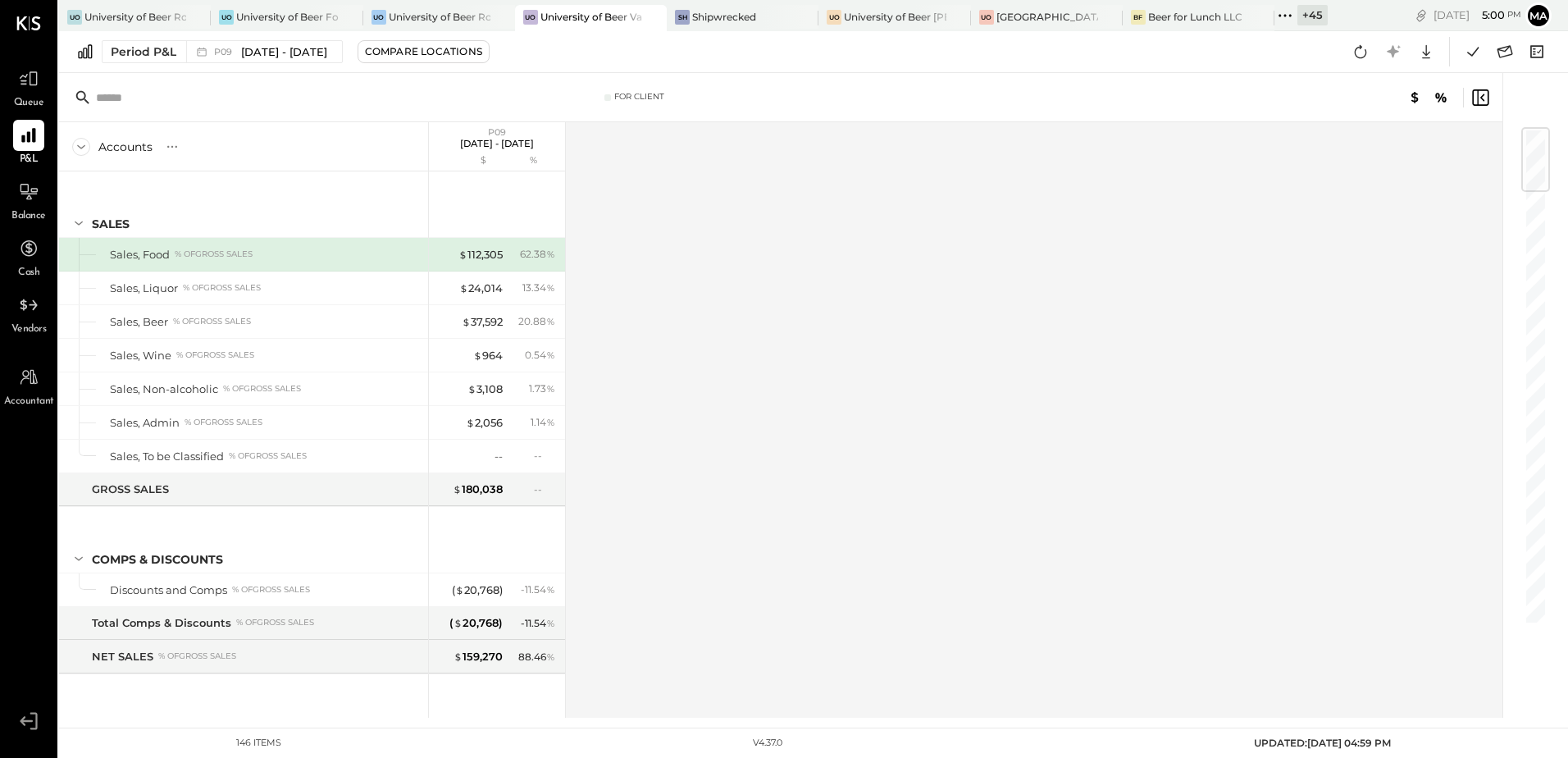
drag, startPoint x: 1306, startPoint y: 16, endPoint x: 1293, endPoint y: 88, distance: 73.2
click at [1306, 16] on div "+ 45" at bounding box center [1313, 15] width 30 height 21
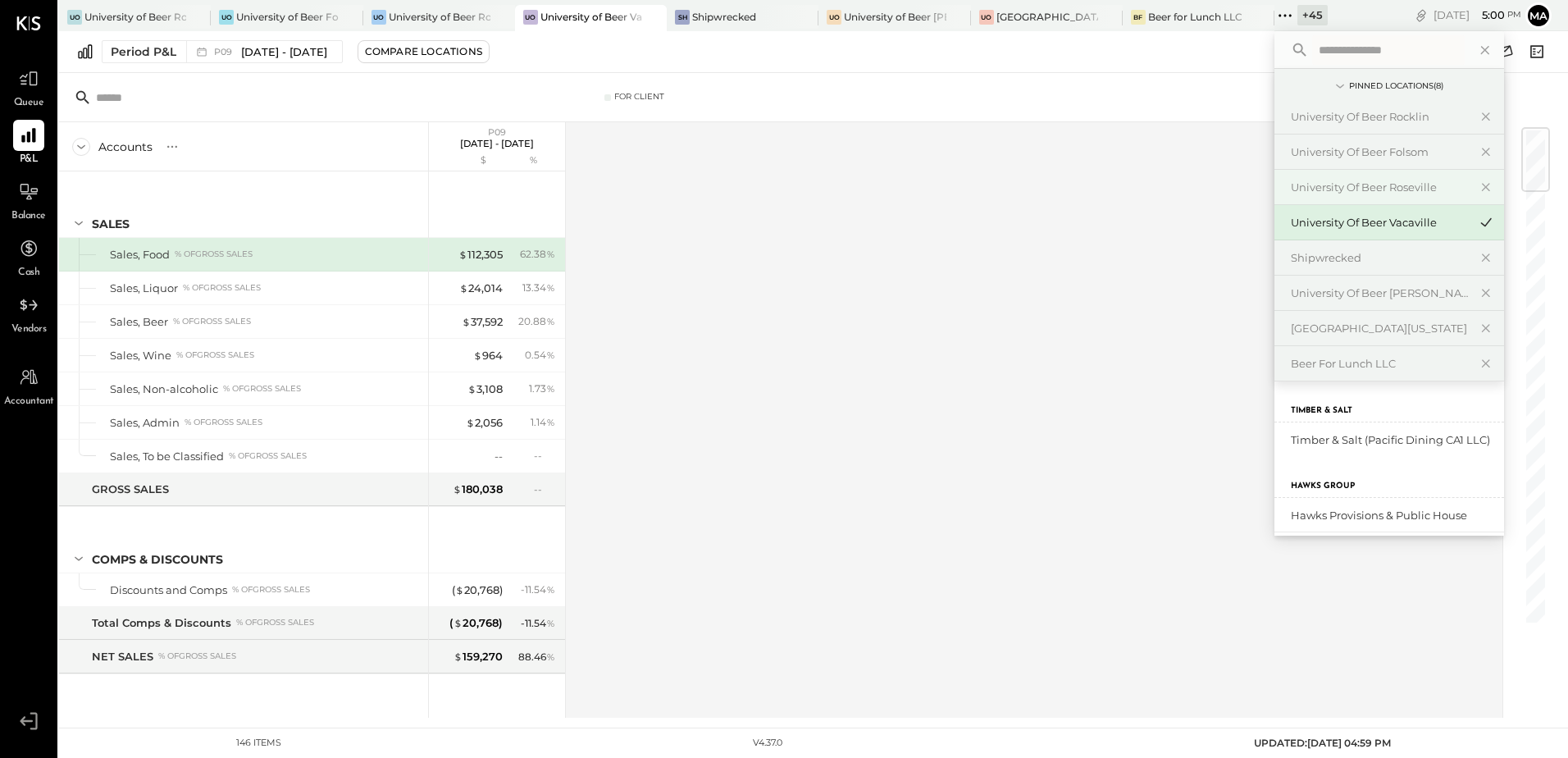
click at [1386, 191] on div "University of Beer Roseville" at bounding box center [1380, 187] width 177 height 16
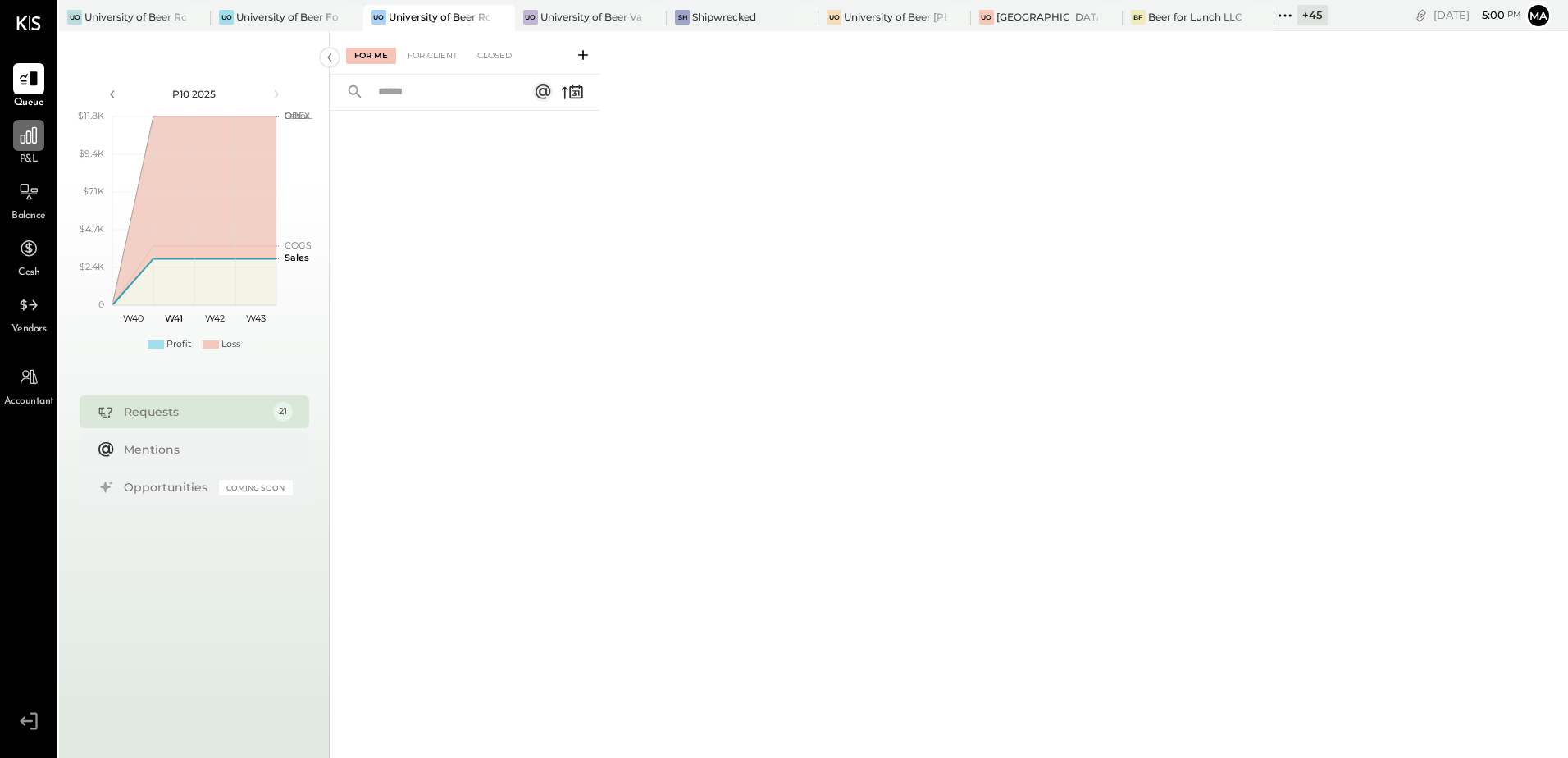
click at [25, 147] on div at bounding box center [28, 134] width 31 height 31
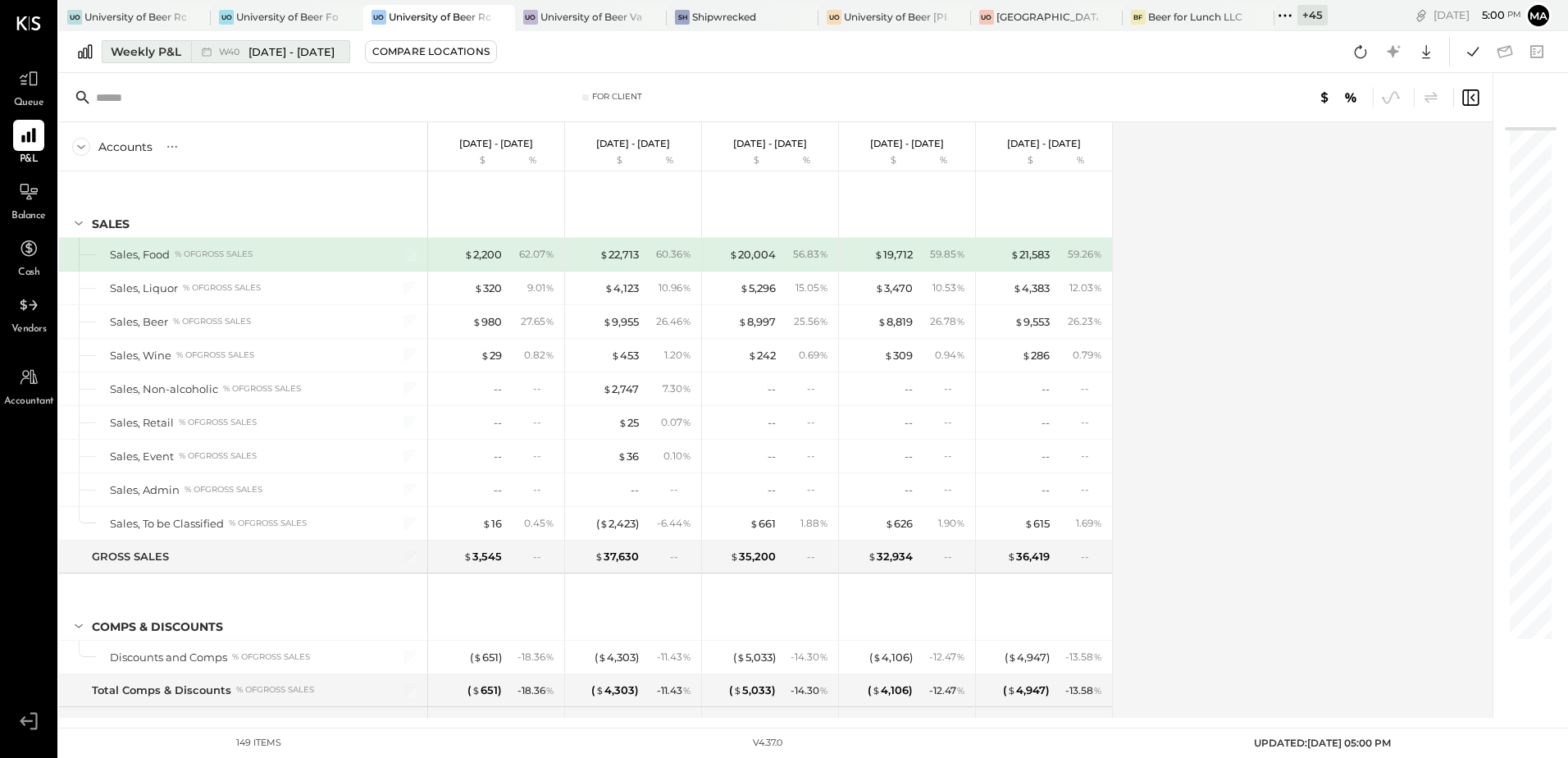
click at [152, 55] on div "Weekly P&L" at bounding box center [146, 51] width 71 height 16
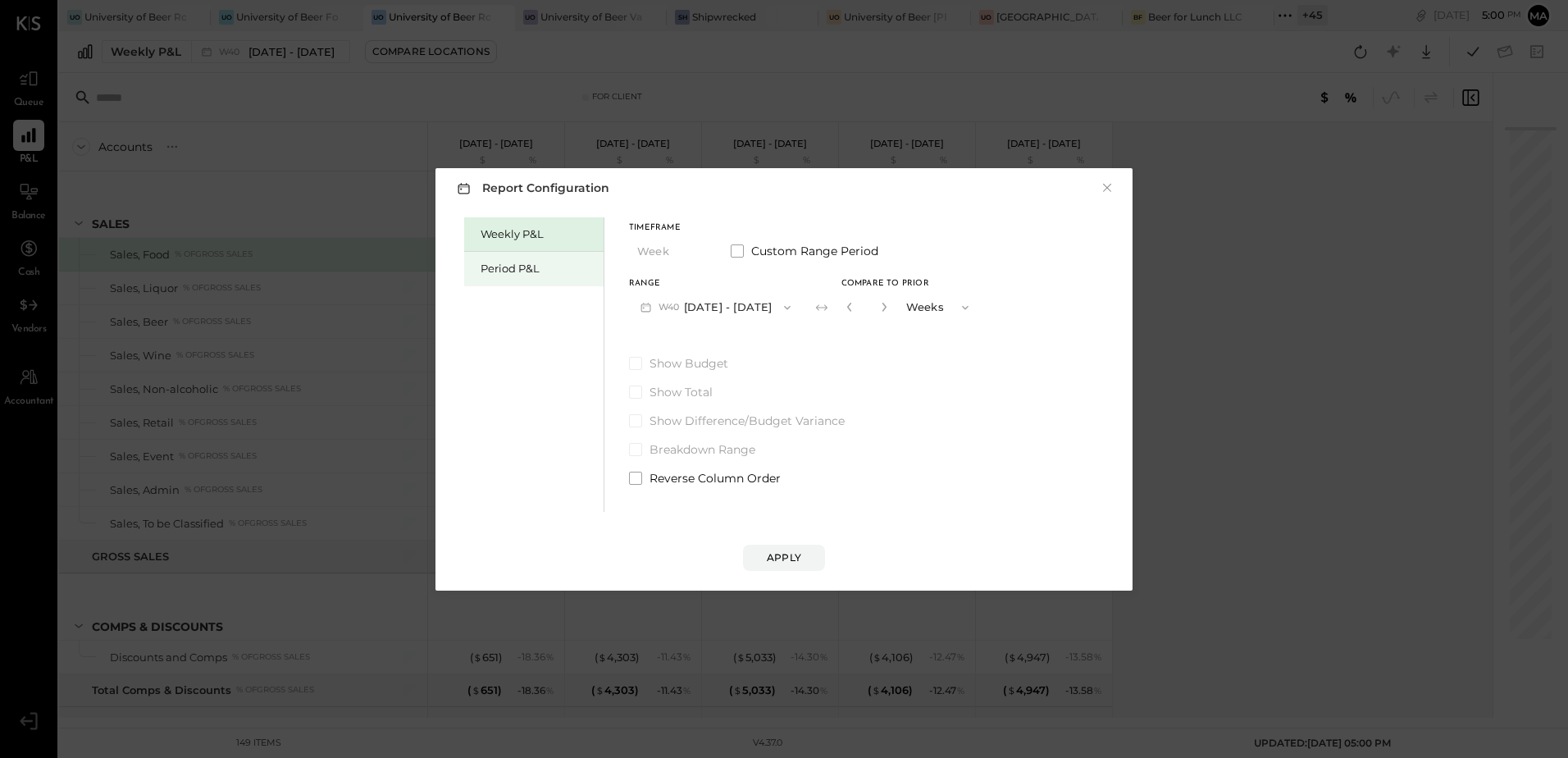
click at [527, 265] on div "Period P&L" at bounding box center [538, 268] width 115 height 16
click at [781, 311] on button "P10 [DATE] - [DATE]" at bounding box center [713, 307] width 168 height 30
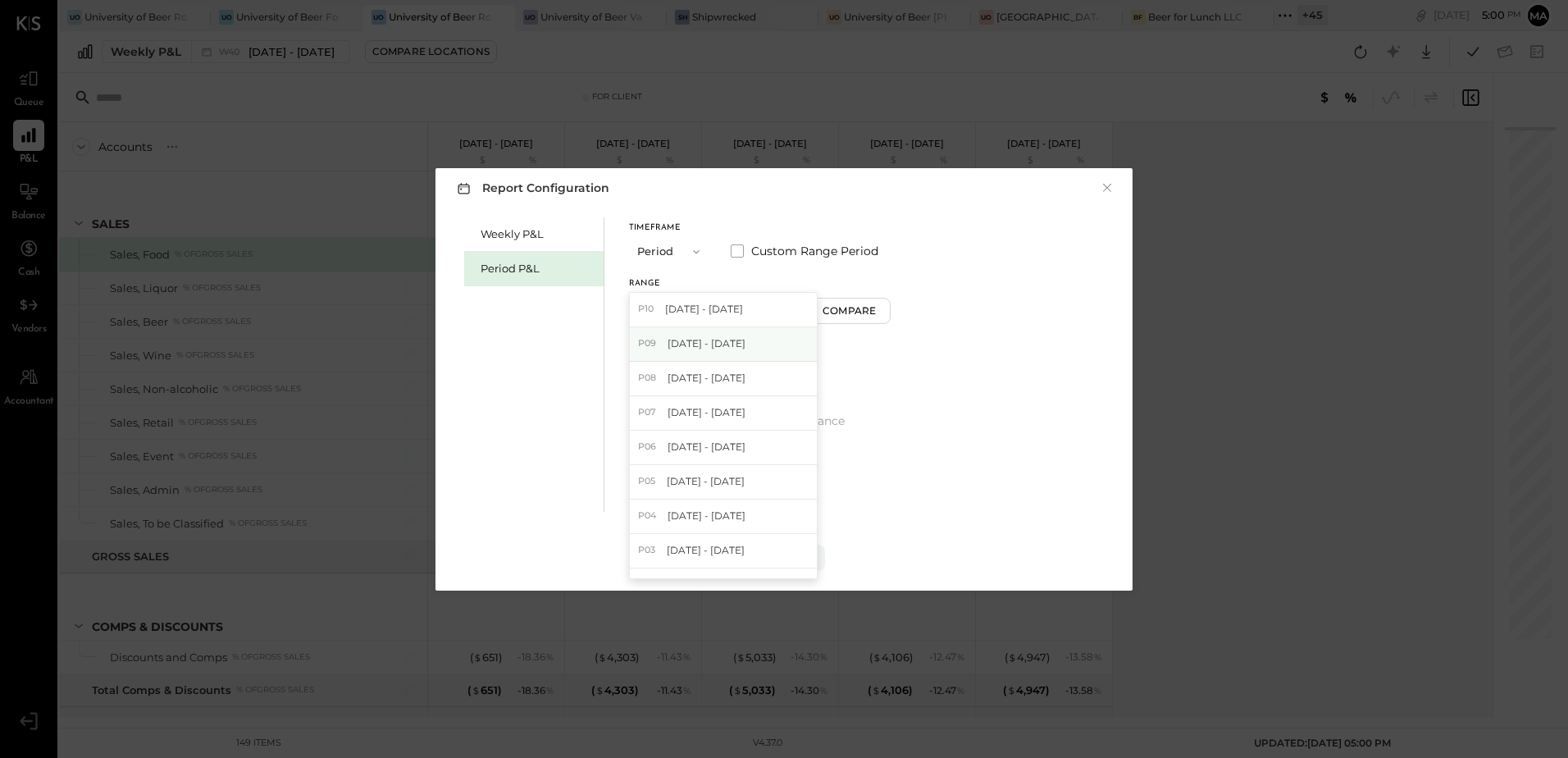
click at [746, 340] on span "[DATE] - [DATE]" at bounding box center [706, 343] width 78 height 14
click at [787, 565] on button "Apply" at bounding box center [784, 558] width 82 height 26
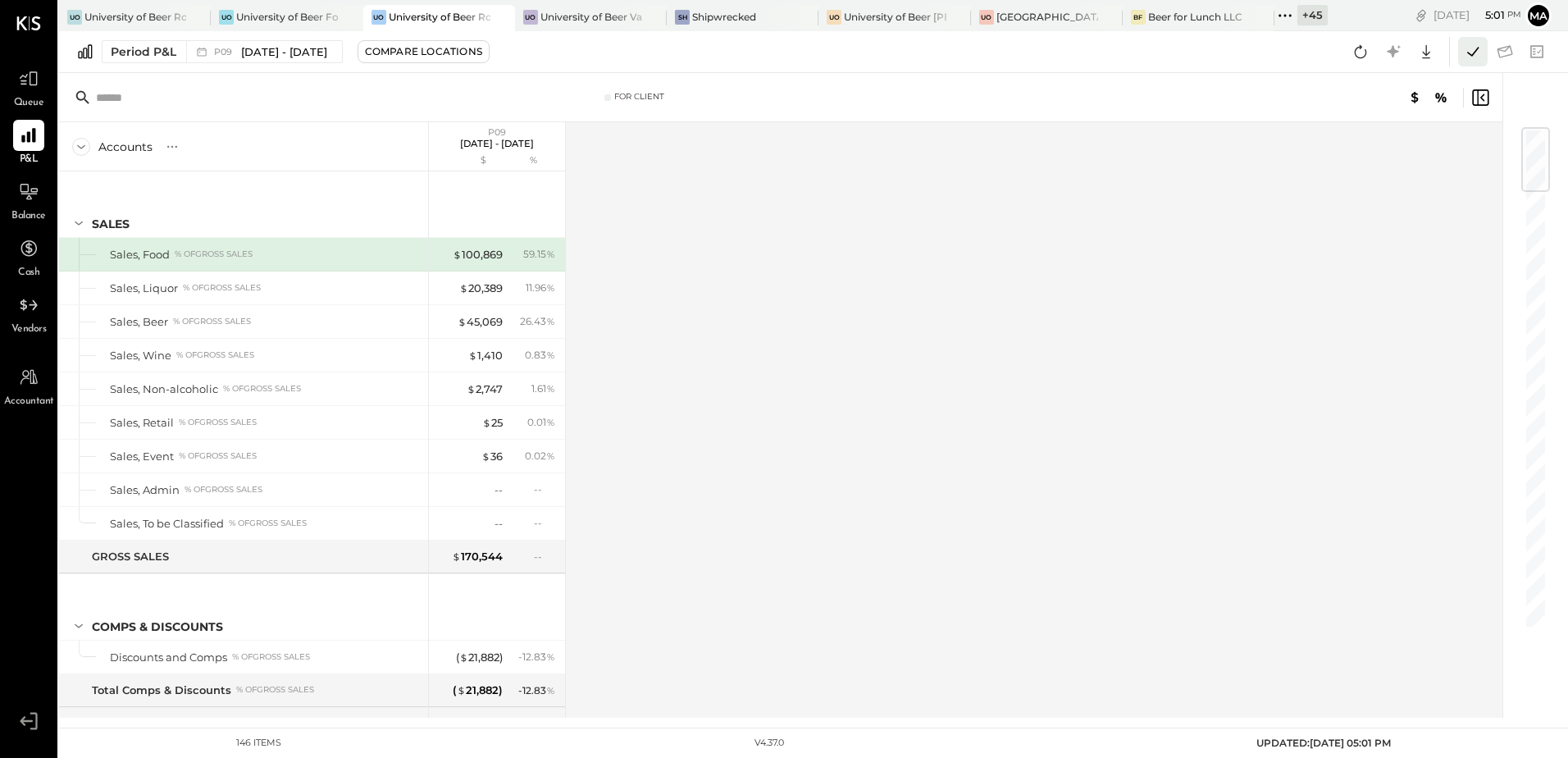
click at [1481, 55] on icon at bounding box center [1473, 52] width 22 height 22
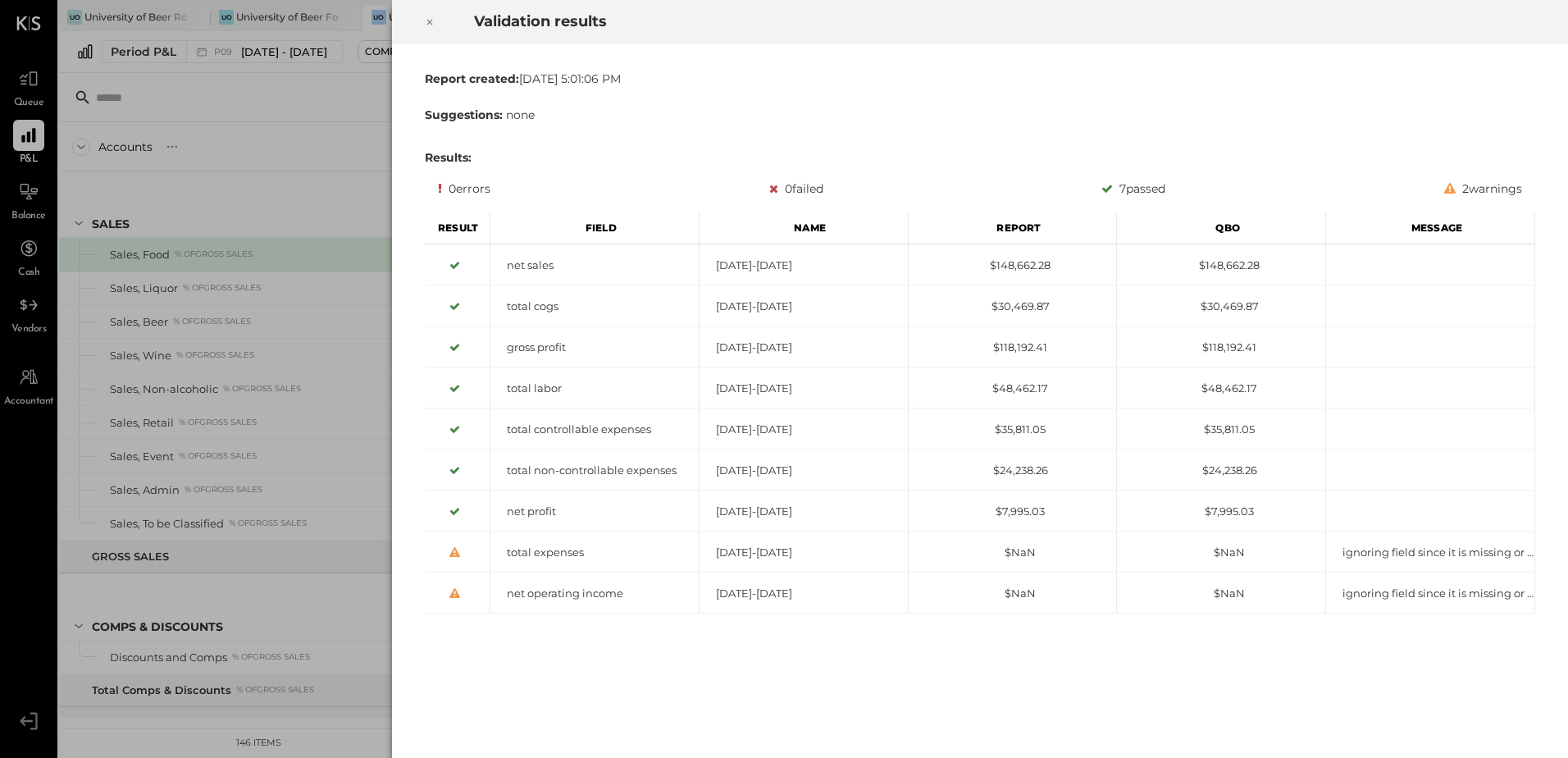
click at [431, 21] on icon at bounding box center [430, 22] width 9 height 20
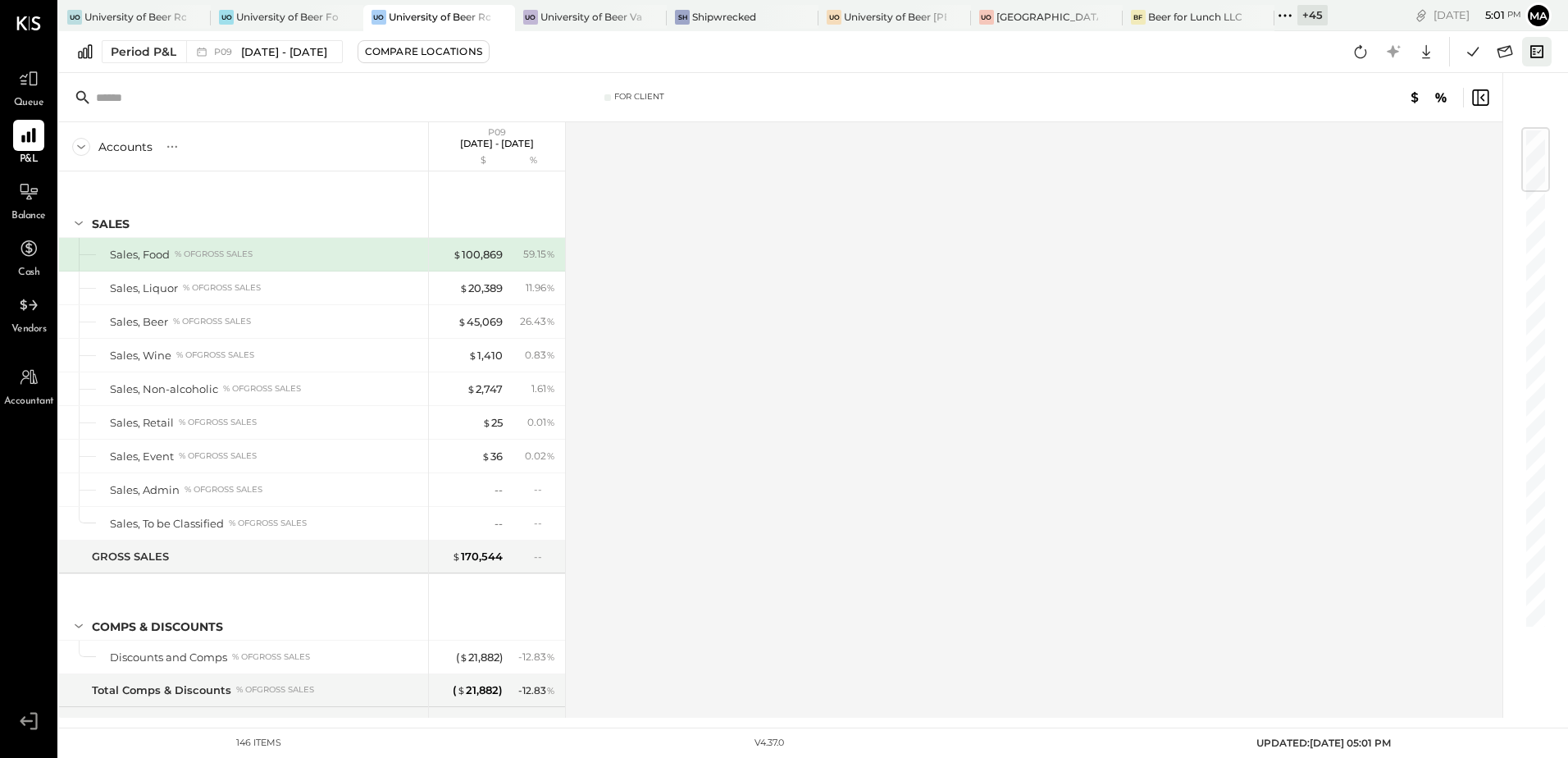
click at [1545, 54] on icon at bounding box center [1537, 52] width 22 height 22
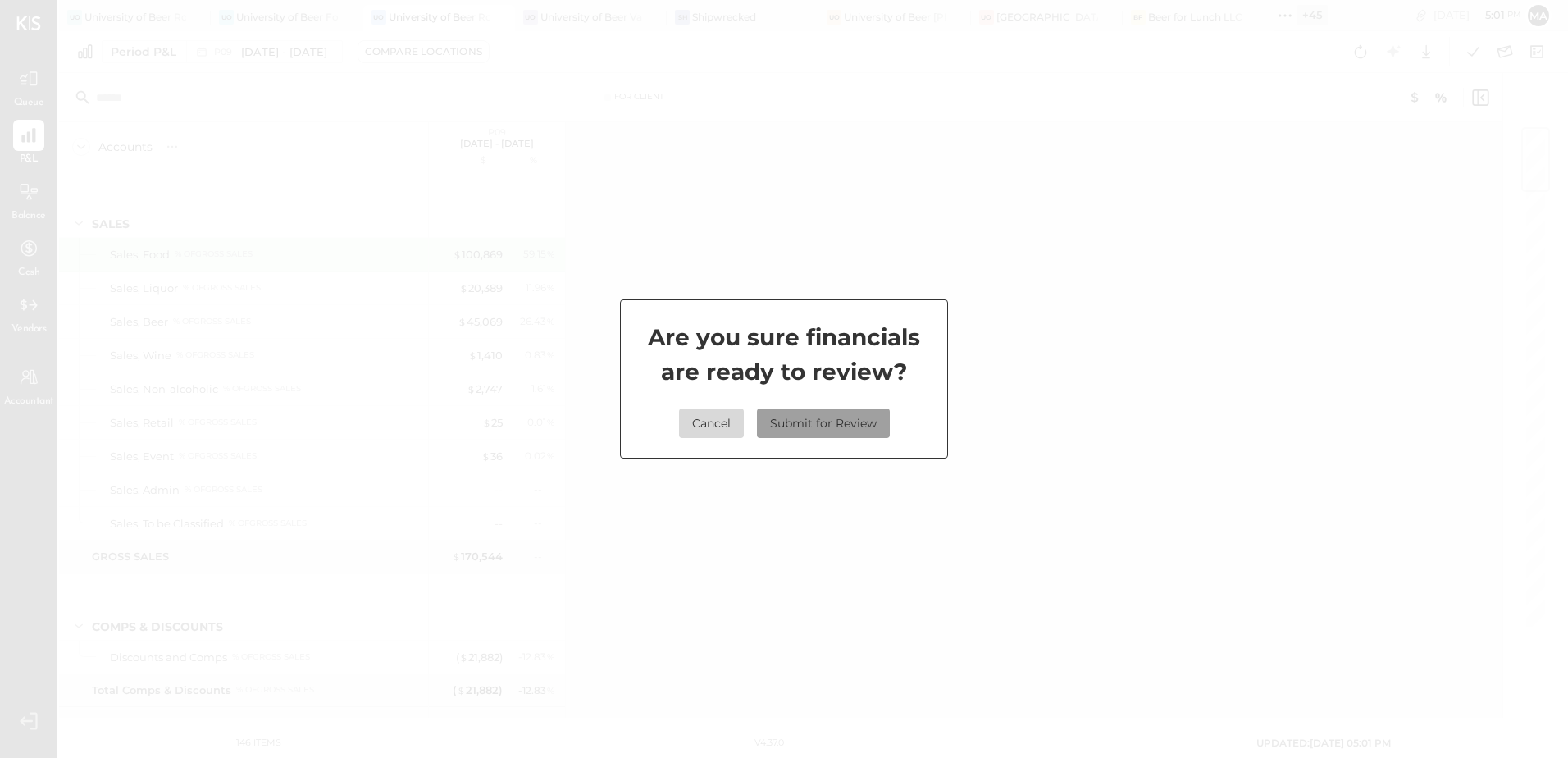
click at [832, 426] on button "Submit for Review" at bounding box center [823, 422] width 133 height 29
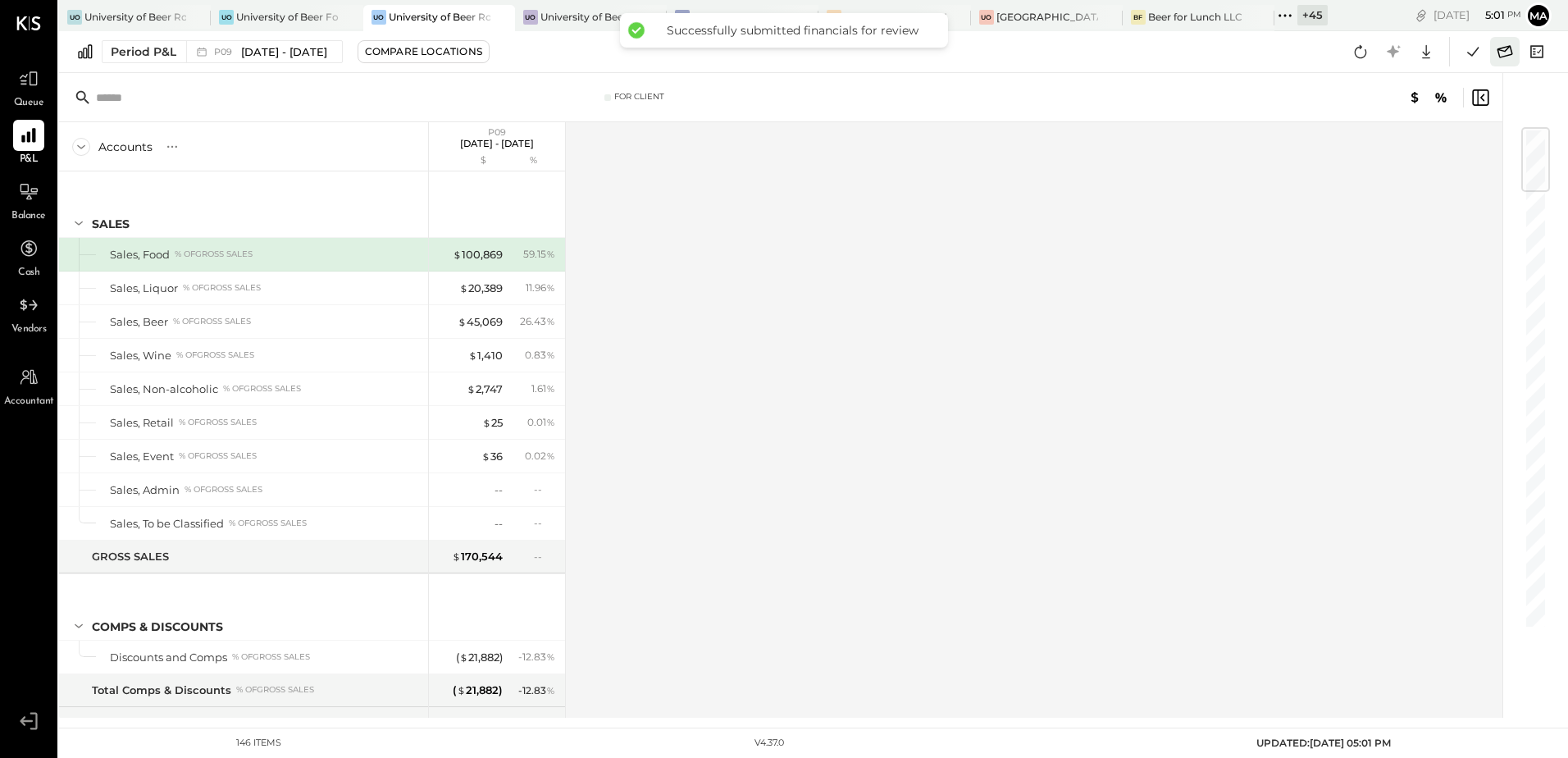
click at [1511, 50] on icon at bounding box center [1505, 52] width 22 height 22
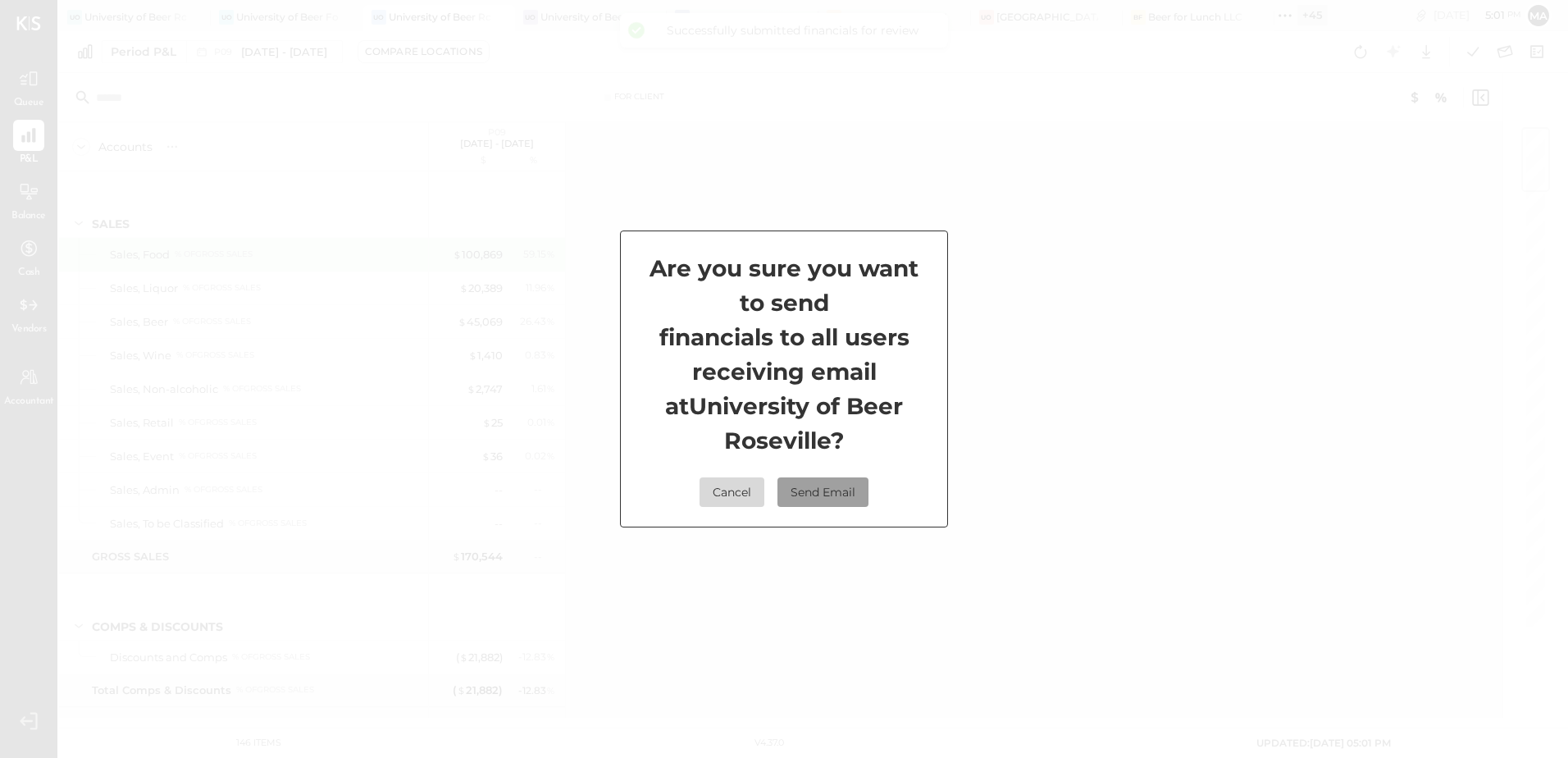
click at [811, 495] on button "Send Email" at bounding box center [823, 492] width 91 height 29
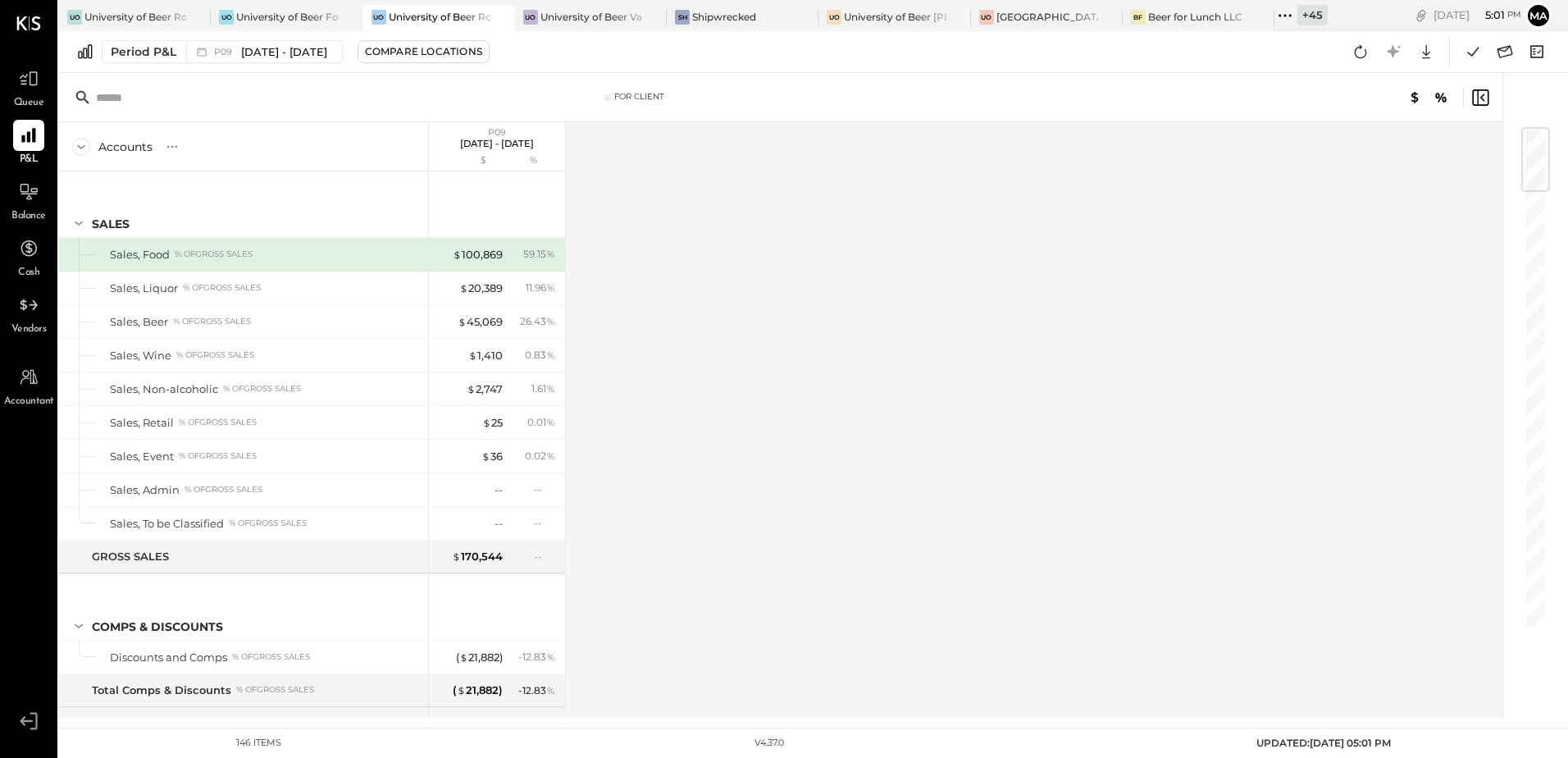
click at [1312, 16] on div "+ 45" at bounding box center [1313, 15] width 30 height 21
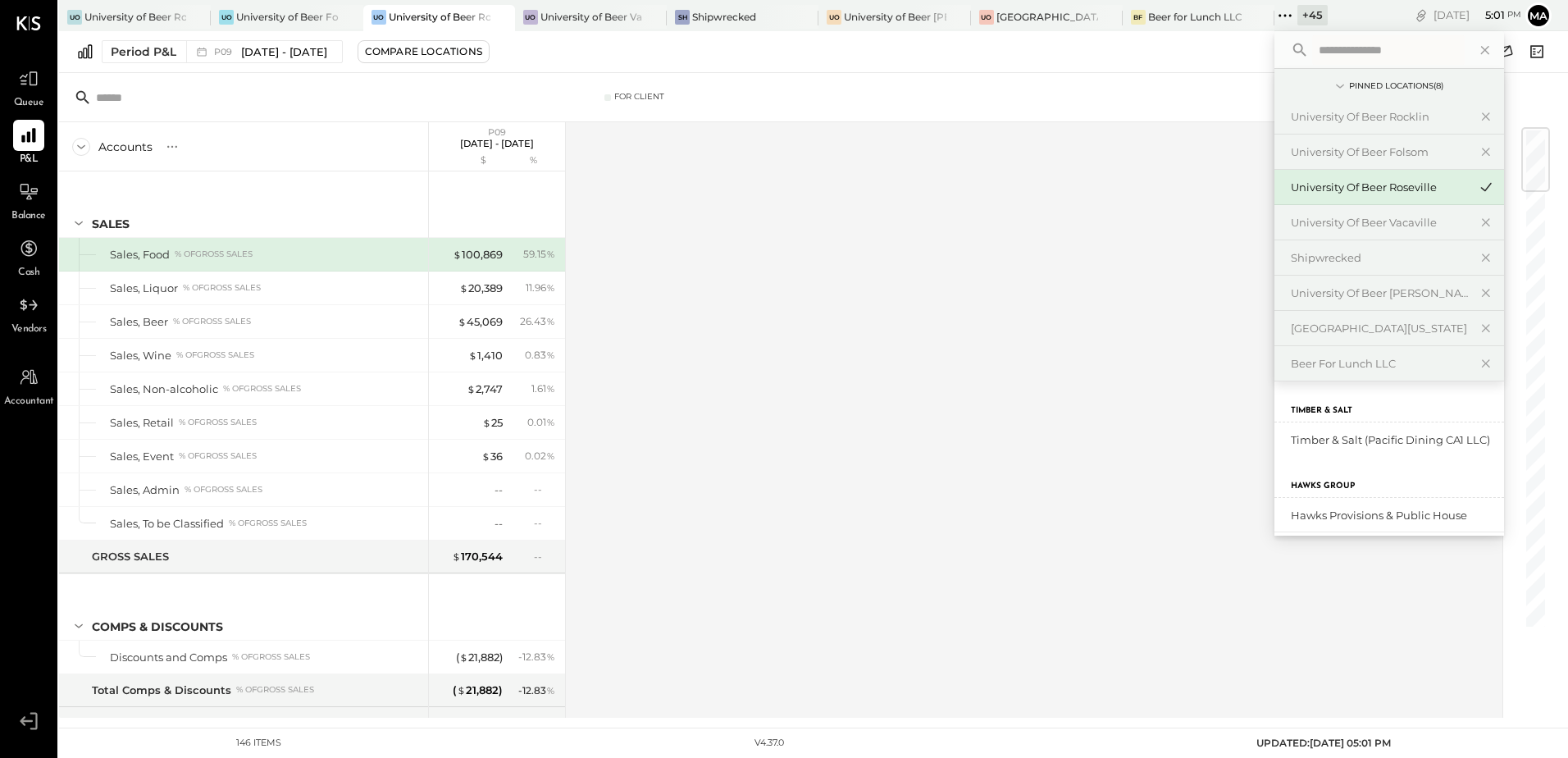
click at [1358, 44] on input "text" at bounding box center [1388, 49] width 152 height 29
click at [1364, 150] on div "University of Beer Folsom" at bounding box center [1380, 151] width 177 height 16
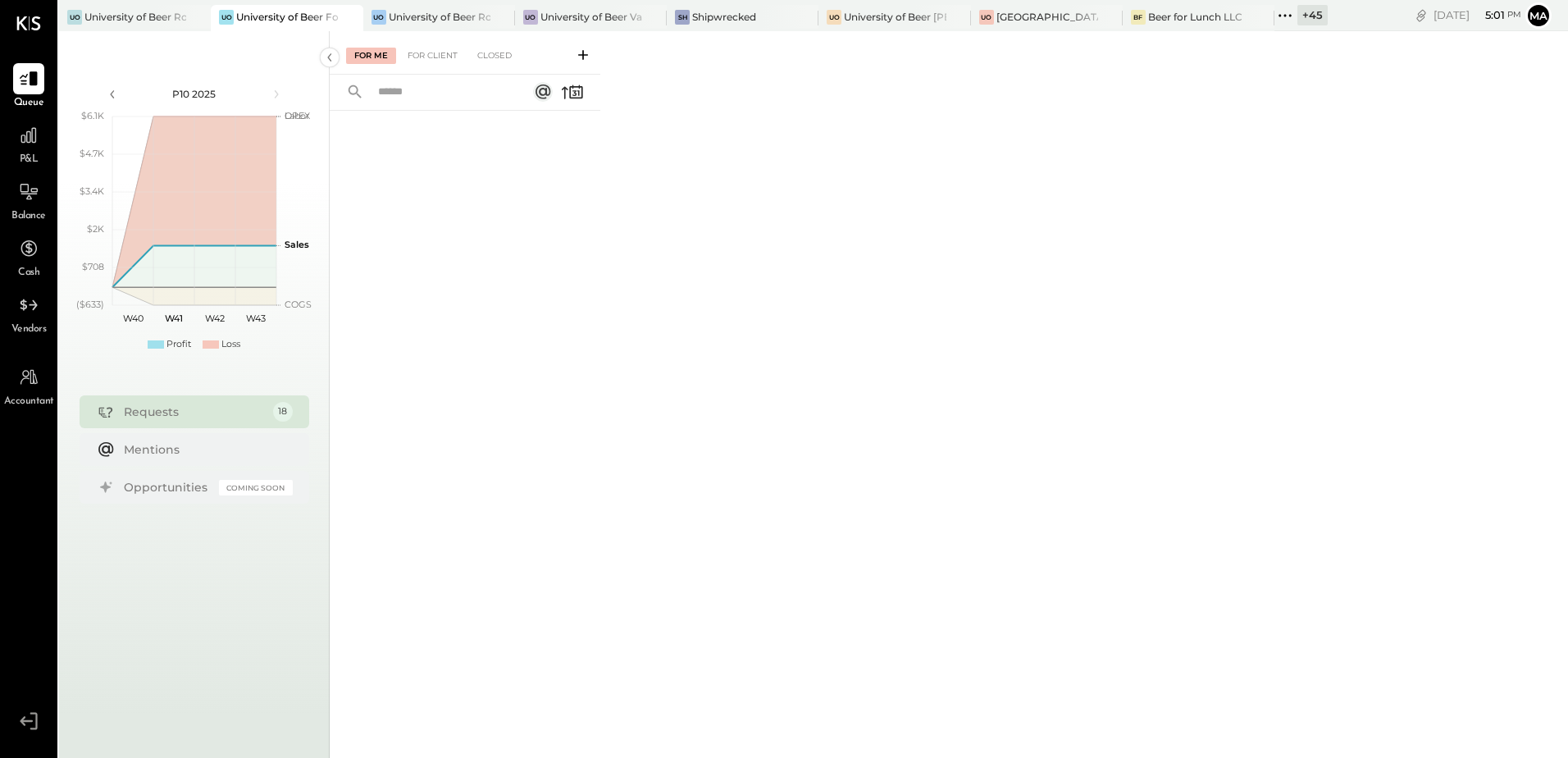
click at [45, 149] on div "P&L" at bounding box center [28, 143] width 48 height 48
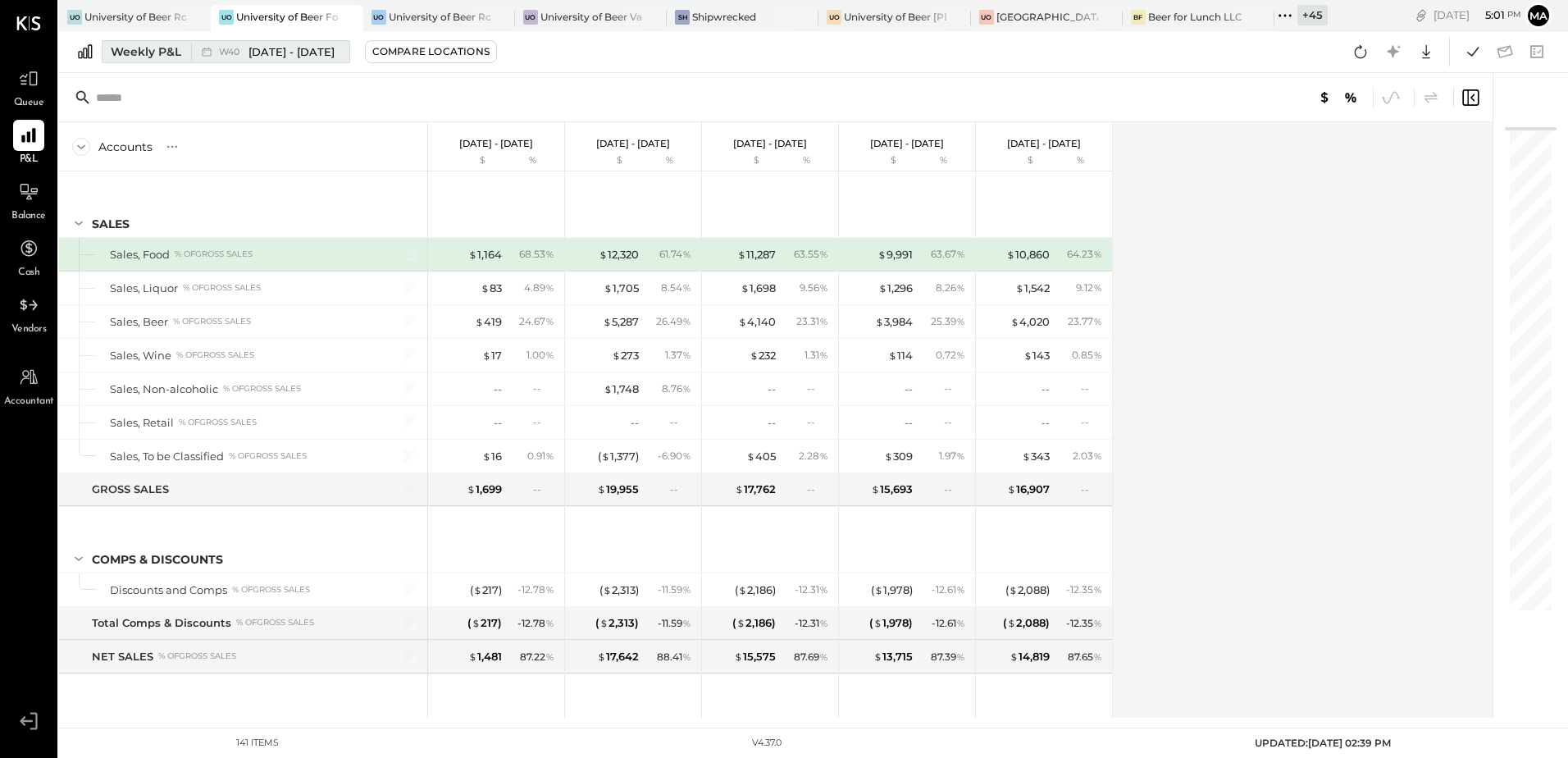
click at [135, 57] on div "Weekly P&L" at bounding box center [146, 51] width 71 height 16
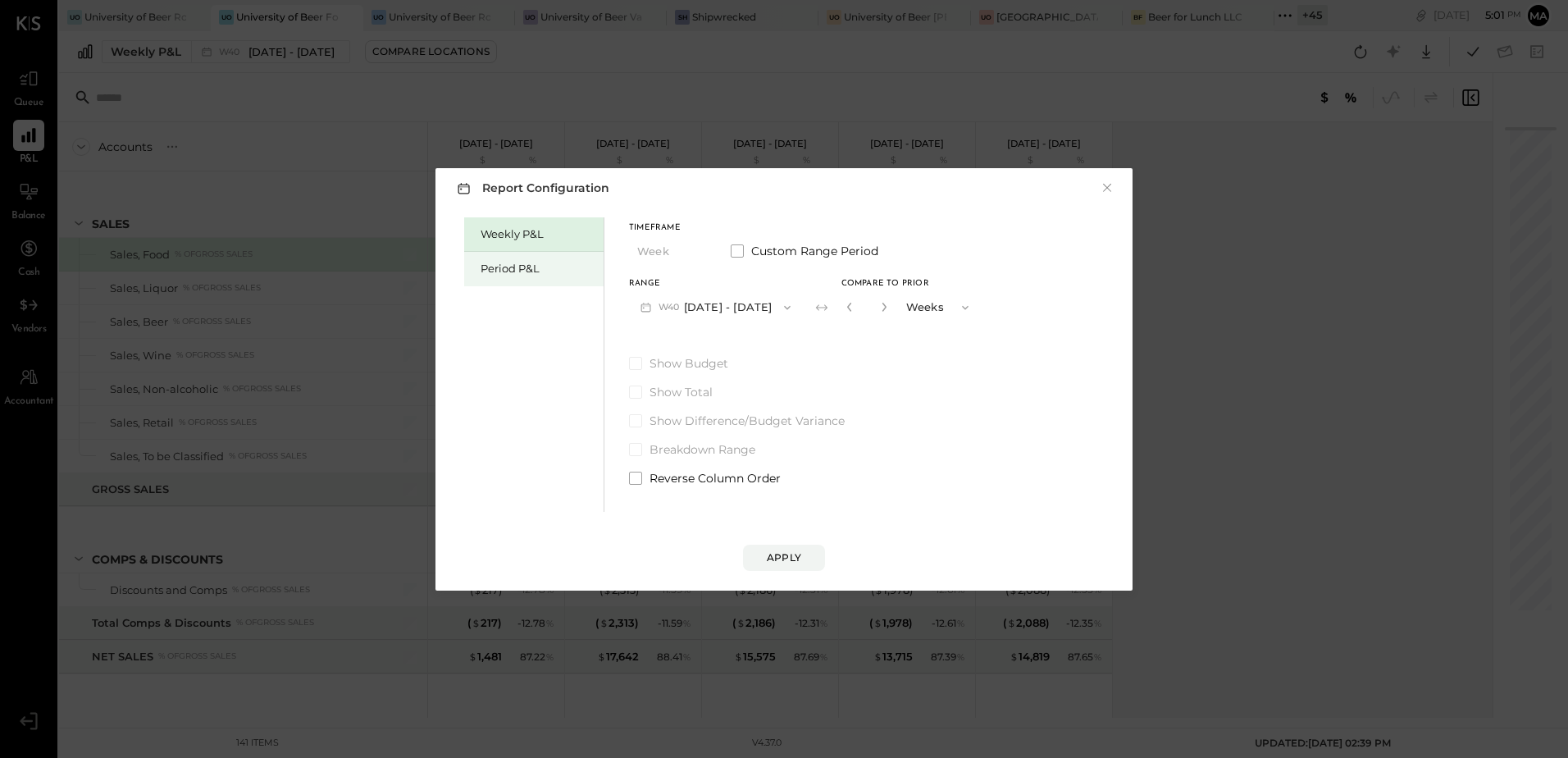
click at [535, 268] on div "Period P&L" at bounding box center [538, 268] width 115 height 16
click at [776, 310] on button "P10 [DATE] - [DATE]" at bounding box center [713, 307] width 168 height 30
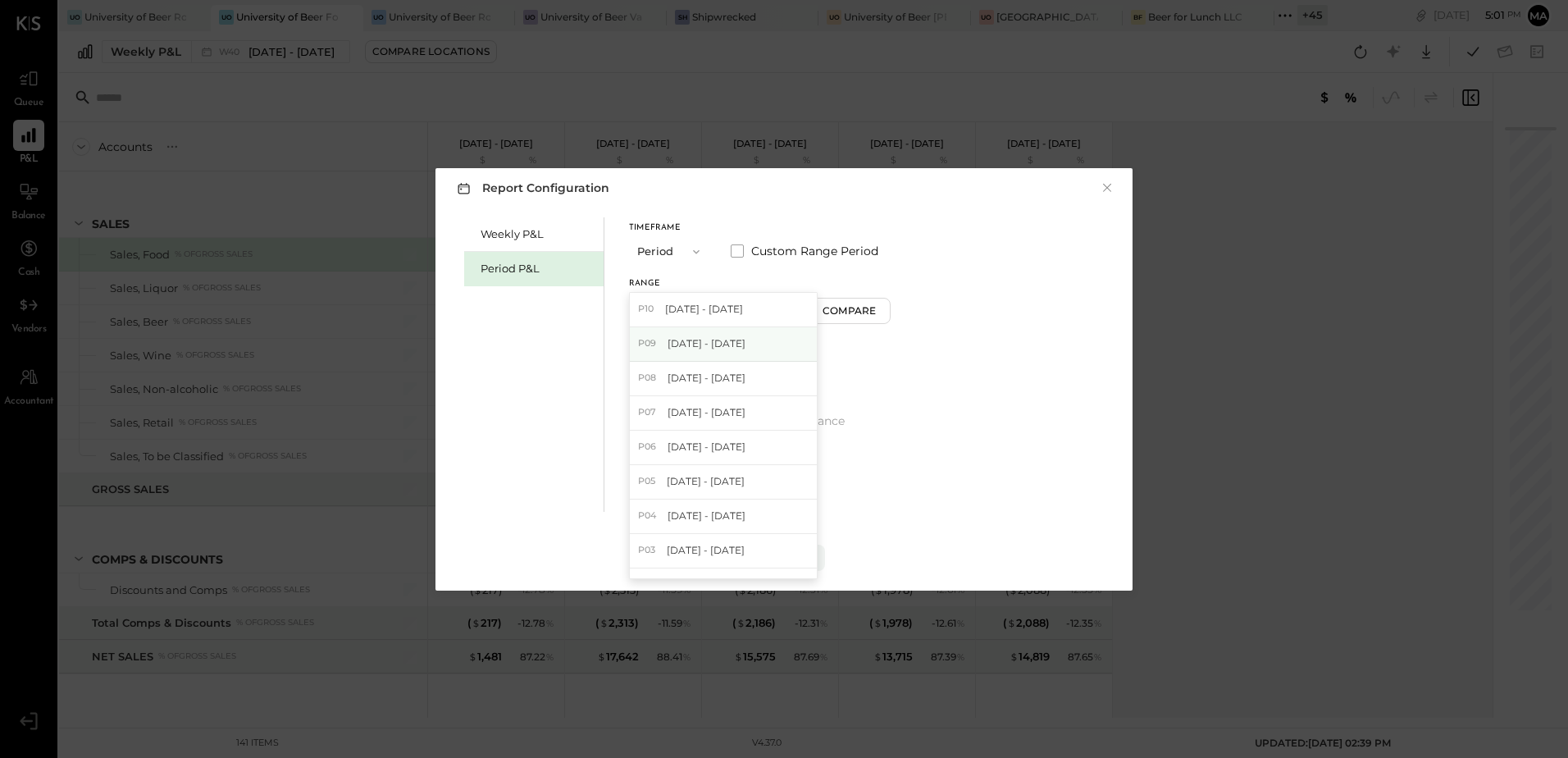
click at [746, 344] on span "[DATE] - [DATE]" at bounding box center [706, 343] width 78 height 14
click at [782, 556] on div "Apply" at bounding box center [784, 557] width 35 height 14
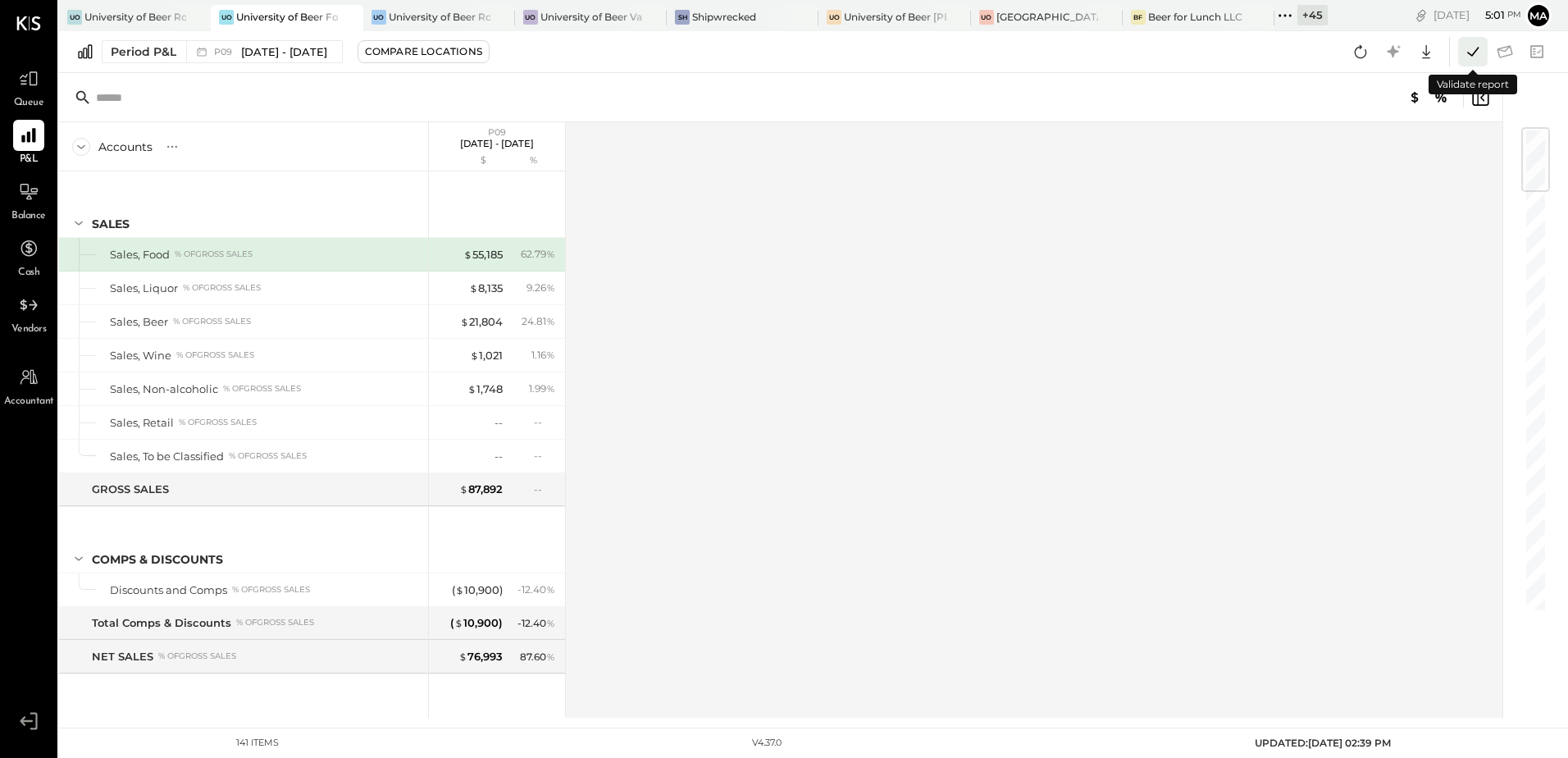
click at [1470, 55] on icon at bounding box center [1473, 52] width 22 height 22
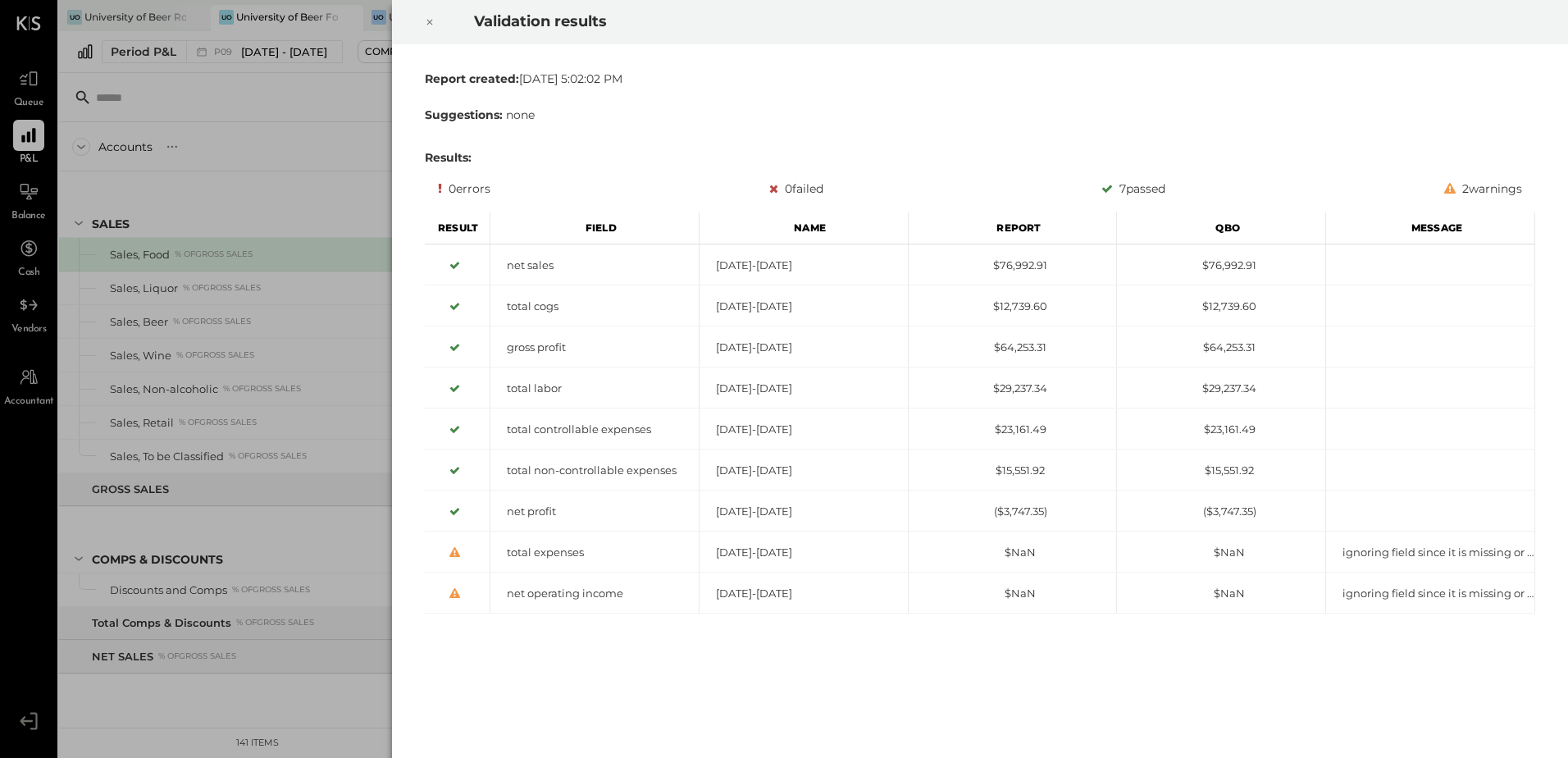
click at [430, 23] on icon at bounding box center [430, 23] width 6 height 6
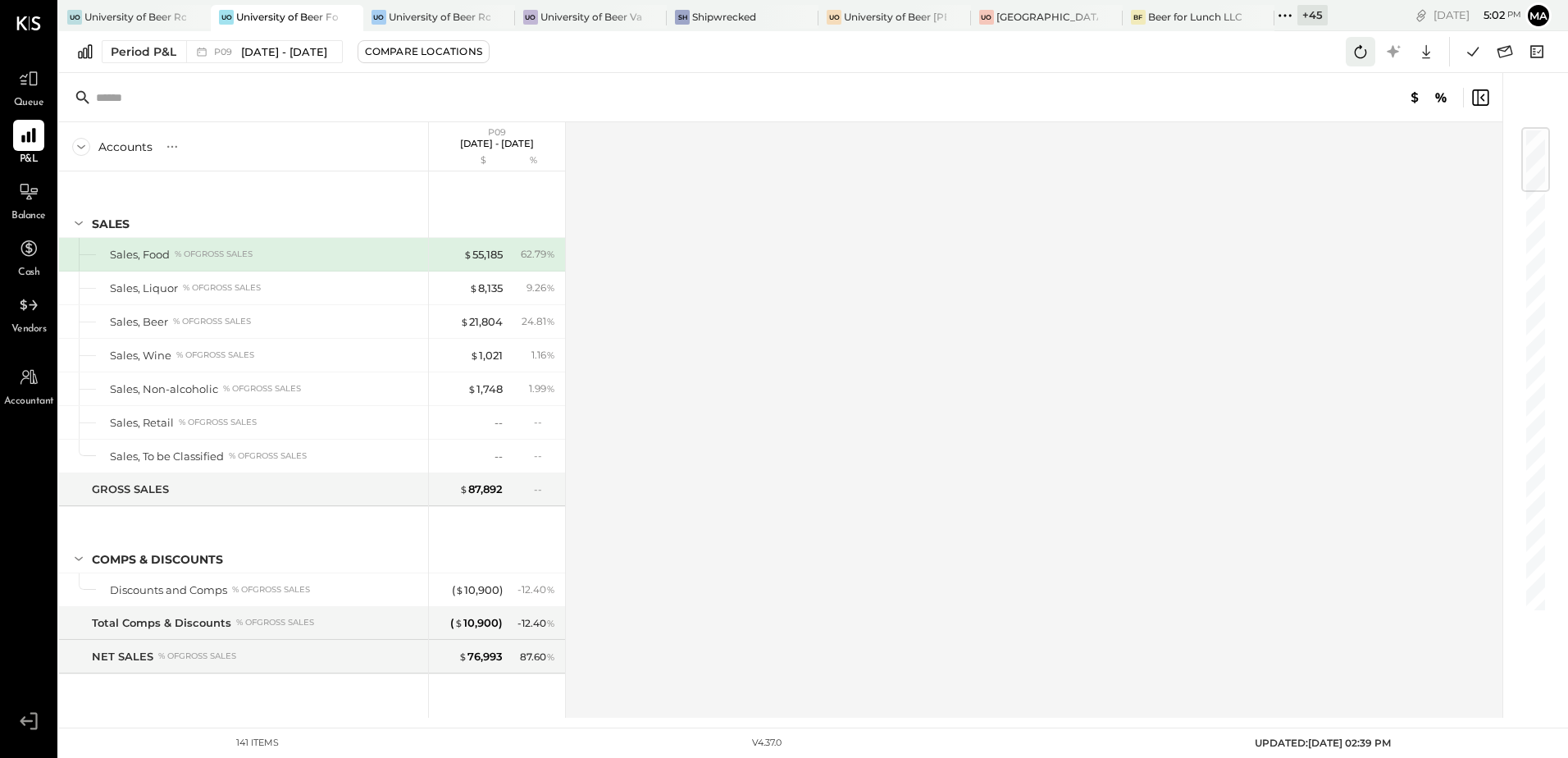
click at [1354, 48] on icon at bounding box center [1360, 52] width 22 height 22
click at [1471, 52] on icon at bounding box center [1473, 52] width 22 height 22
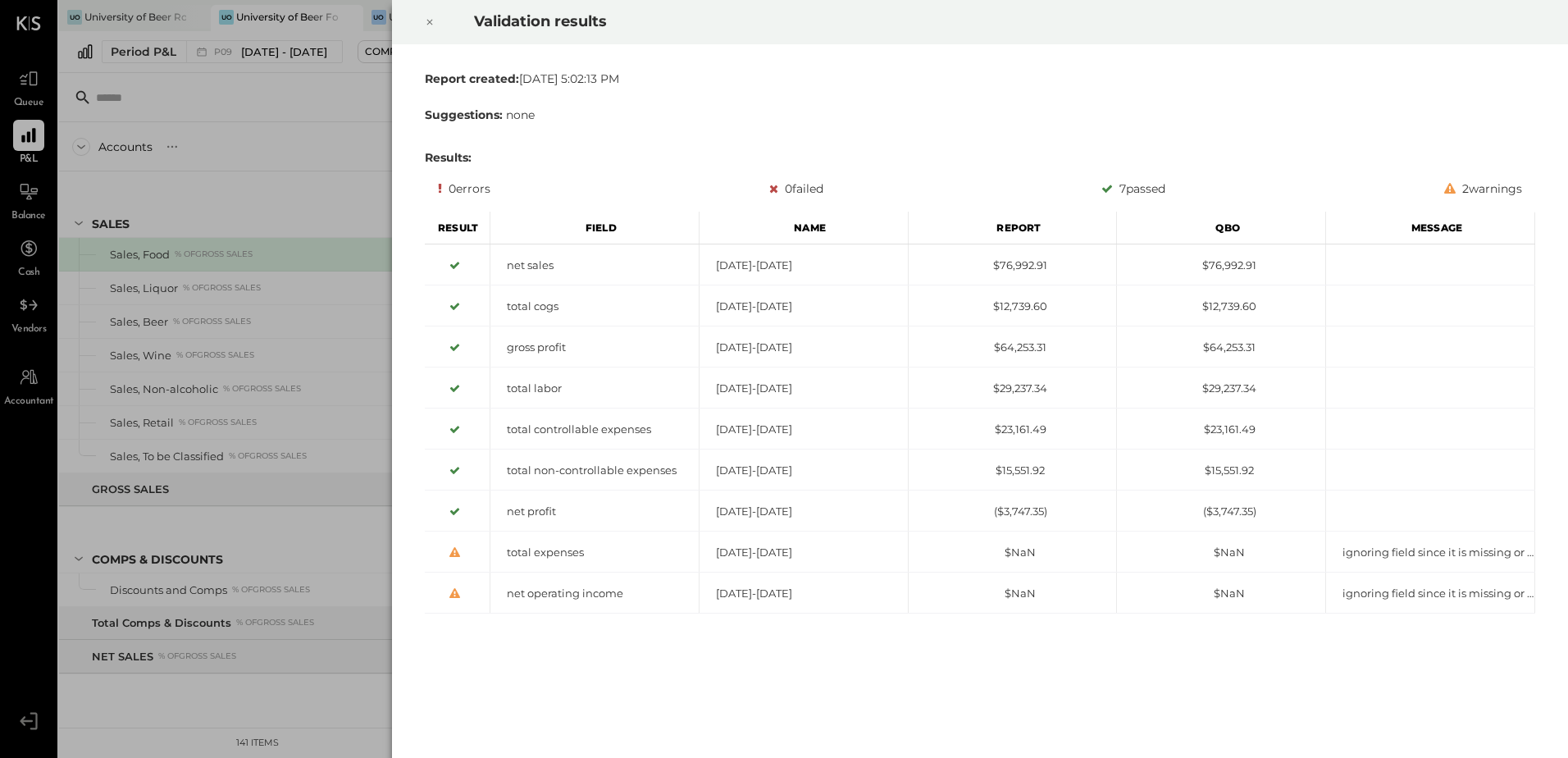
click at [429, 24] on icon at bounding box center [430, 22] width 9 height 20
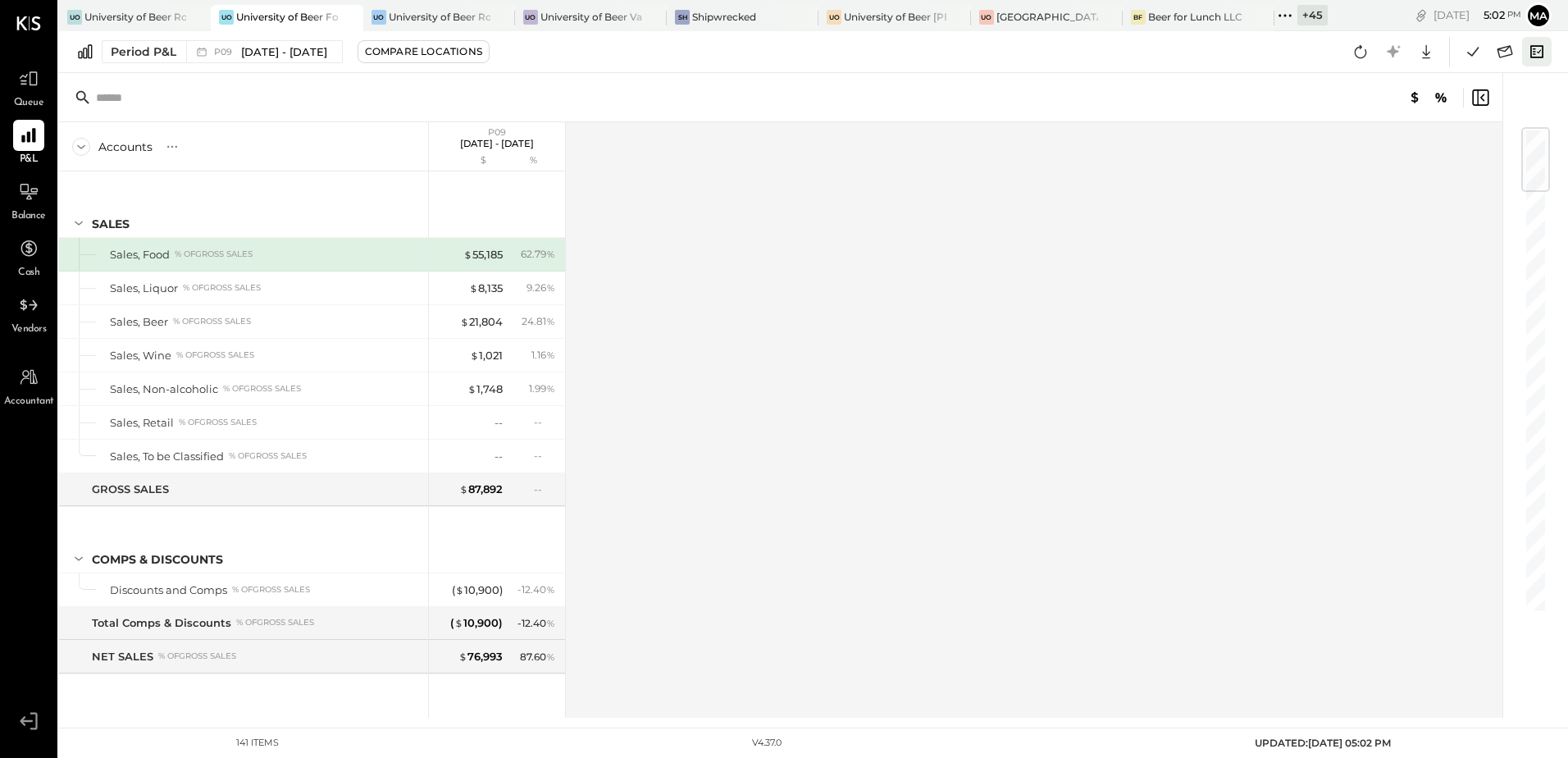
click at [1536, 57] on icon at bounding box center [1537, 51] width 13 height 12
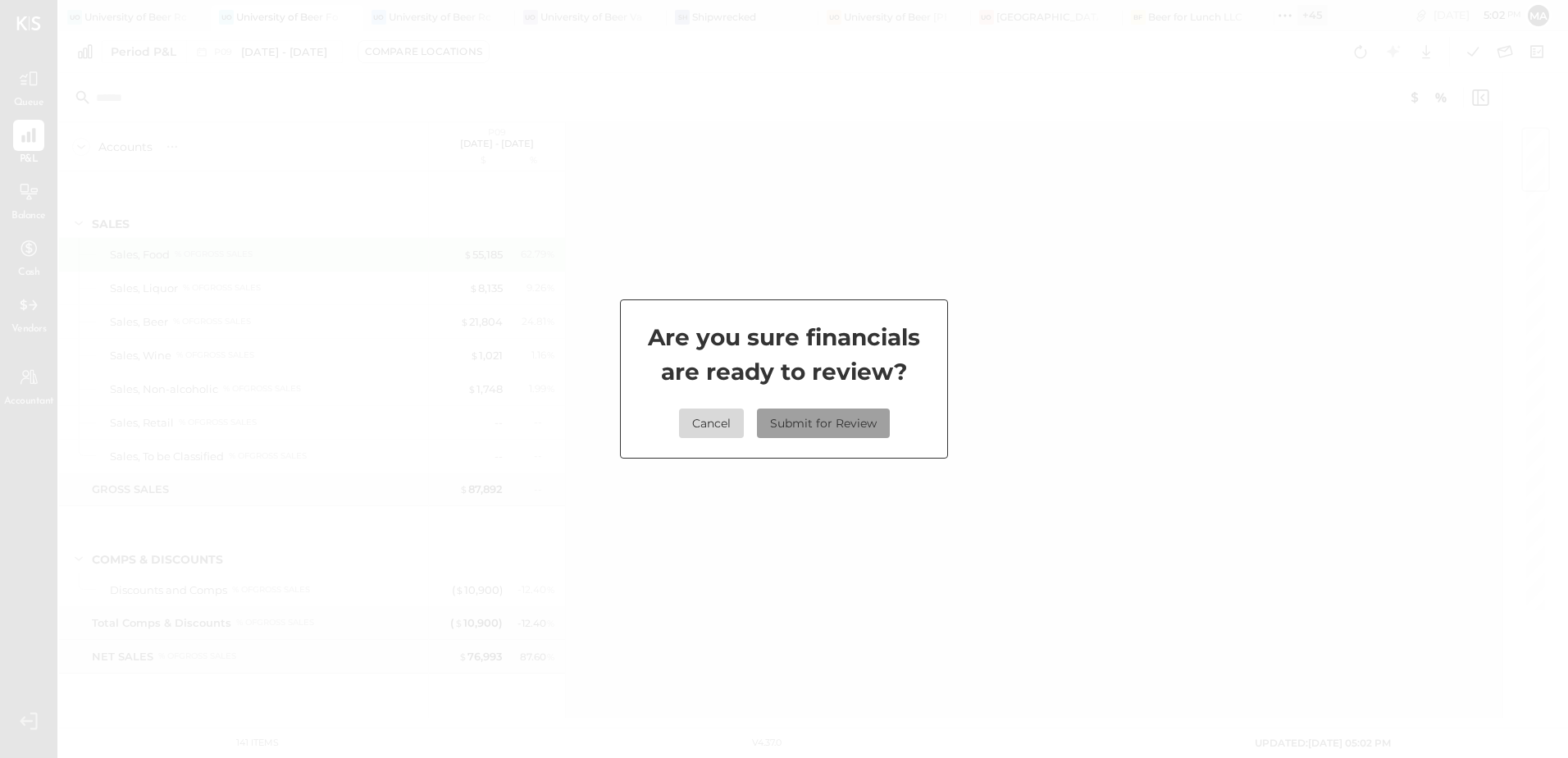
click at [858, 420] on button "Submit for Review" at bounding box center [823, 422] width 133 height 29
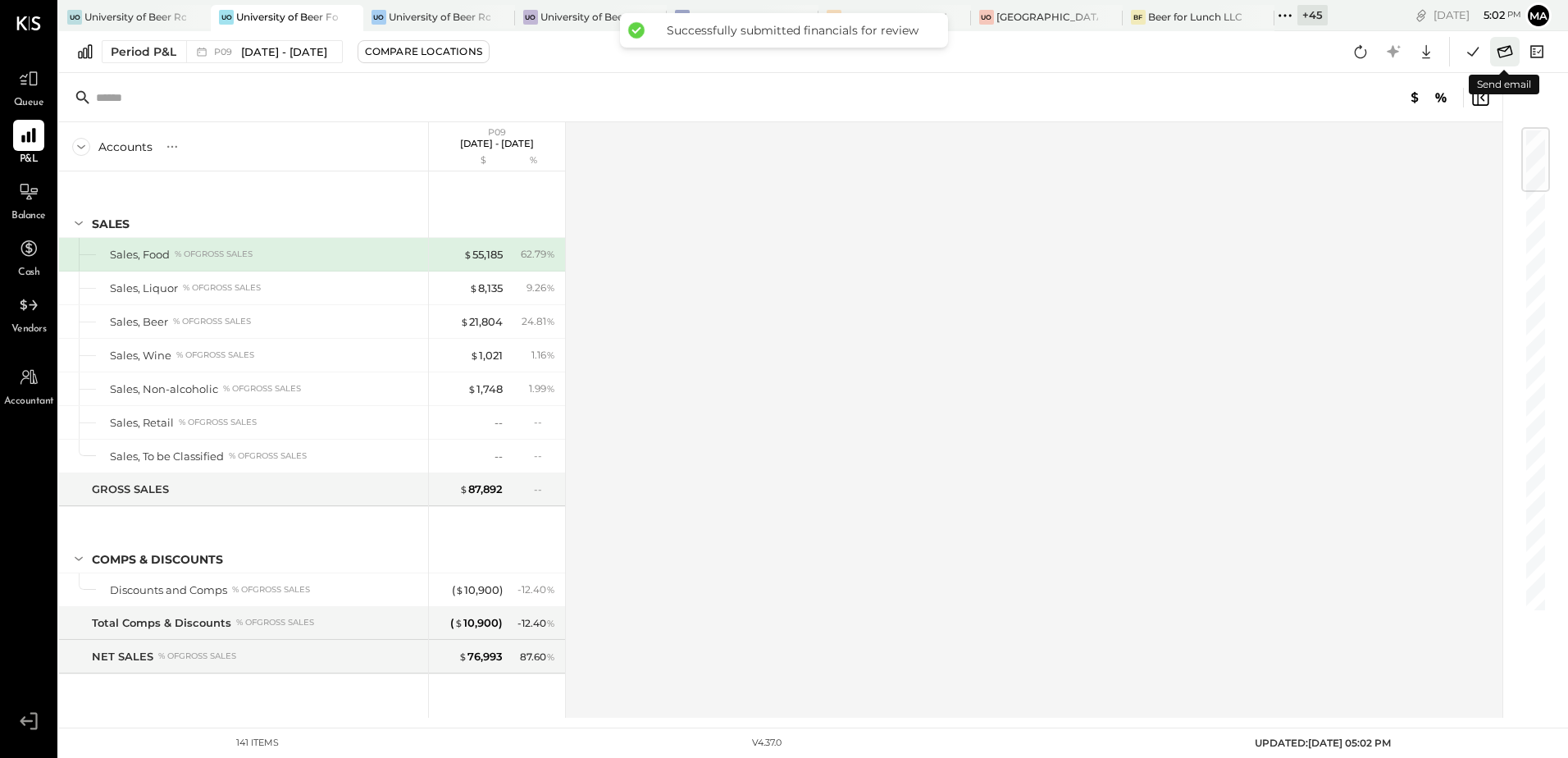
click at [1501, 55] on icon at bounding box center [1505, 52] width 22 height 22
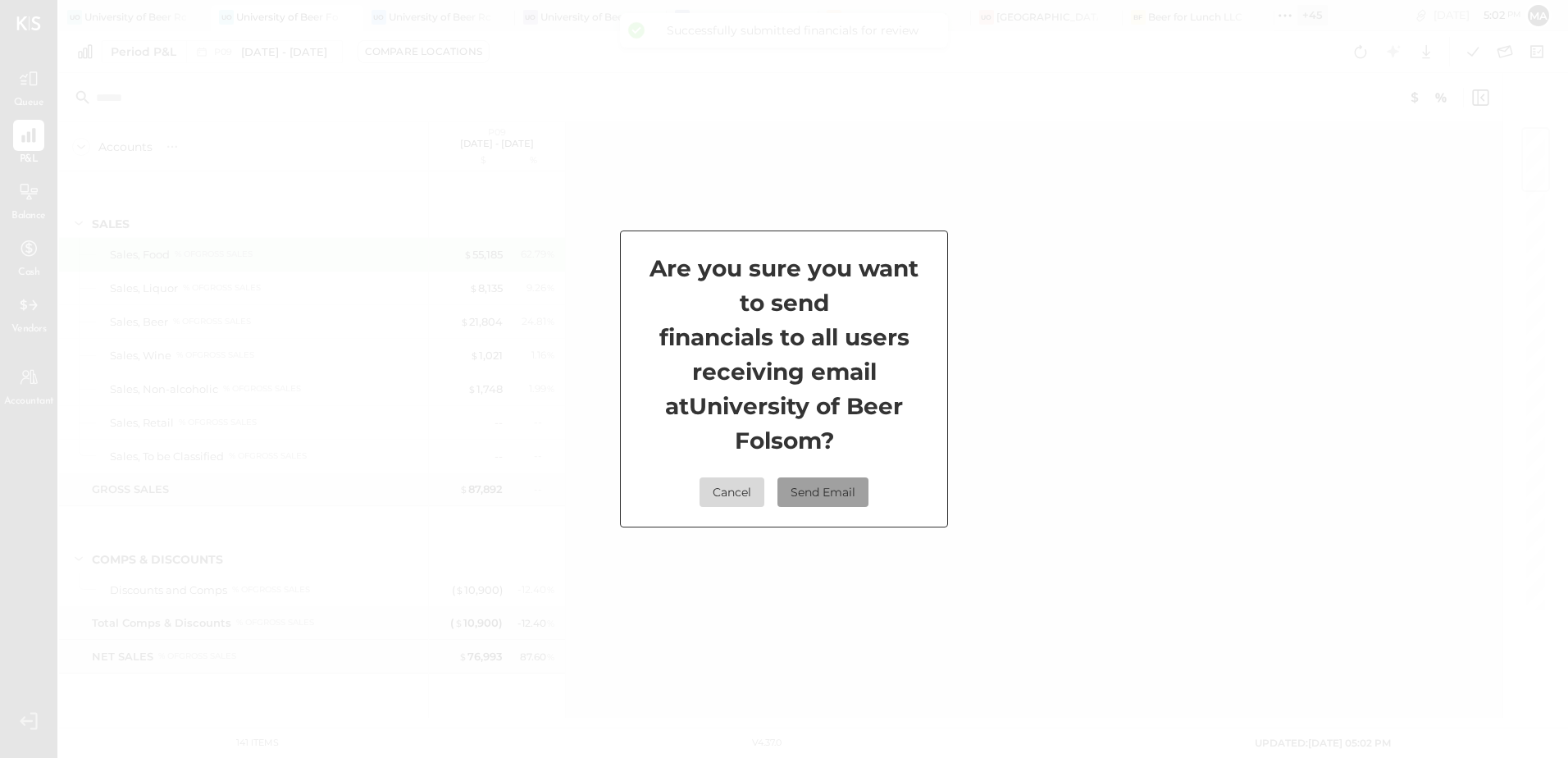
click at [835, 495] on button "Send Email" at bounding box center [823, 492] width 91 height 29
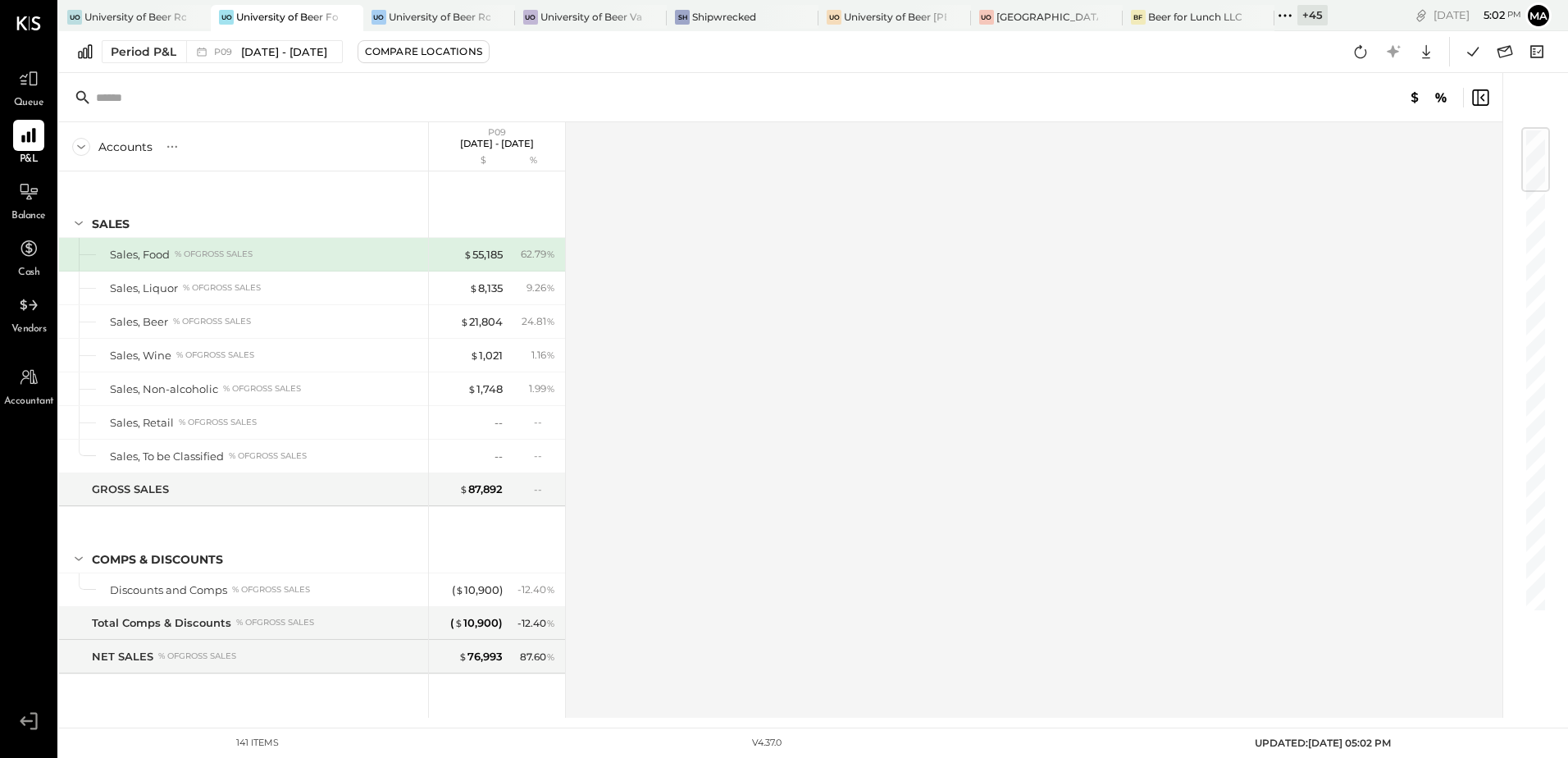
click at [1311, 16] on div "+ 45" at bounding box center [1313, 15] width 30 height 21
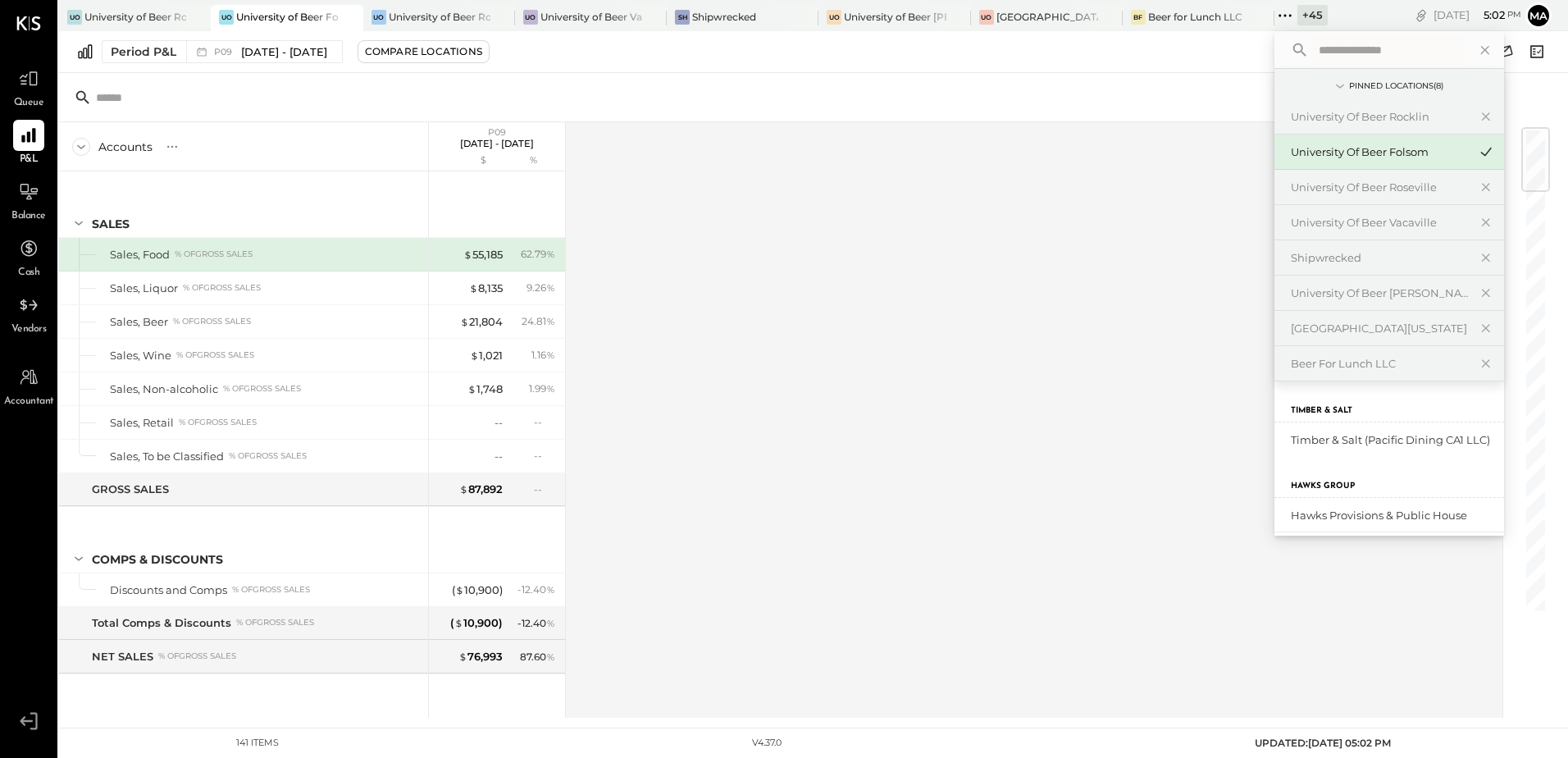
click at [1346, 54] on input "text" at bounding box center [1388, 49] width 152 height 29
type input "****"
click at [1386, 440] on div "UOB: Shipwrecked Sacramento" at bounding box center [1380, 440] width 177 height 16
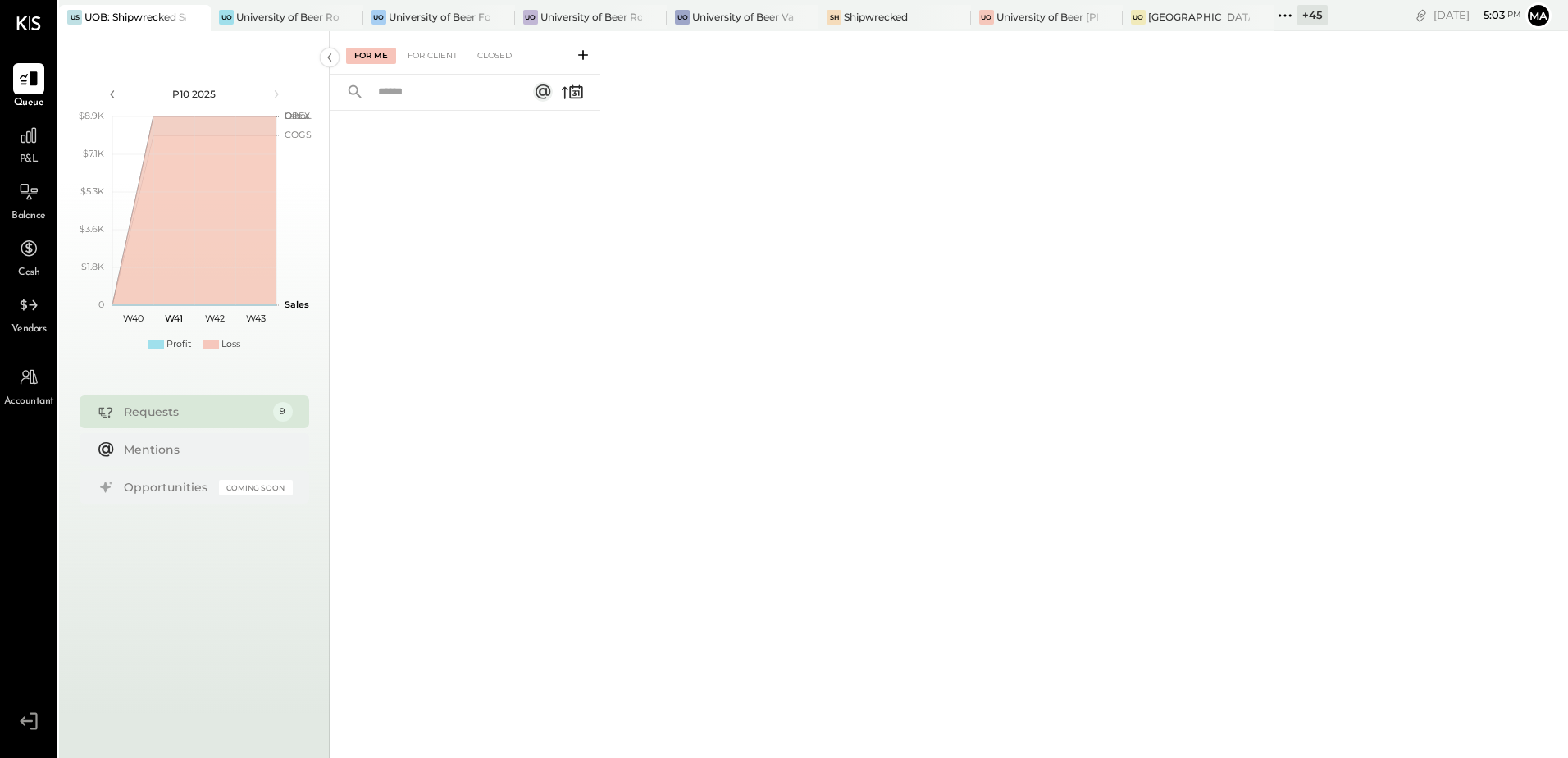
click at [1312, 22] on div "+ 45" at bounding box center [1313, 15] width 30 height 21
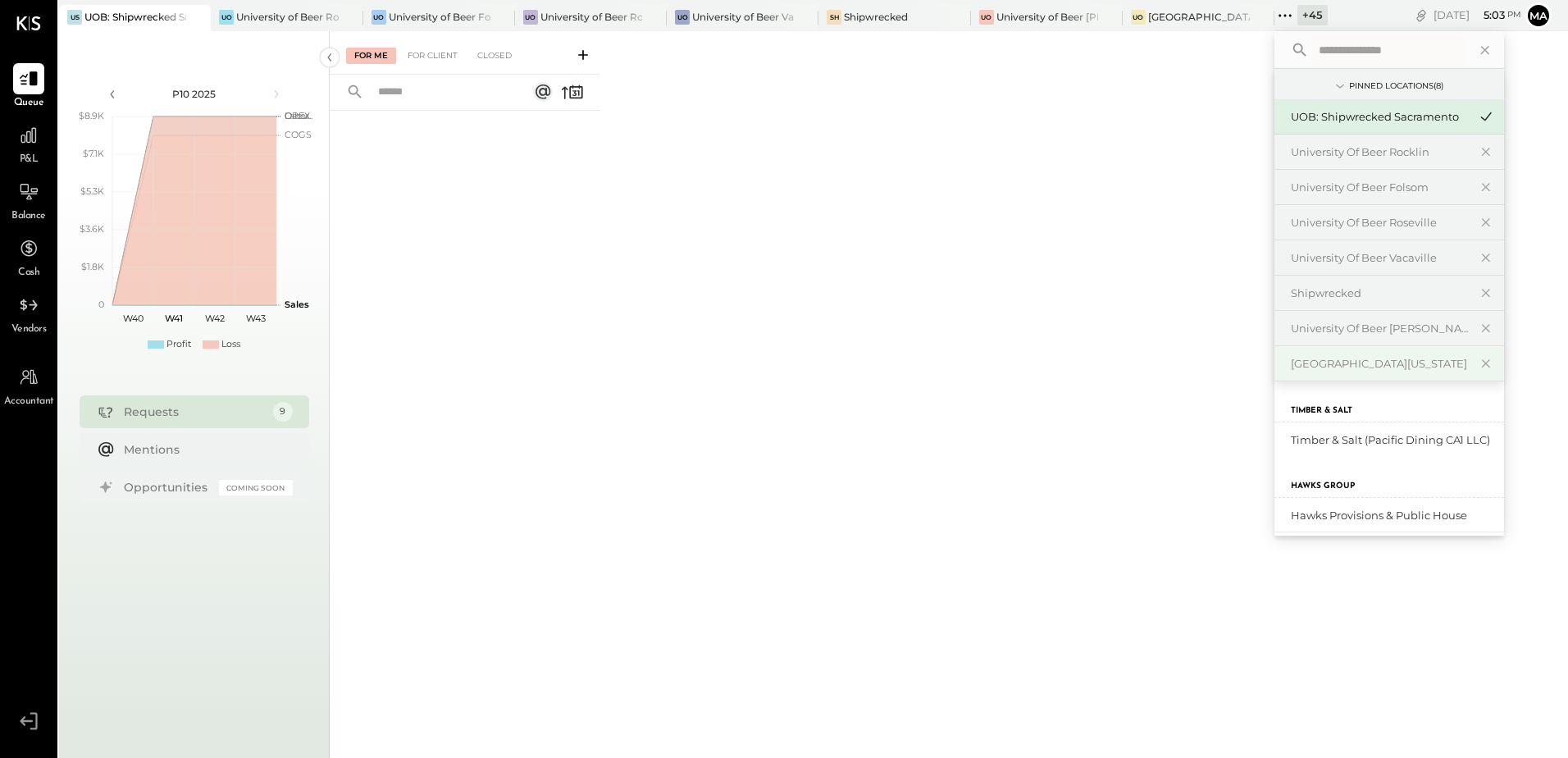
click at [1369, 362] on div "[GEOGRAPHIC_DATA][US_STATE]" at bounding box center [1380, 363] width 177 height 16
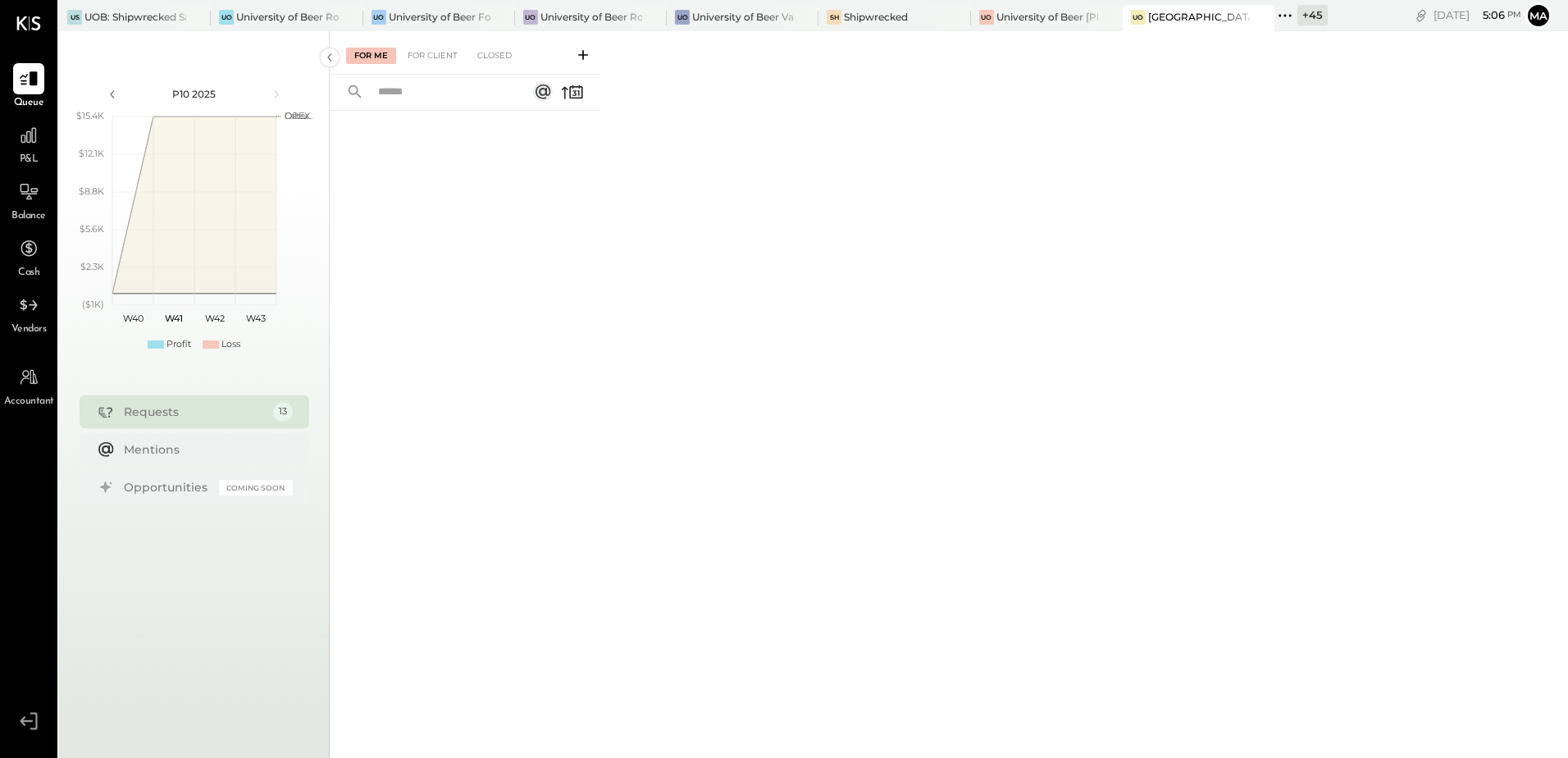
click at [1316, 21] on div "+ 45" at bounding box center [1313, 15] width 30 height 21
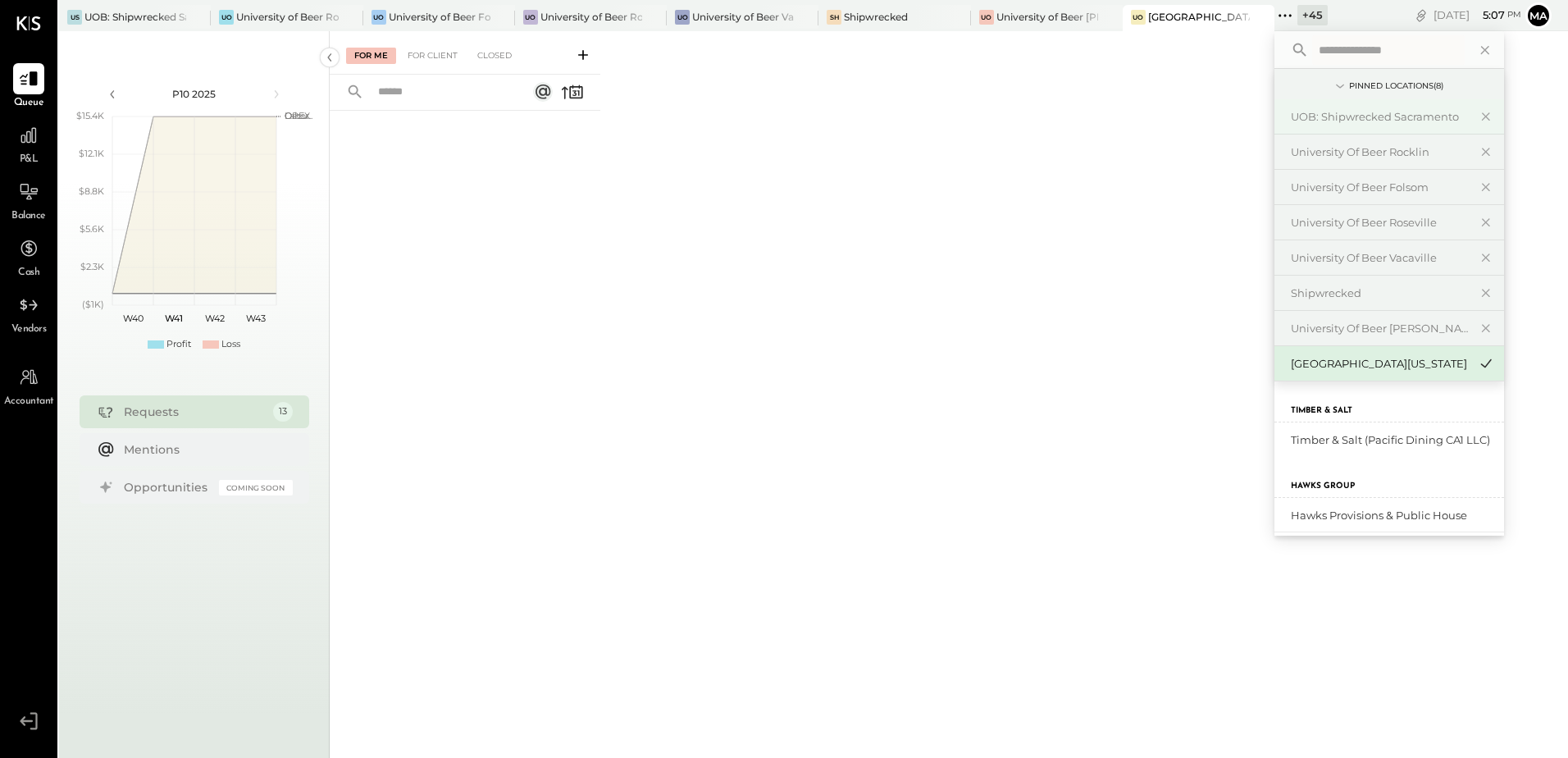
click at [1355, 121] on div "UOB: Shipwrecked Sacramento" at bounding box center [1380, 117] width 177 height 16
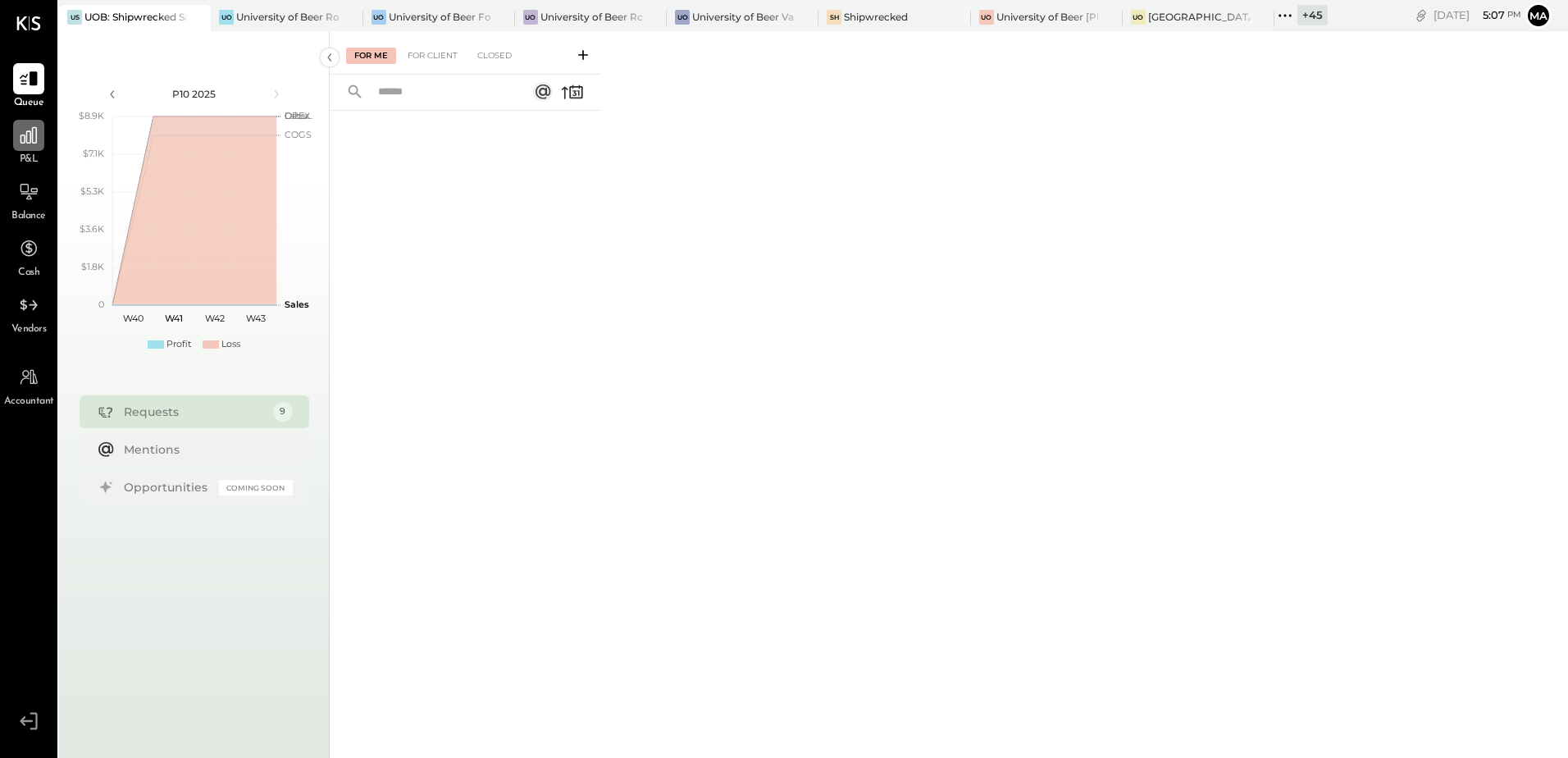
click at [23, 145] on icon at bounding box center [28, 135] width 22 height 22
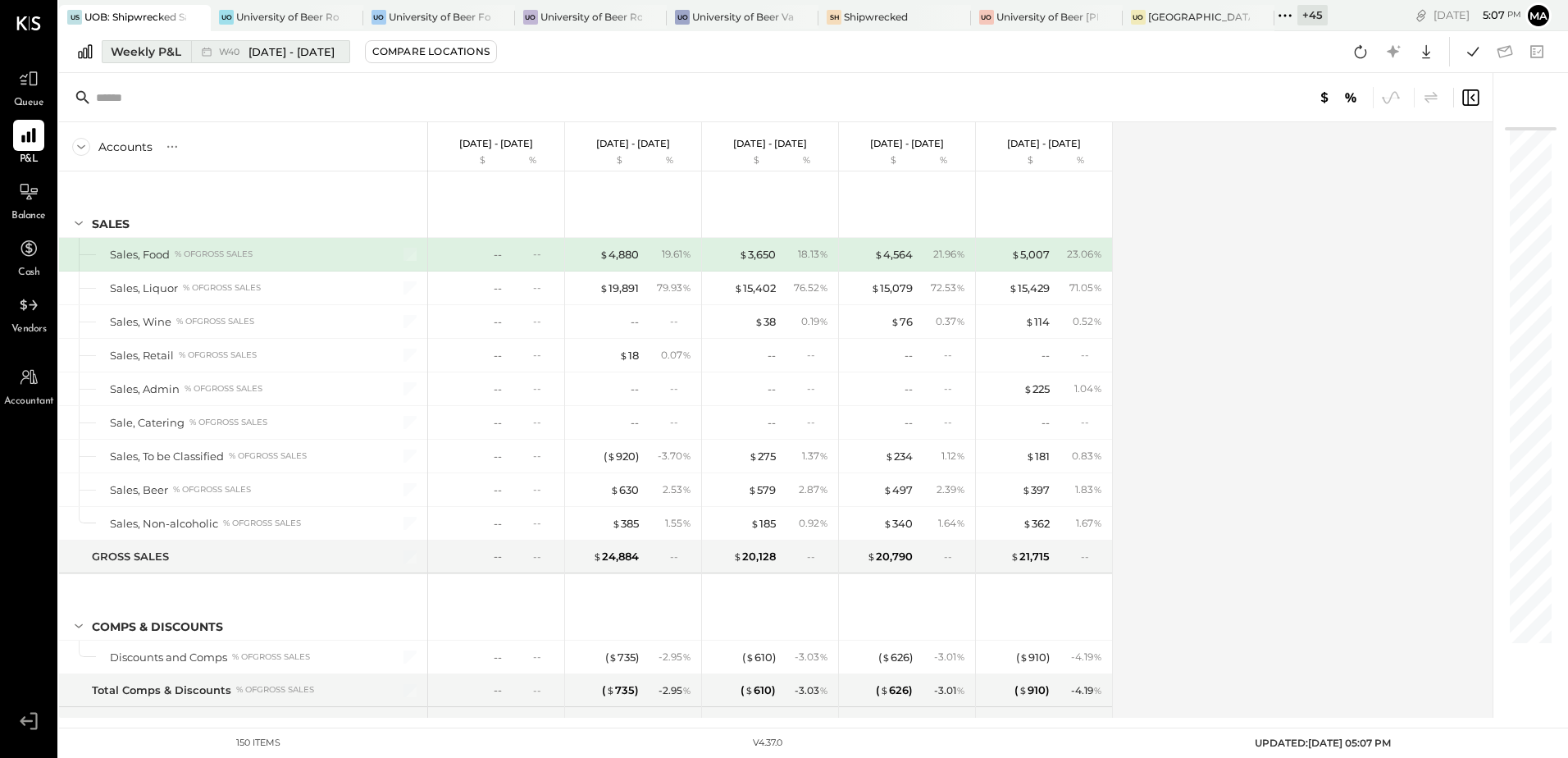
click at [128, 58] on div "Weekly P&L" at bounding box center [146, 51] width 71 height 16
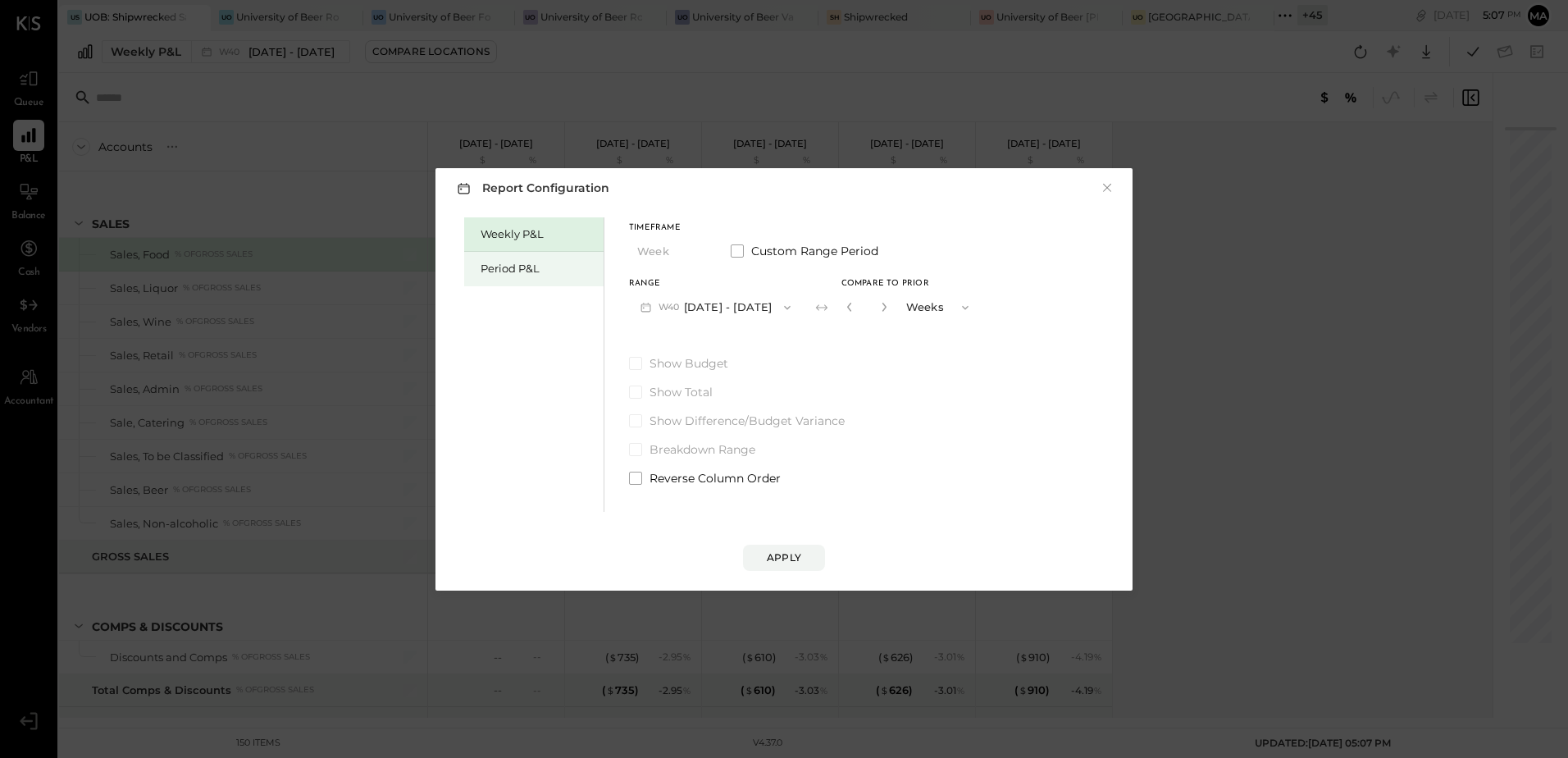
click at [492, 269] on div "Period P&L" at bounding box center [538, 268] width 115 height 16
click at [734, 309] on button "P10 [DATE] - [DATE]" at bounding box center [713, 307] width 168 height 30
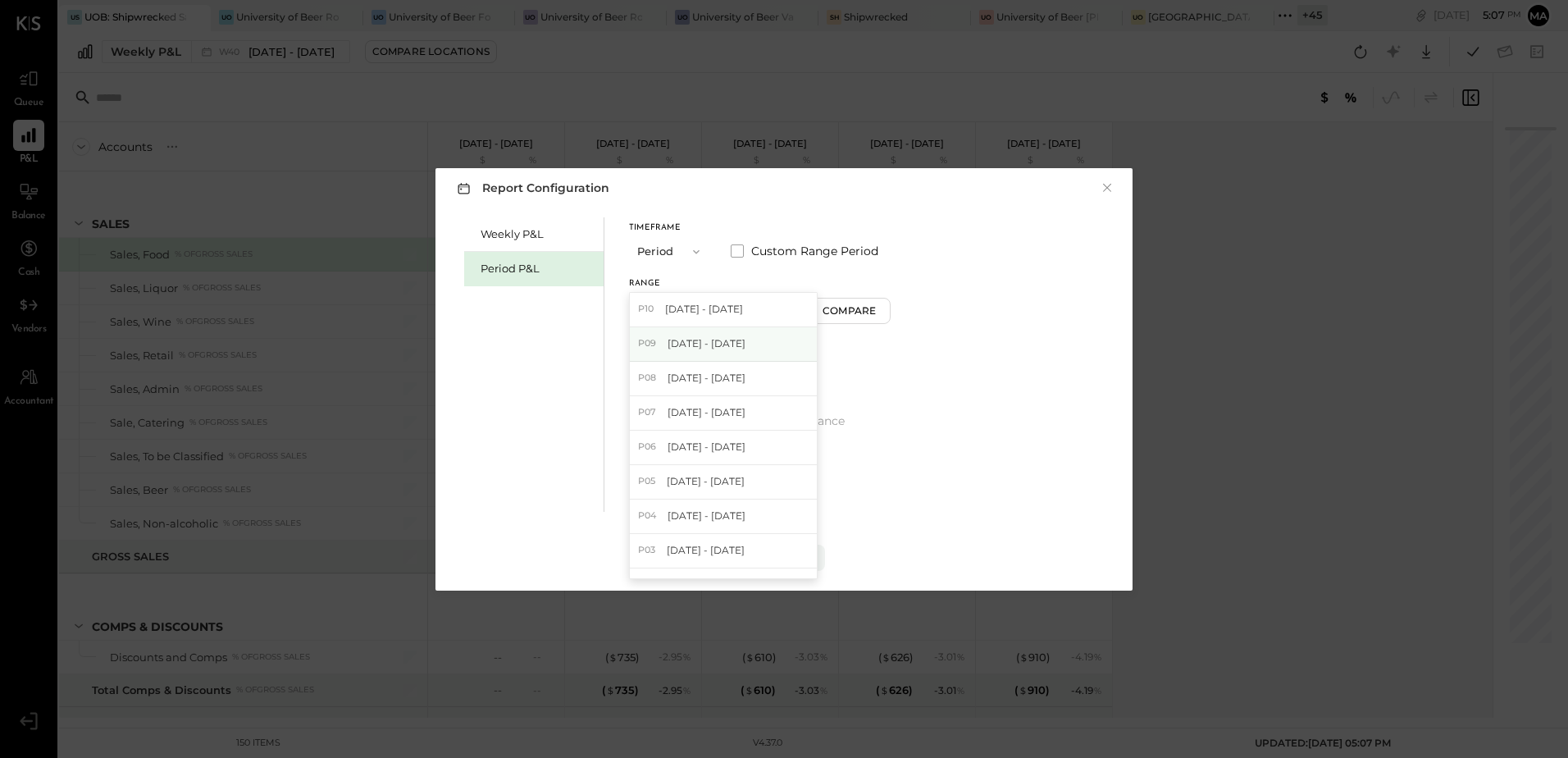
click at [746, 347] on span "[DATE] - [DATE]" at bounding box center [706, 343] width 78 height 14
click at [878, 317] on div "Compare" at bounding box center [851, 310] width 54 height 14
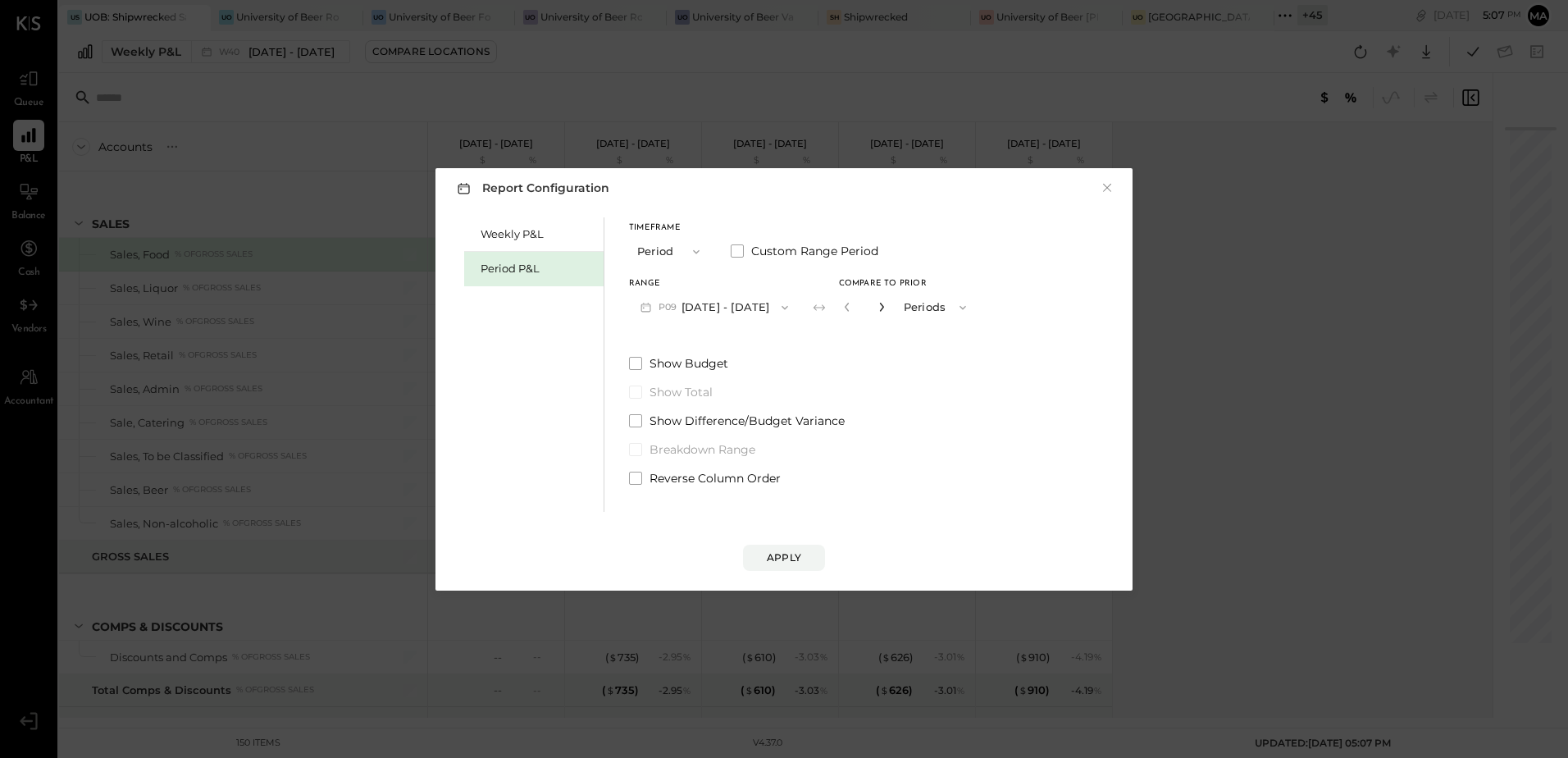
click at [887, 309] on icon "button" at bounding box center [881, 307] width 9 height 9
type input "*"
click at [791, 558] on div "Apply" at bounding box center [784, 557] width 35 height 14
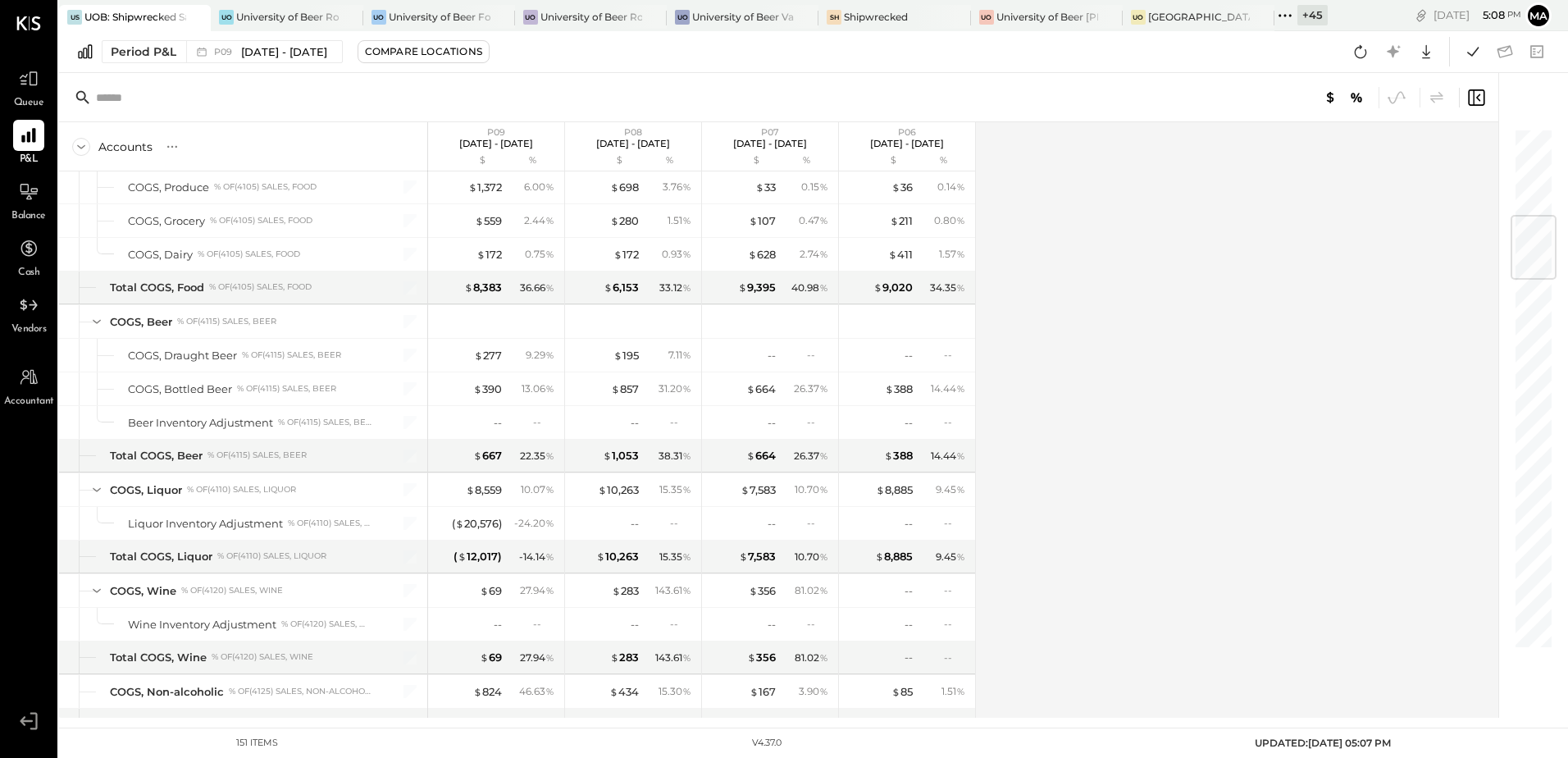
scroll to position [902, 0]
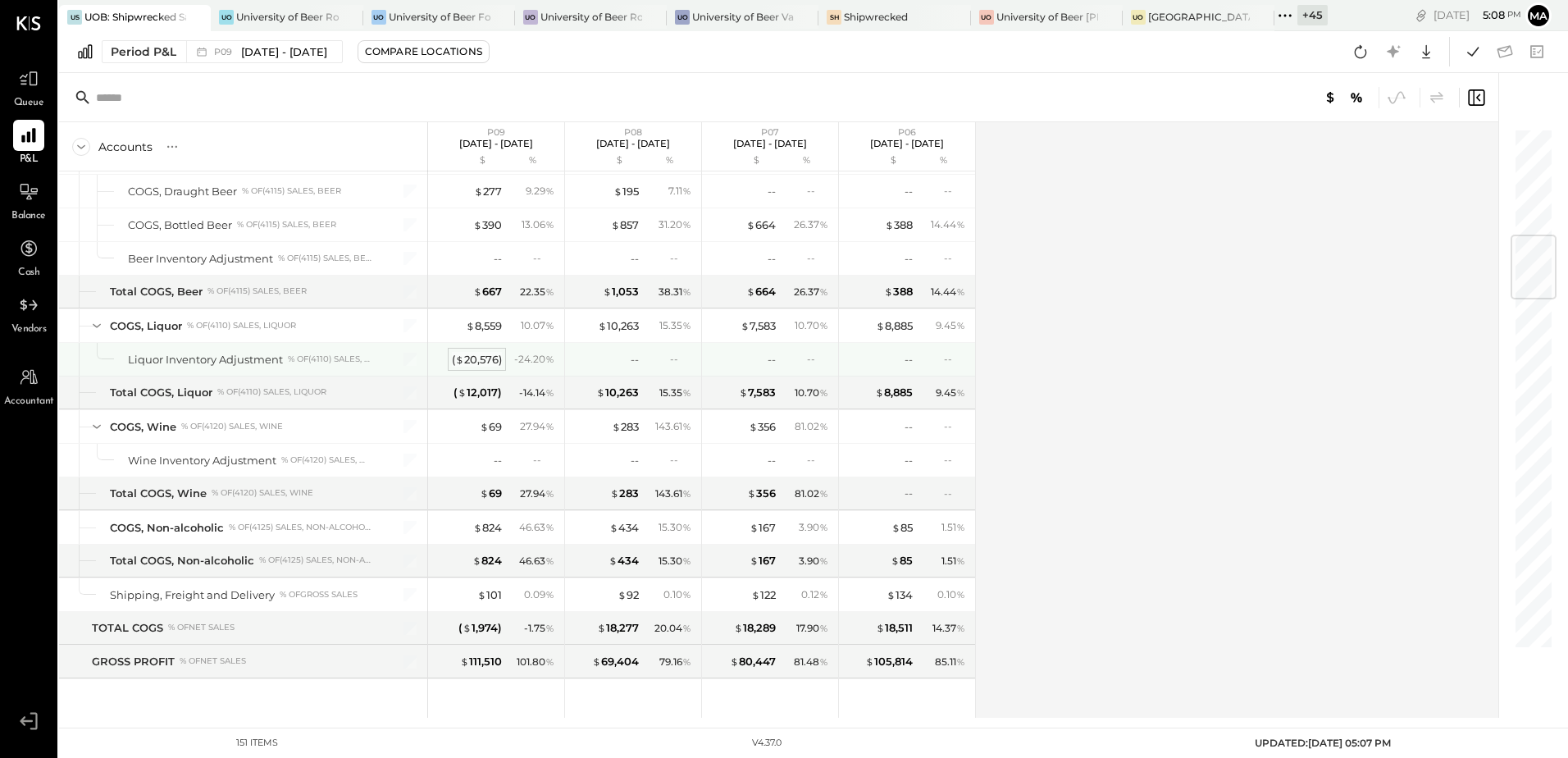
click at [474, 358] on div "( $ 20,576 )" at bounding box center [477, 359] width 50 height 16
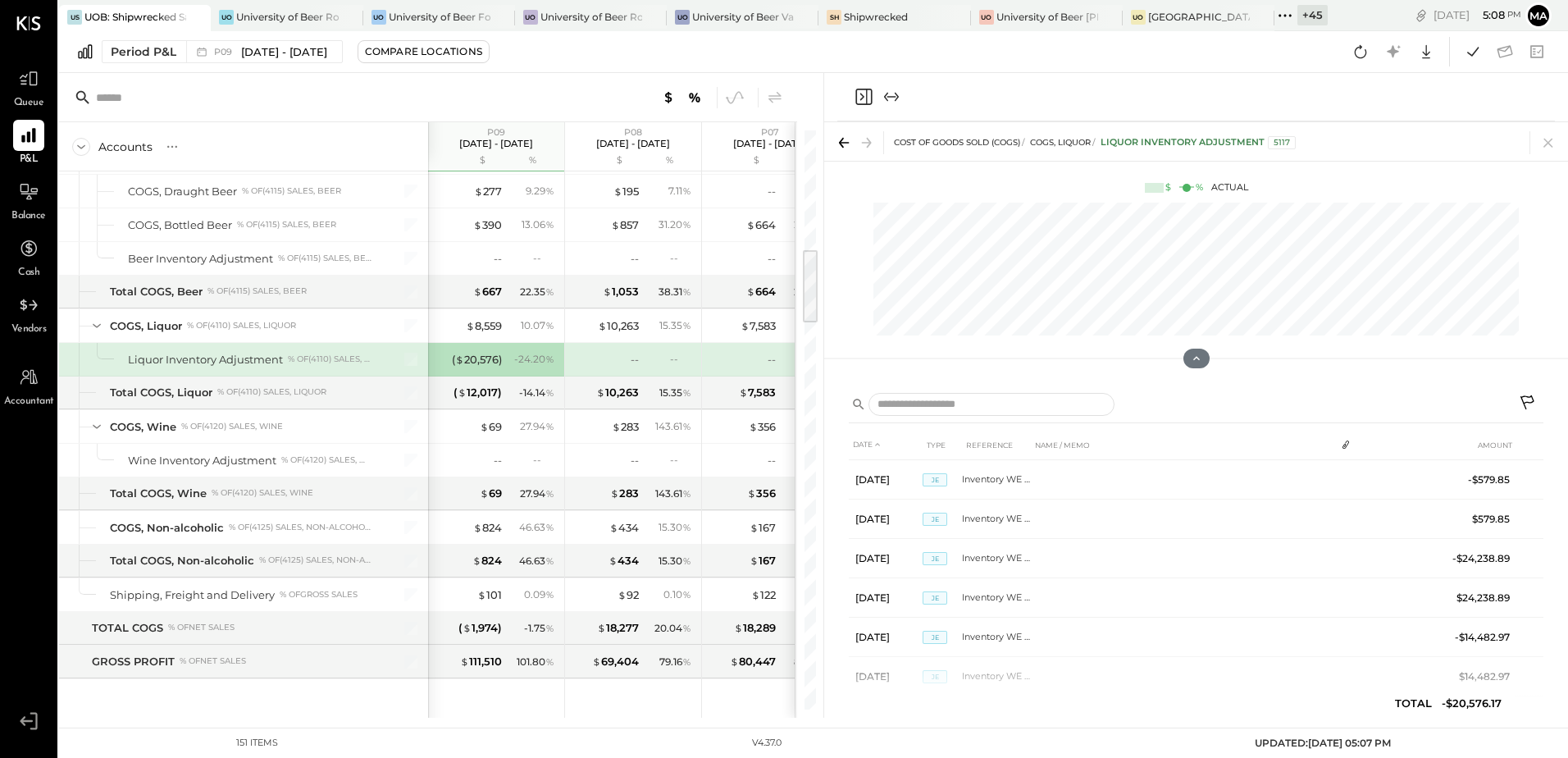
click at [1531, 403] on icon at bounding box center [1528, 403] width 20 height 20
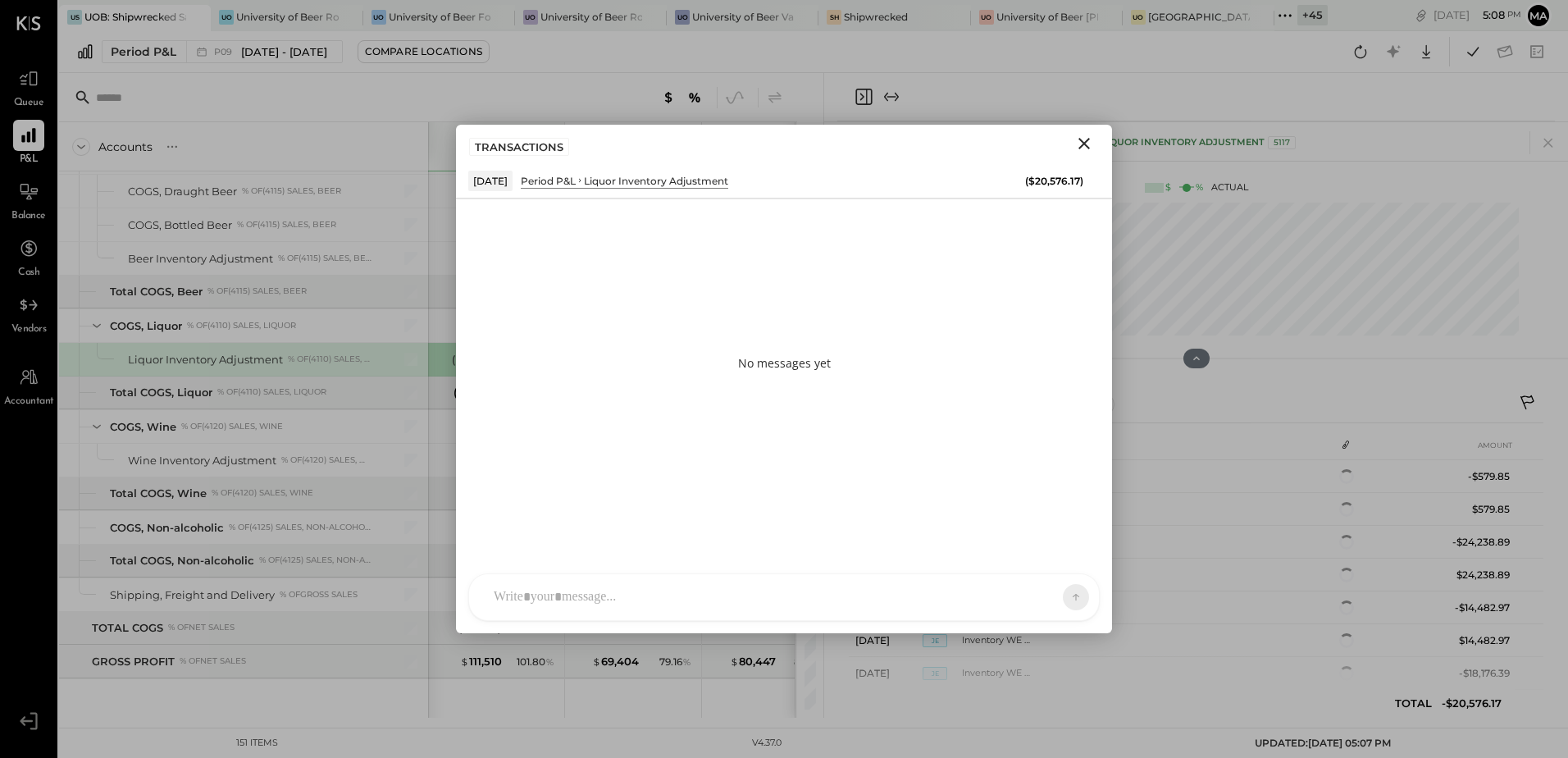
click at [609, 600] on div at bounding box center [784, 596] width 630 height 46
click at [1064, 599] on icon at bounding box center [1063, 595] width 15 height 16
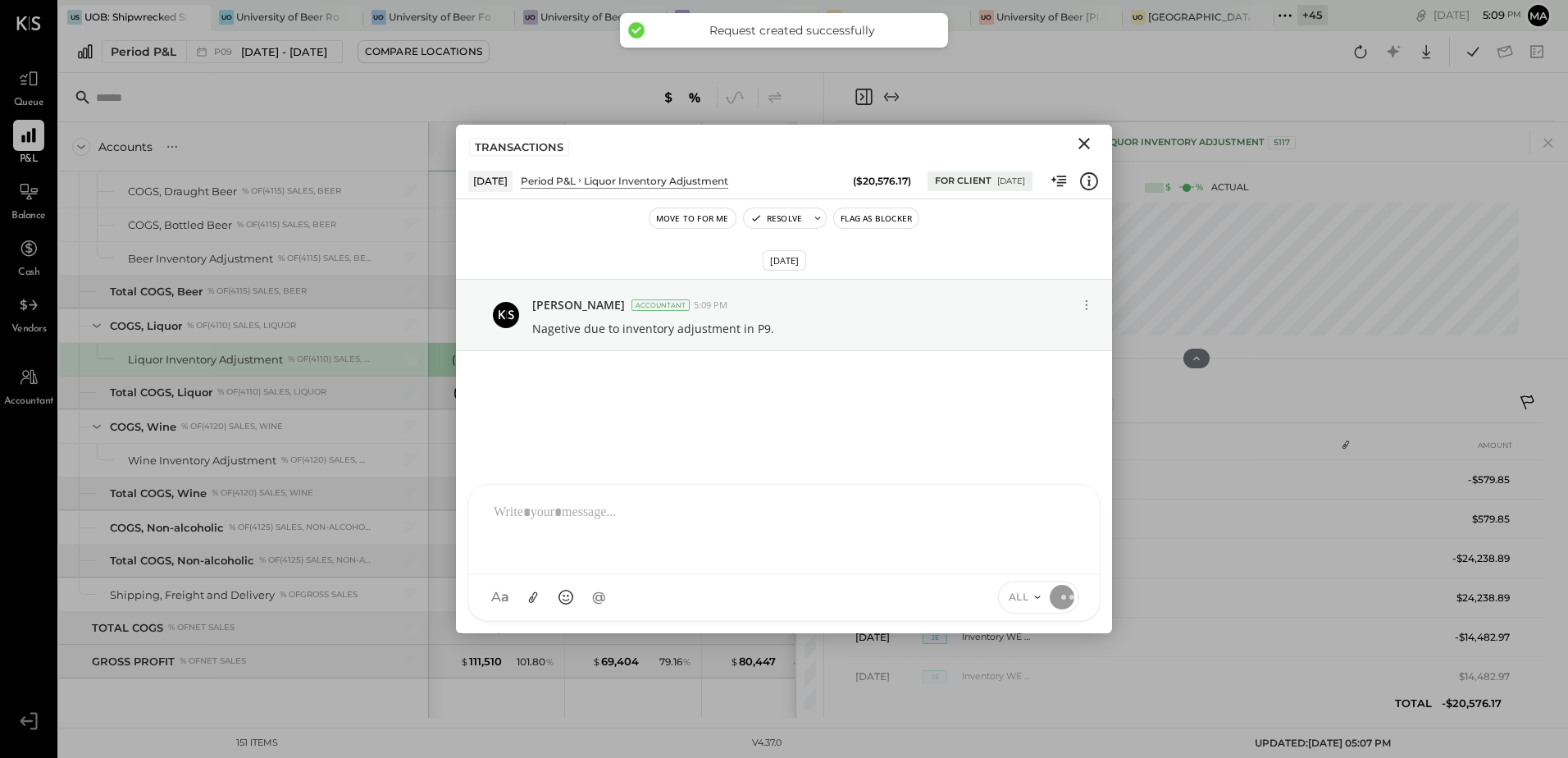
click at [1085, 147] on icon "Close" at bounding box center [1084, 143] width 20 height 20
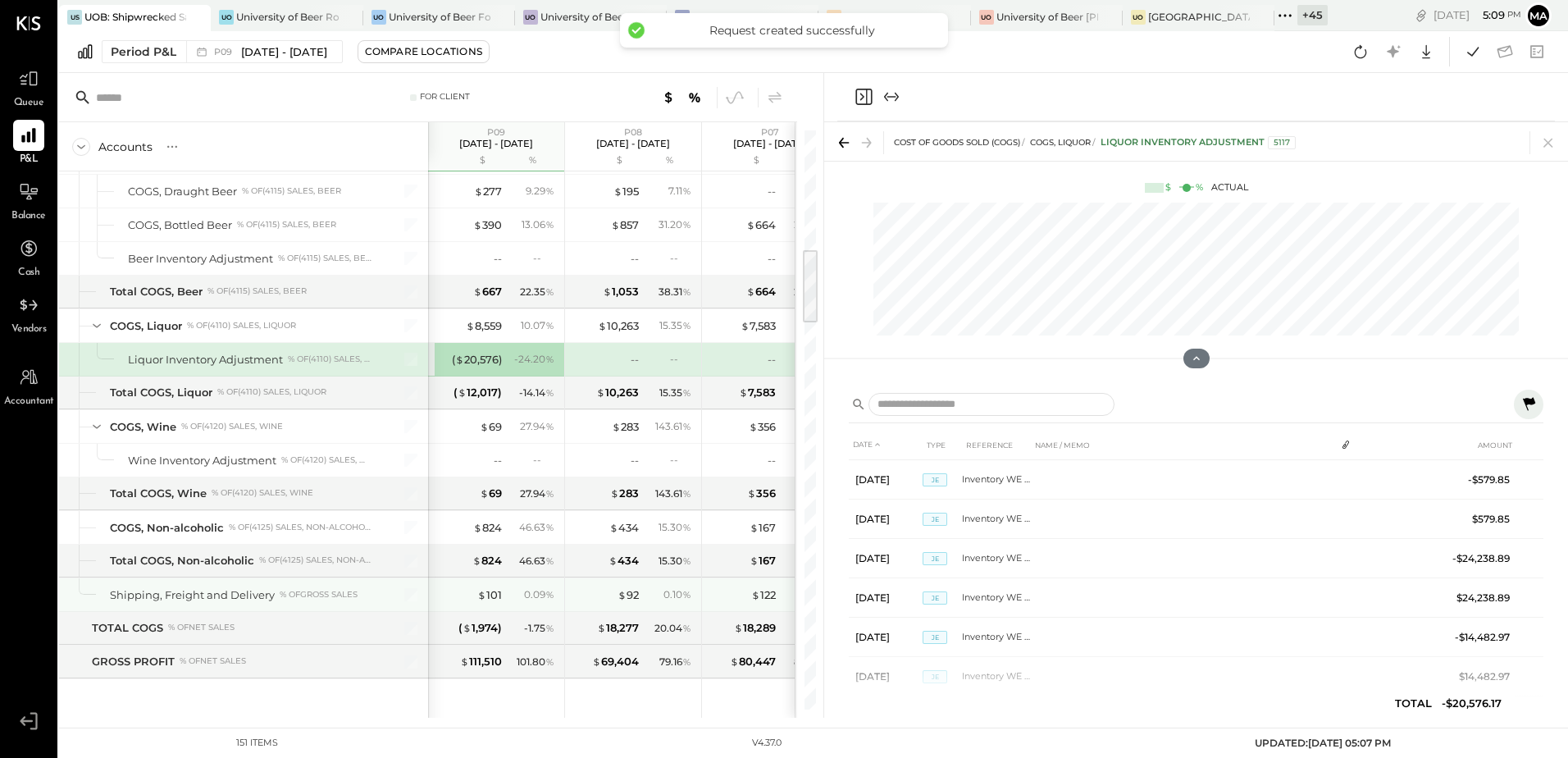
scroll to position [1066, 0]
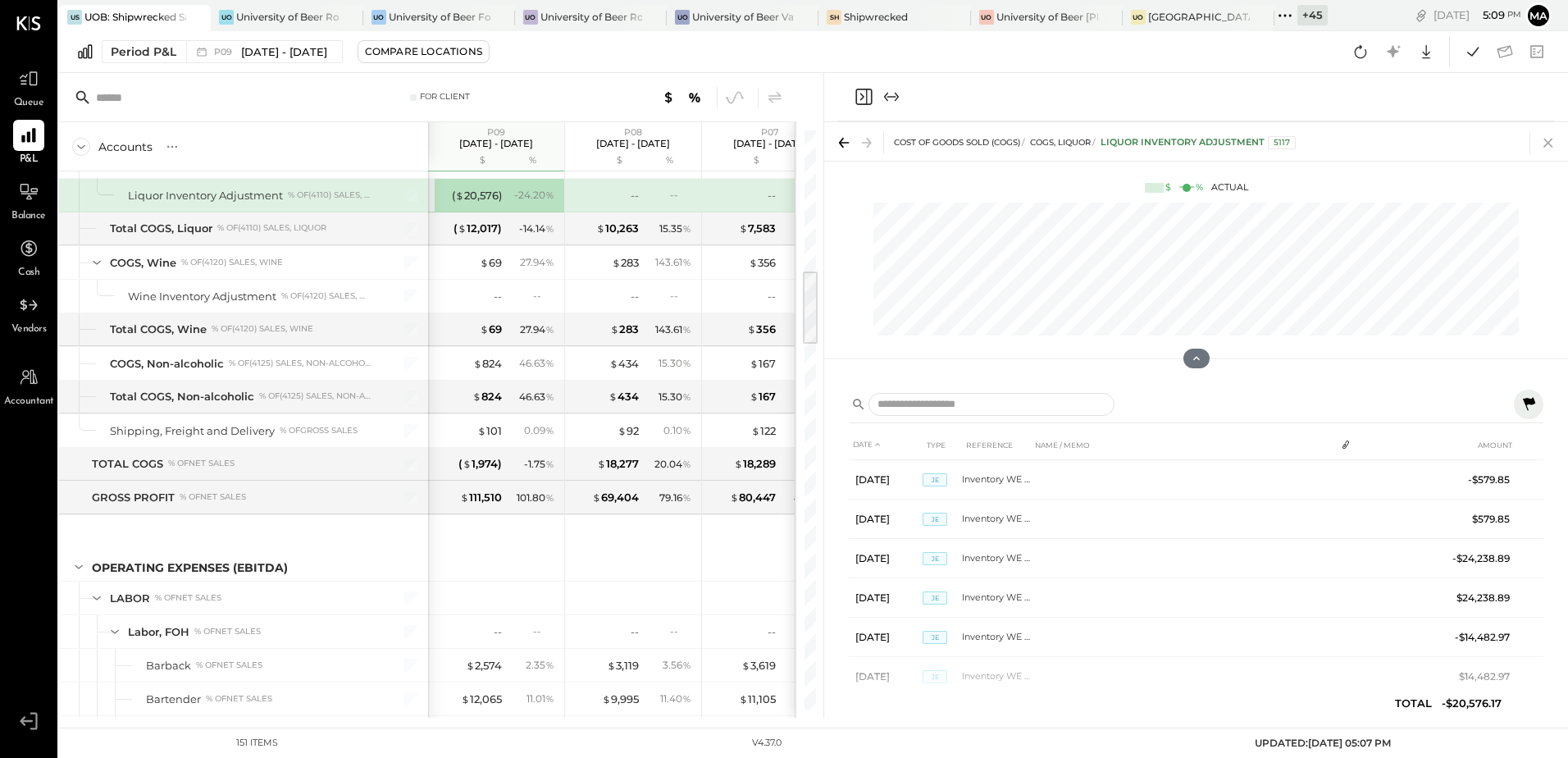
click at [1550, 144] on icon at bounding box center [1548, 143] width 23 height 23
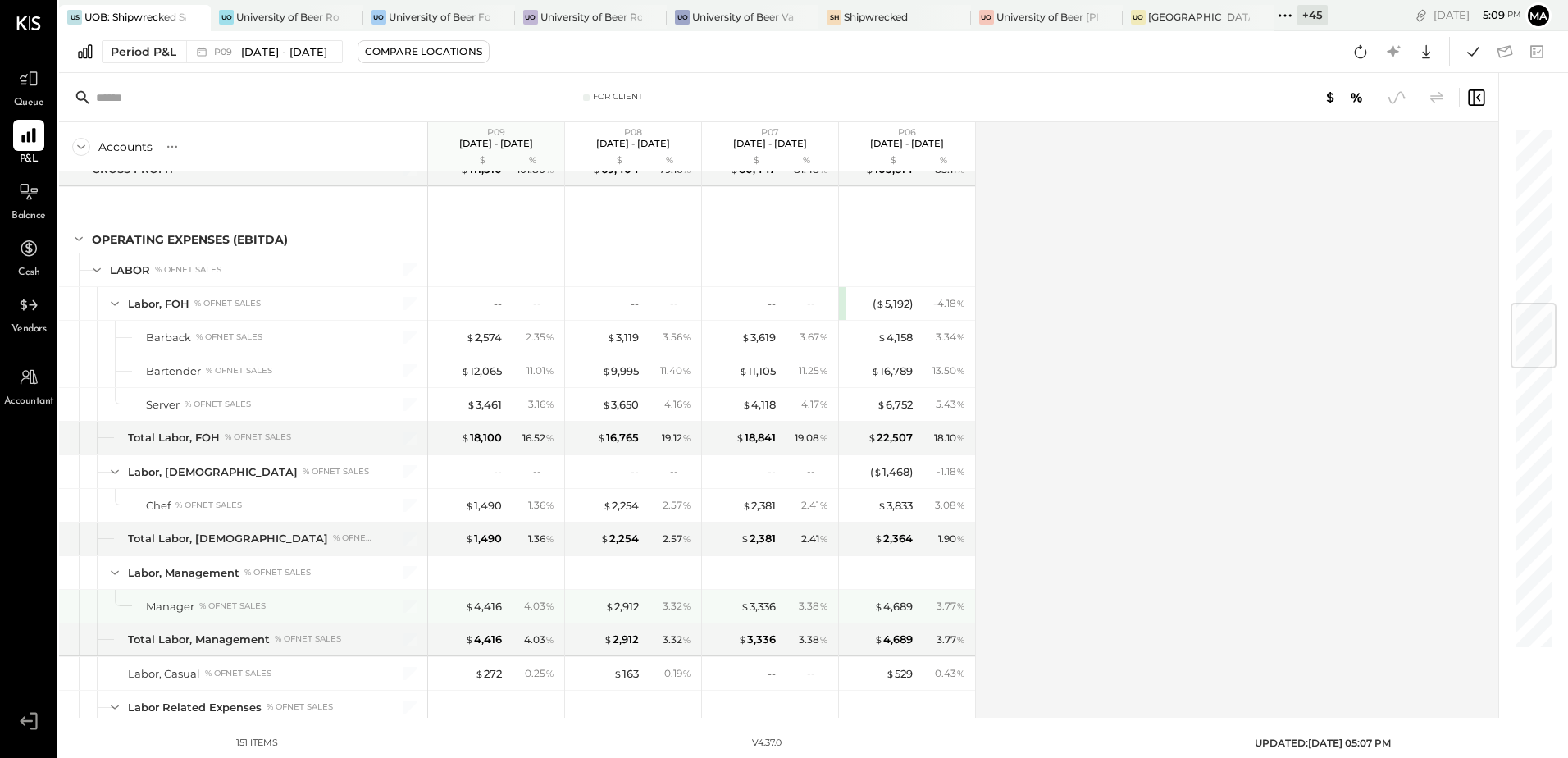
scroll to position [1640, 0]
